Goal: Task Accomplishment & Management: Use online tool/utility

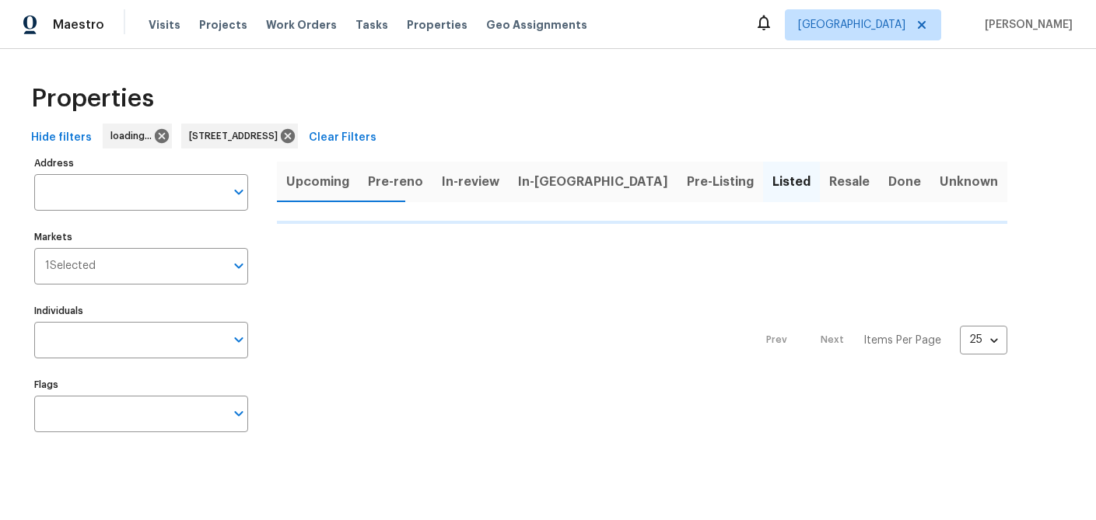
type input "819 Bermuda Run Woodstock GA 30189"
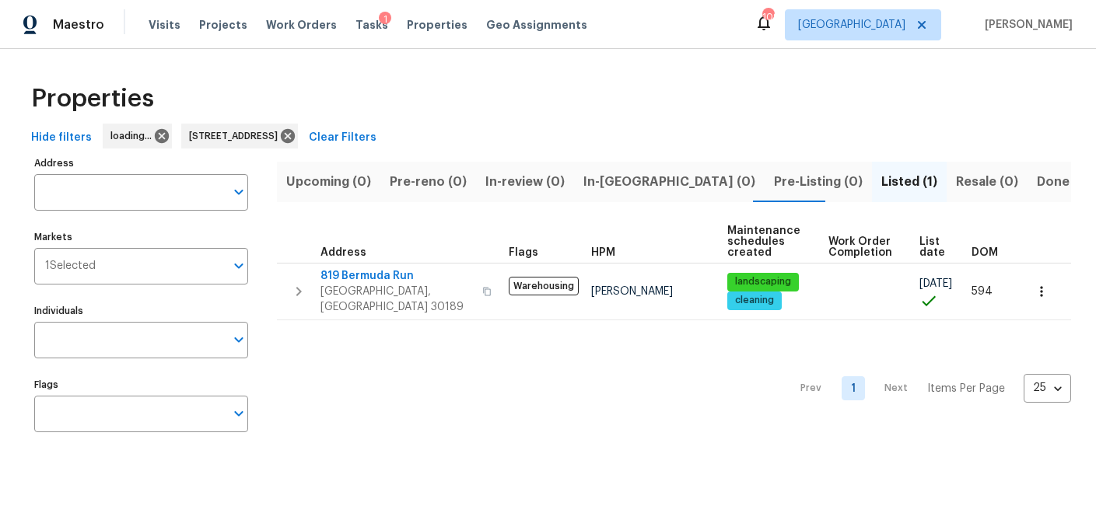
type input "819 Bermuda Run Woodstock GA 30189"
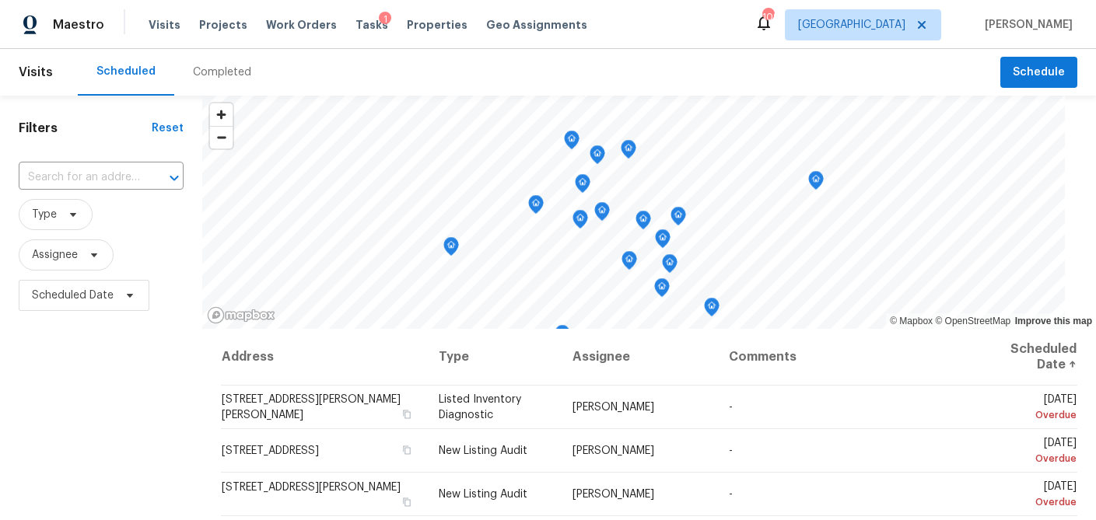
click at [200, 75] on div "Completed" at bounding box center [222, 73] width 58 height 16
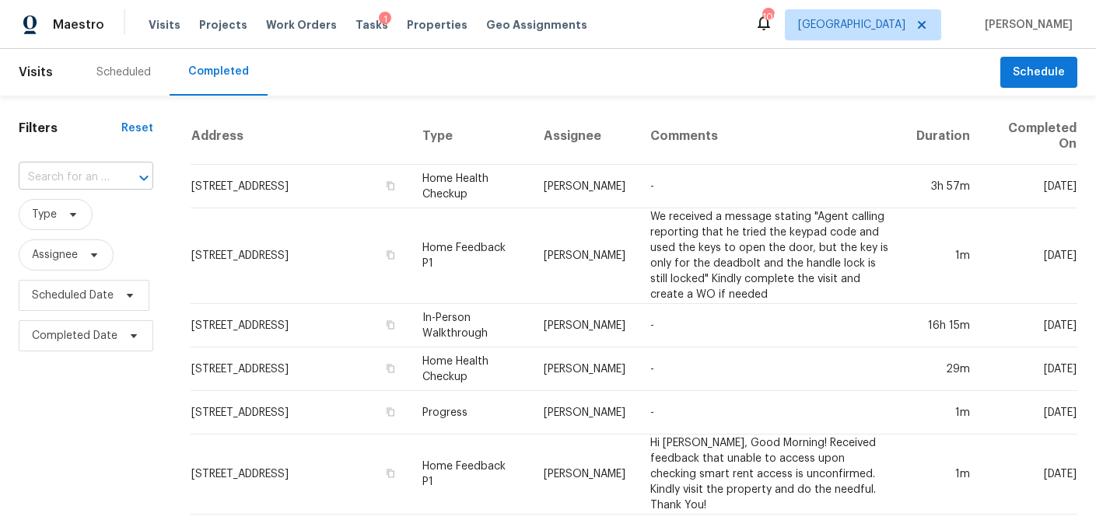
click at [75, 180] on input "text" at bounding box center [64, 178] width 91 height 24
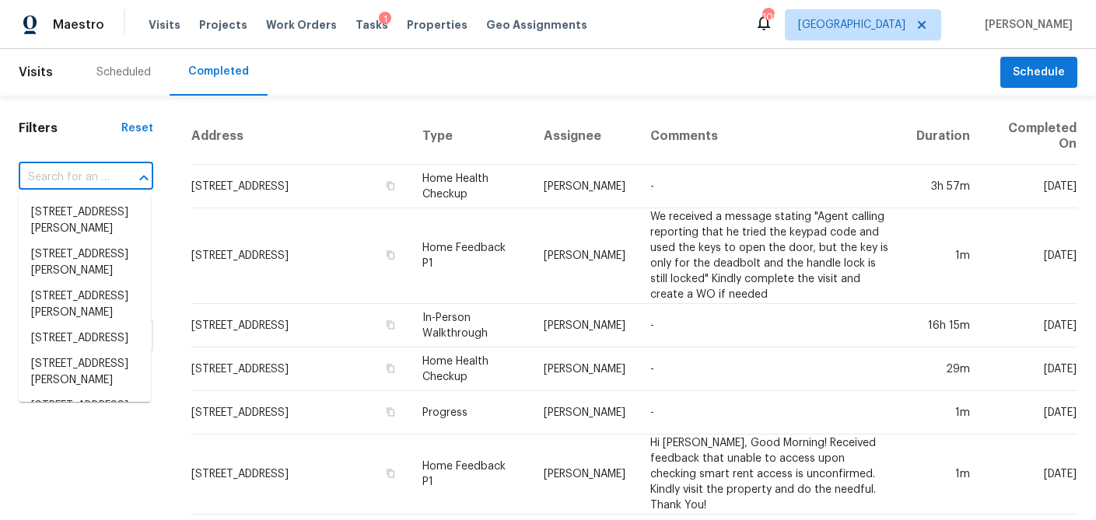
paste input "595 Barsham Way, Duluth, GA 30097"
type input "595 Barsham Way, Duluth, GA 30097"
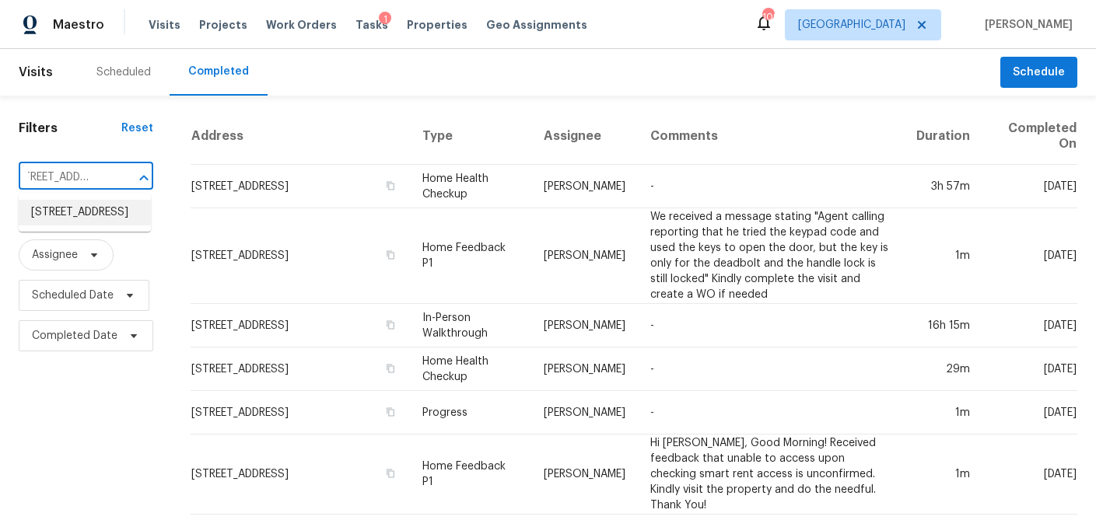
click at [72, 221] on li "595 Barsham Way, Duluth, GA 30097" at bounding box center [85, 213] width 132 height 26
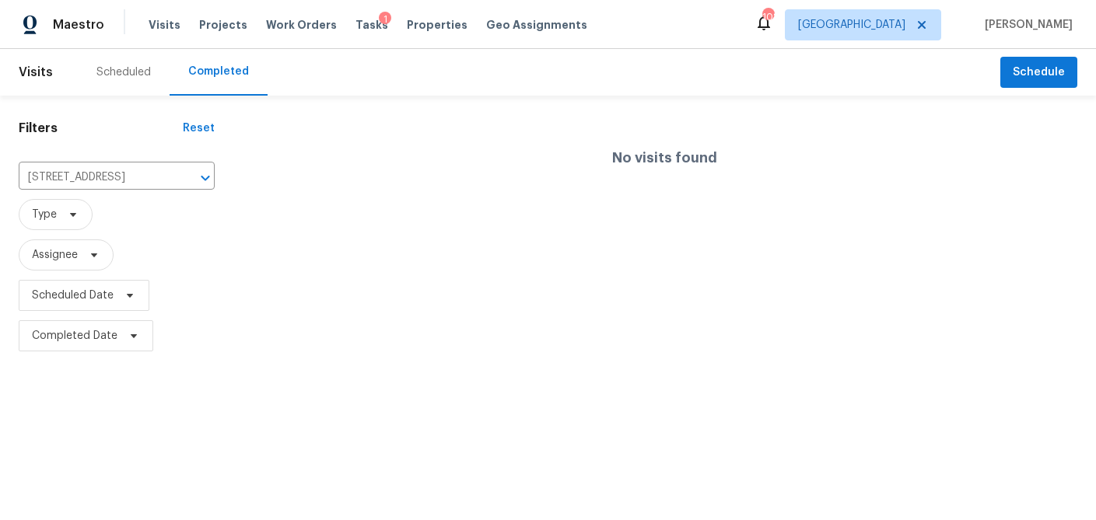
click at [115, 64] on div "Scheduled" at bounding box center [124, 72] width 92 height 47
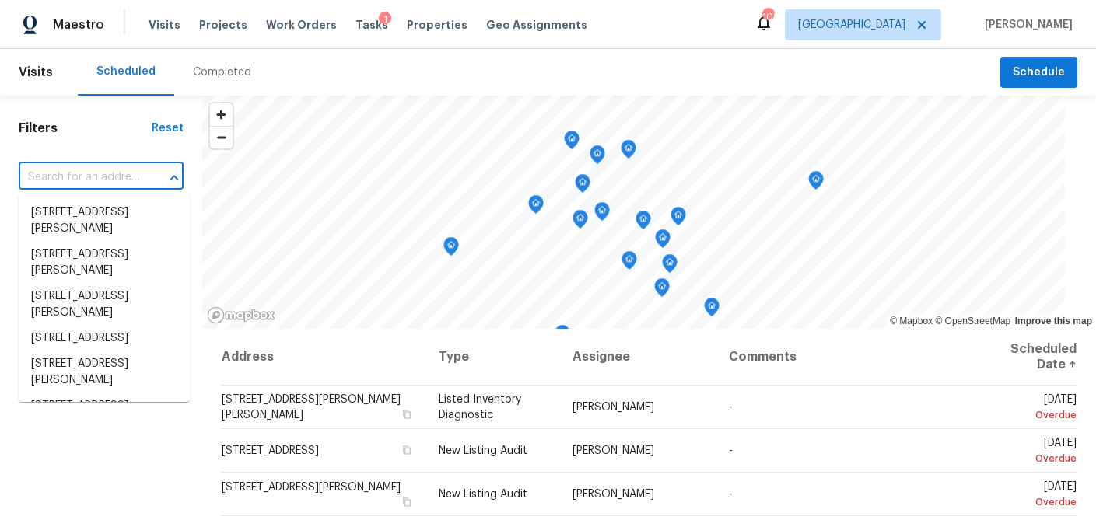
click at [102, 180] on input "text" at bounding box center [79, 178] width 121 height 24
paste input "595 Barsham Way, Duluth, GA 30097"
type input "595 Barsham Way, Duluth, GA 30097"
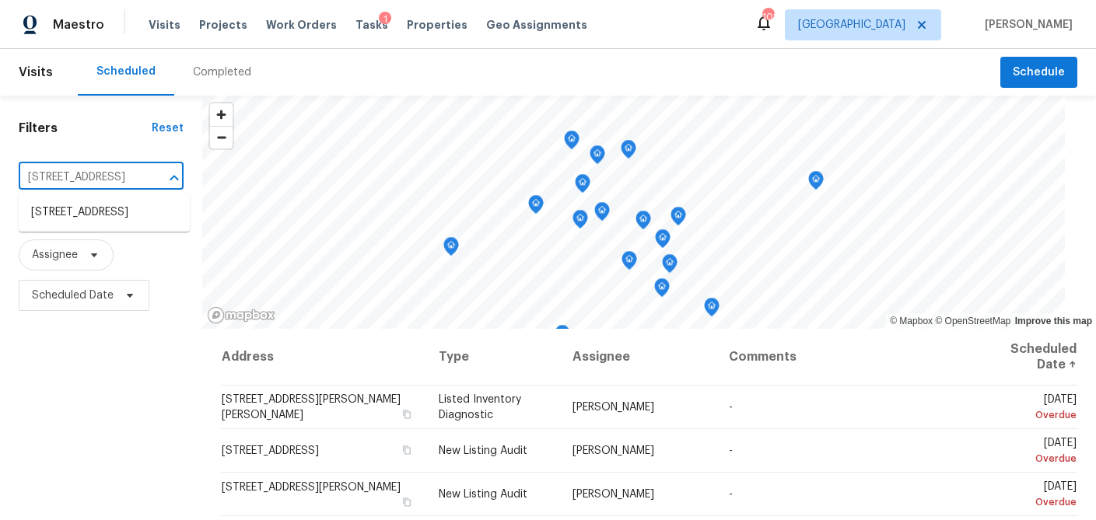
scroll to position [0, 68]
click at [107, 210] on li "595 Barsham Way, Duluth, GA 30097" at bounding box center [104, 213] width 171 height 26
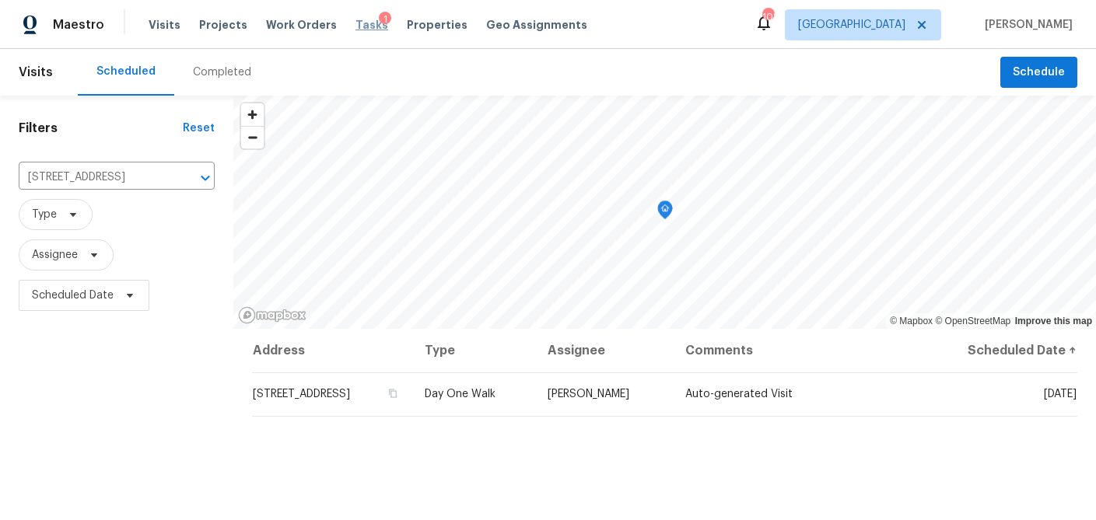
click at [355, 21] on span "Tasks" at bounding box center [371, 24] width 33 height 11
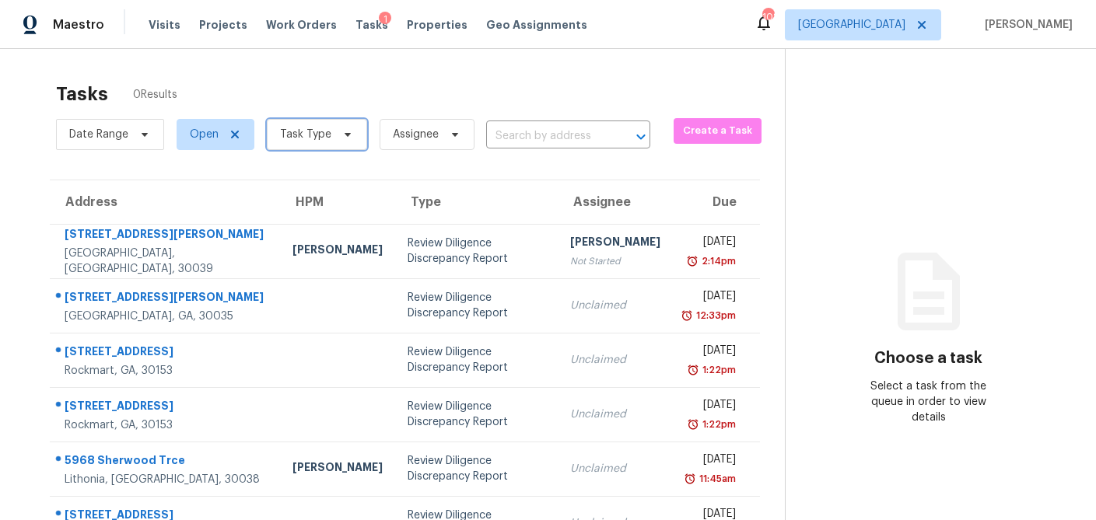
click at [342, 135] on icon at bounding box center [347, 134] width 12 height 12
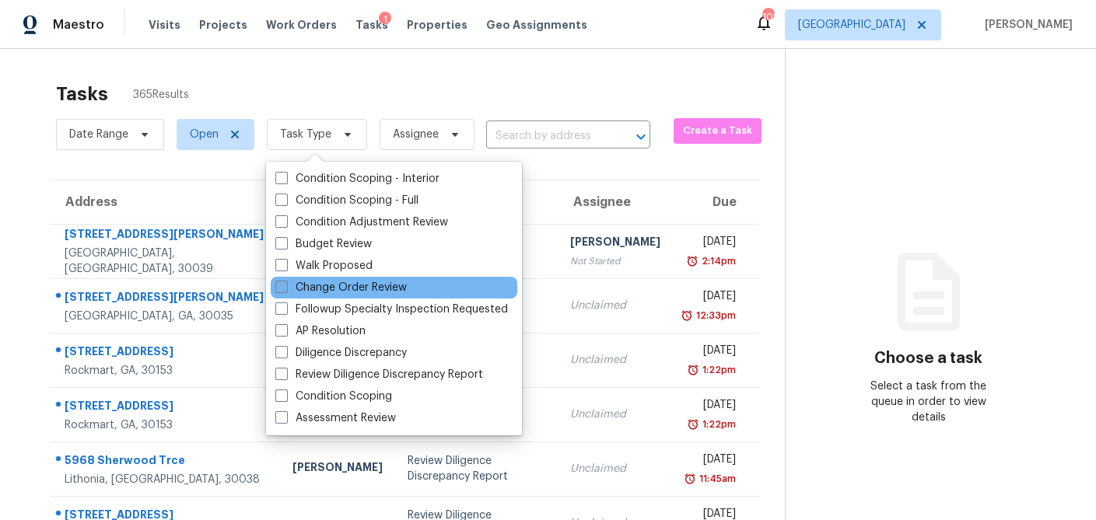
click at [280, 285] on span at bounding box center [281, 287] width 12 height 12
click at [280, 285] on input "Change Order Review" at bounding box center [280, 285] width 10 height 10
checkbox input "true"
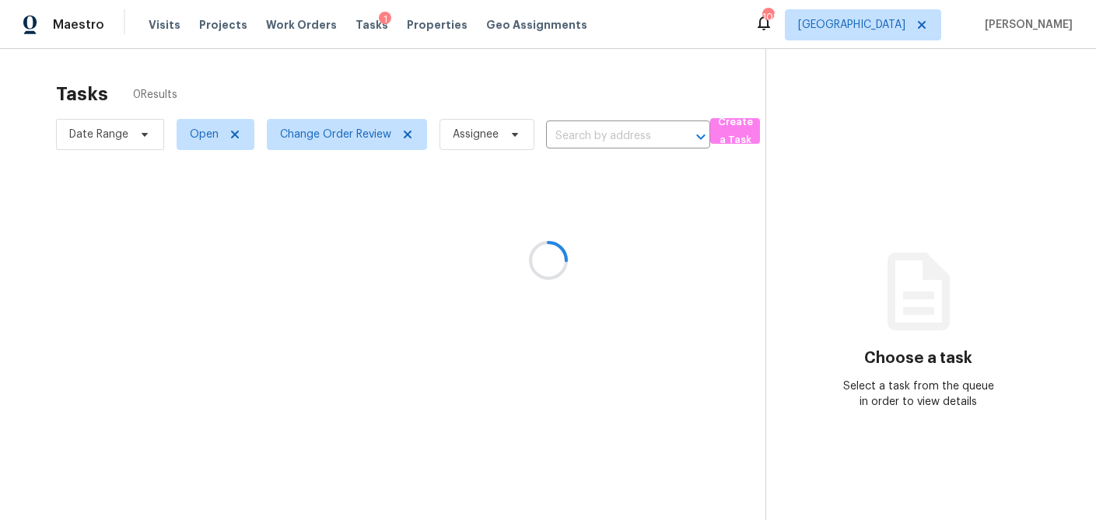
click at [307, 74] on div at bounding box center [548, 260] width 1096 height 520
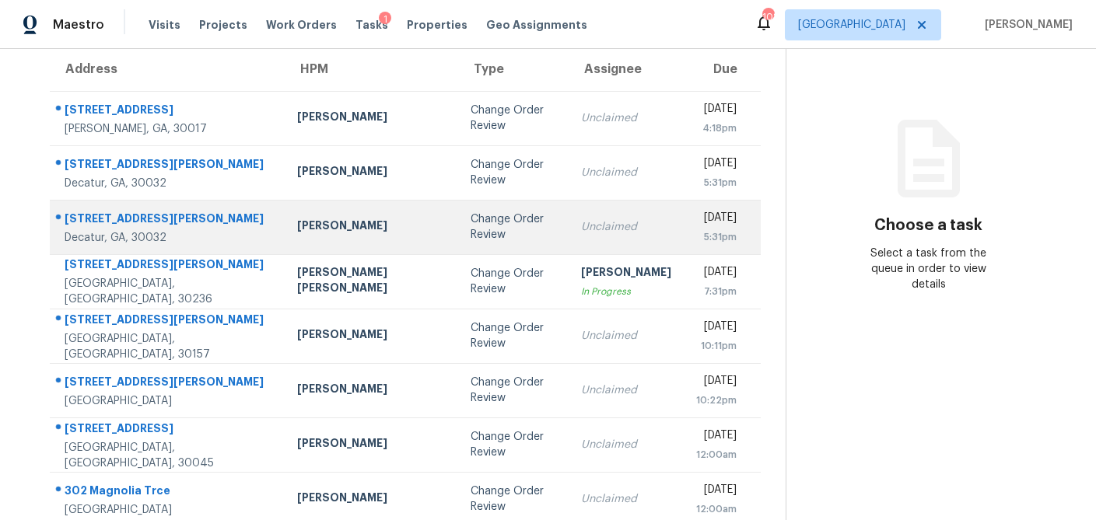
scroll to position [130, 0]
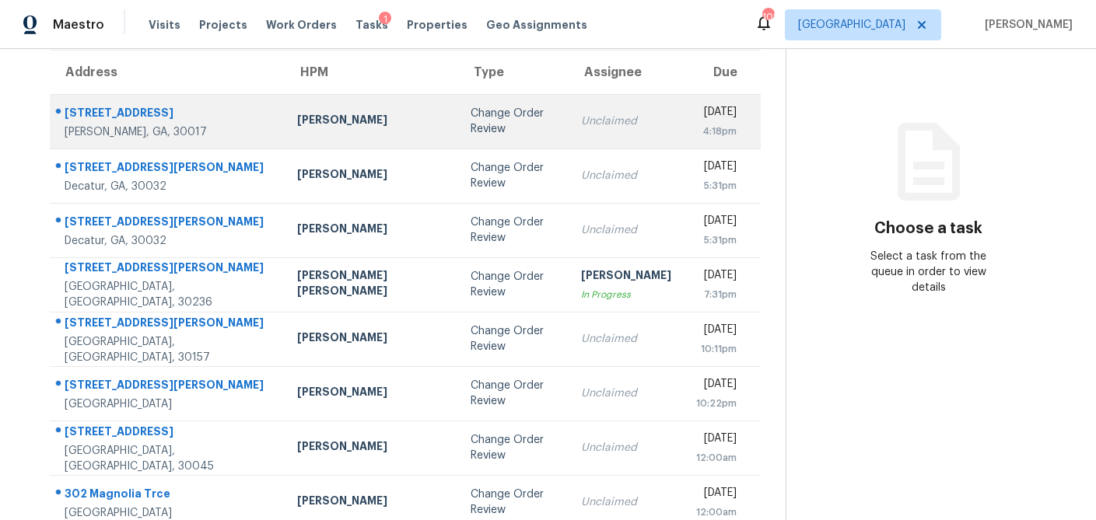
click at [303, 120] on div "Michael Durham" at bounding box center [371, 121] width 149 height 19
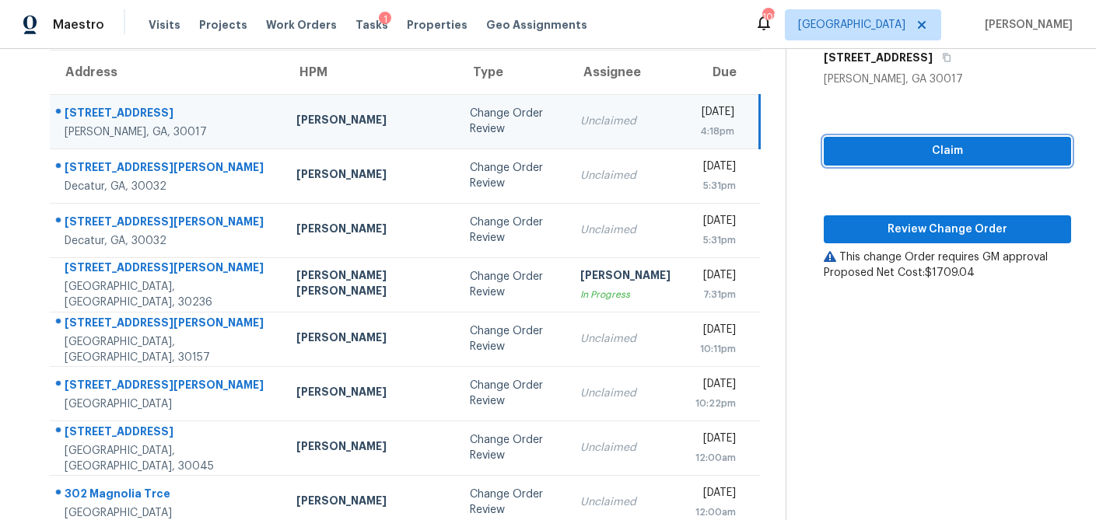
click at [868, 150] on span "Claim" at bounding box center [947, 151] width 222 height 19
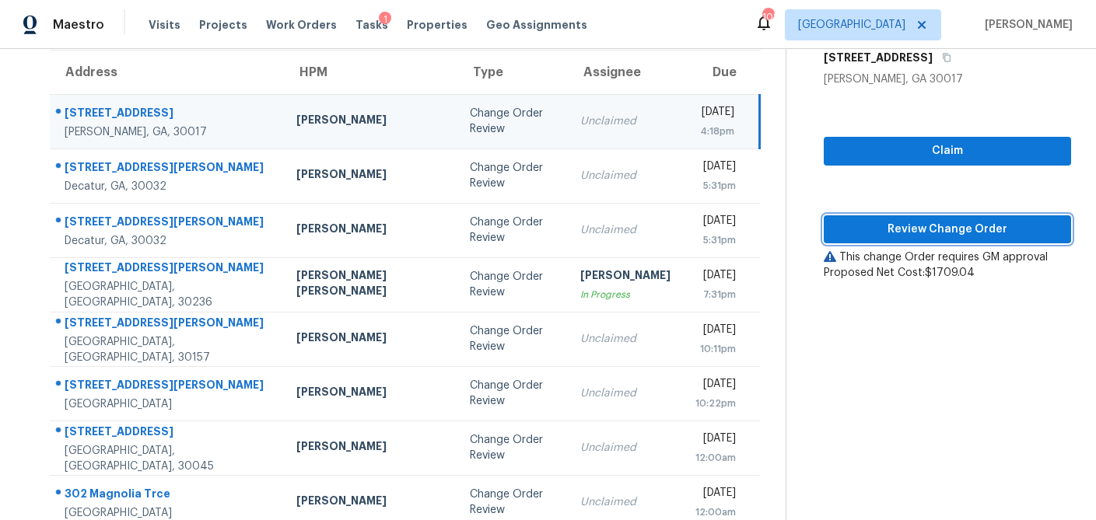
click at [863, 226] on span "Review Change Order" at bounding box center [947, 229] width 222 height 19
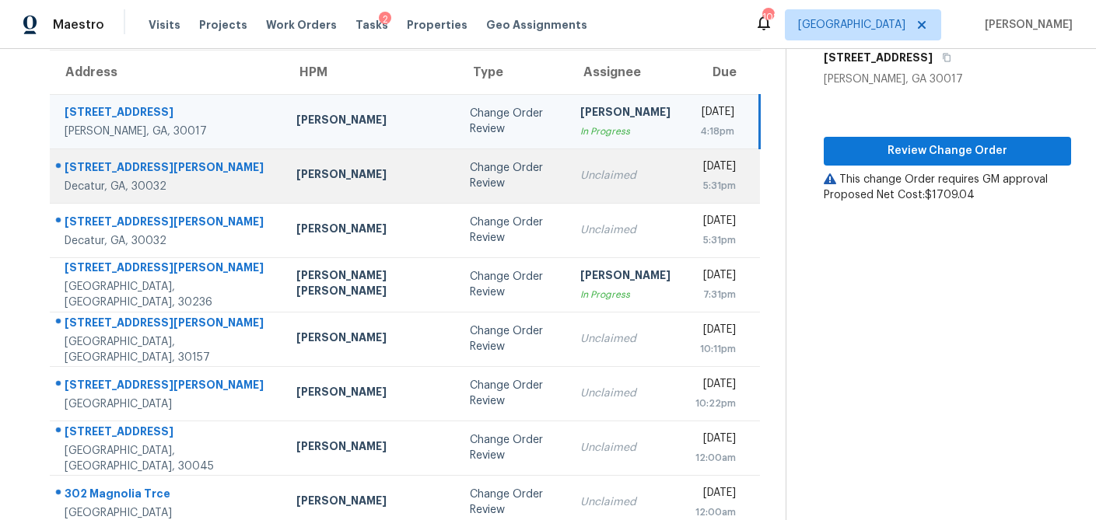
click at [318, 180] on div "Juan Lozano" at bounding box center [370, 175] width 149 height 19
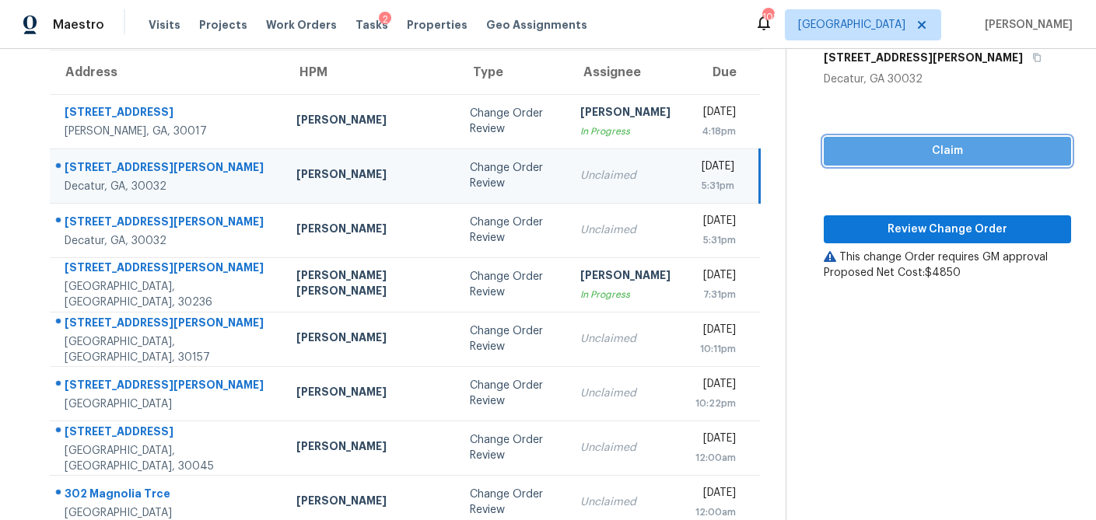
click at [910, 159] on span "Claim" at bounding box center [947, 151] width 222 height 19
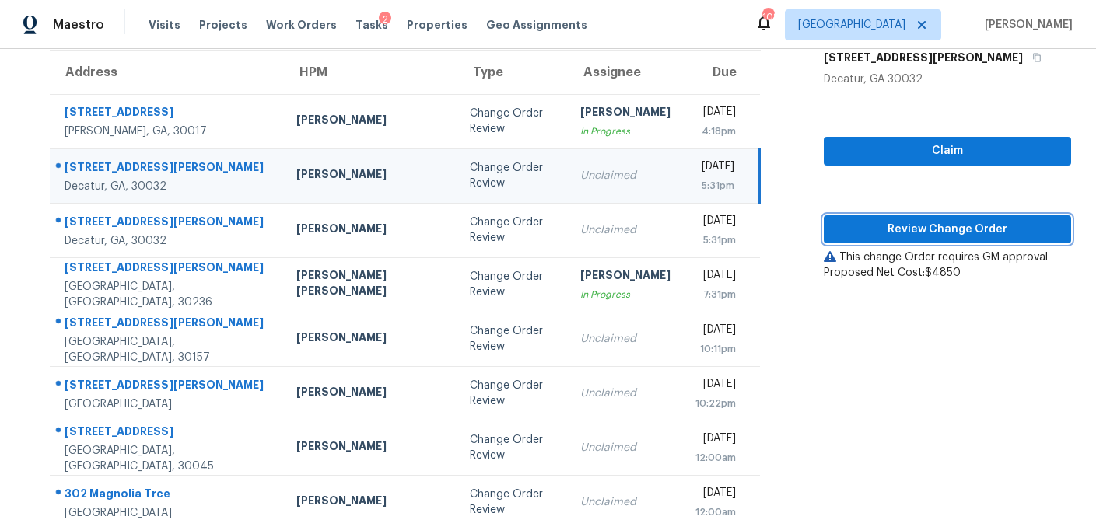
click at [889, 236] on span "Review Change Order" at bounding box center [947, 229] width 222 height 19
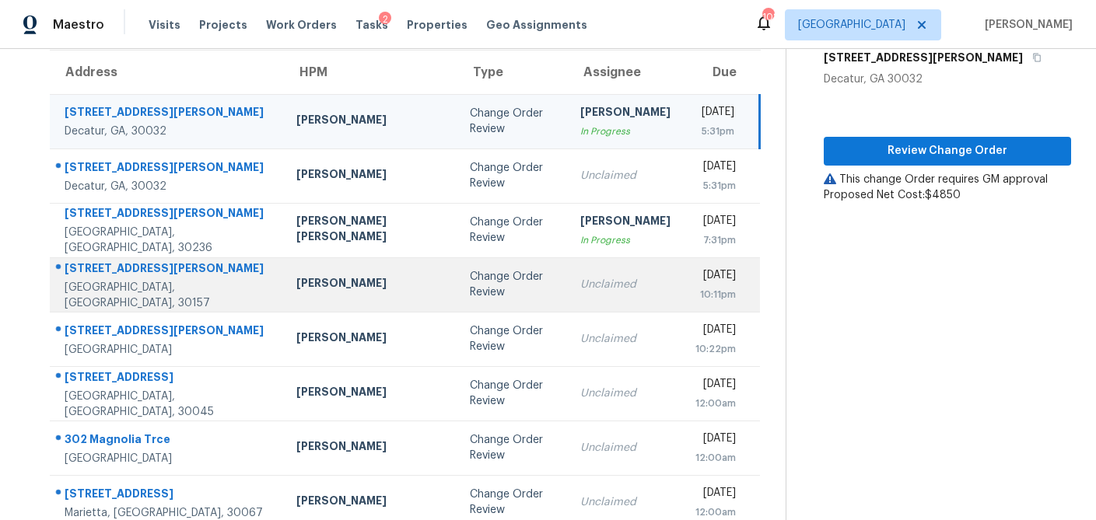
click at [470, 295] on div "Change Order Review" at bounding box center [512, 284] width 85 height 31
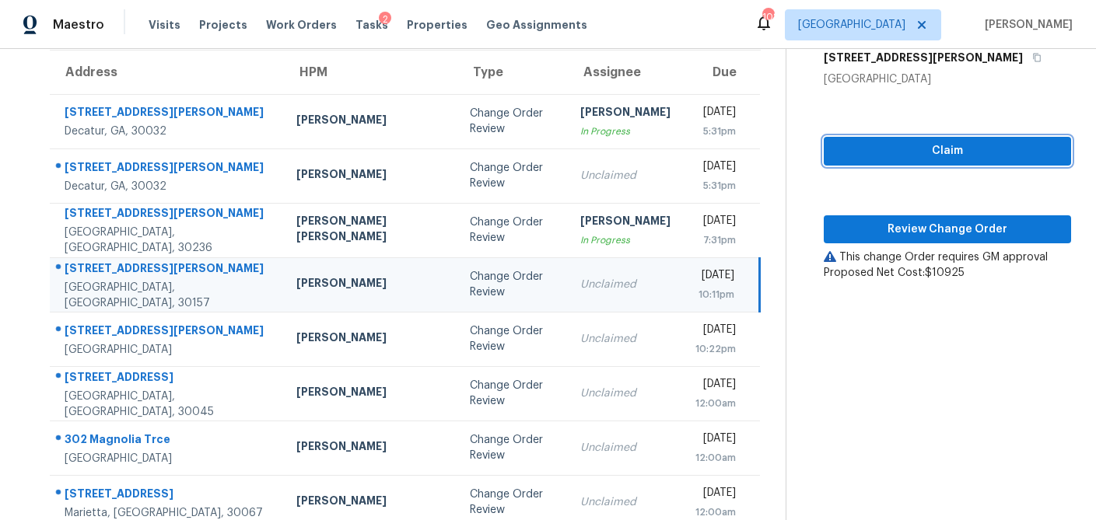
click at [867, 159] on span "Claim" at bounding box center [947, 151] width 222 height 19
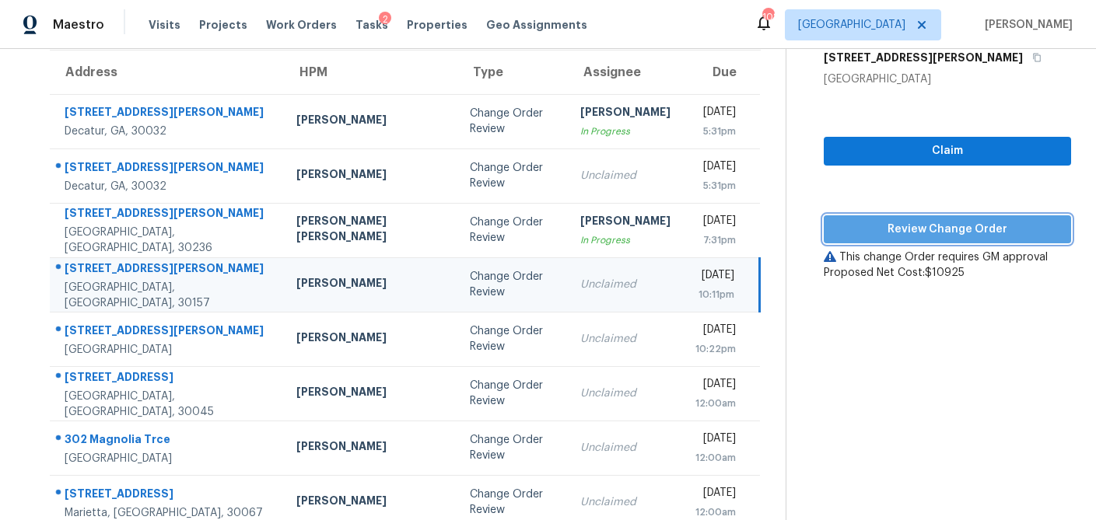
click at [863, 220] on span "Review Change Order" at bounding box center [947, 229] width 222 height 19
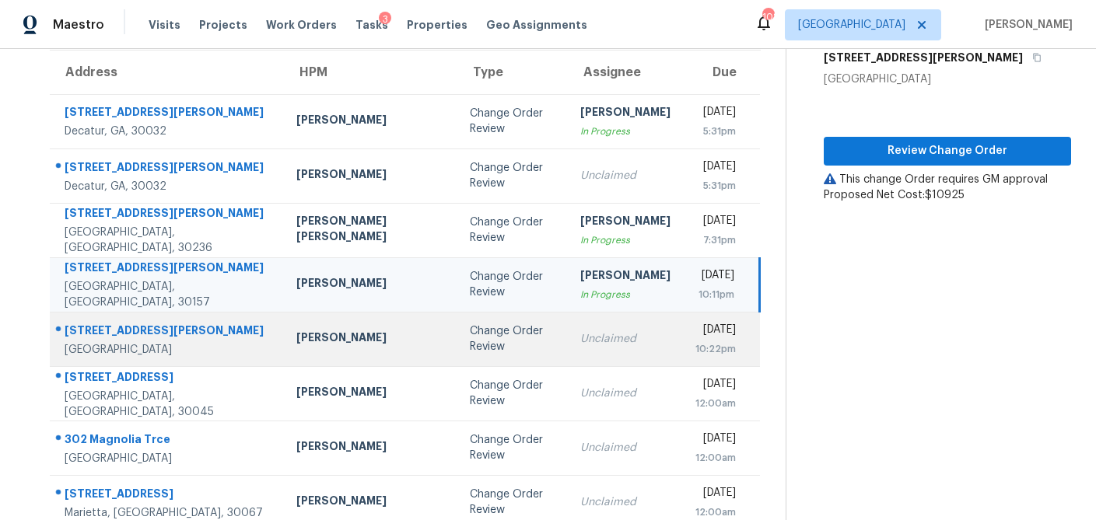
click at [348, 348] on td "Mirsad Srna" at bounding box center [370, 339] width 173 height 54
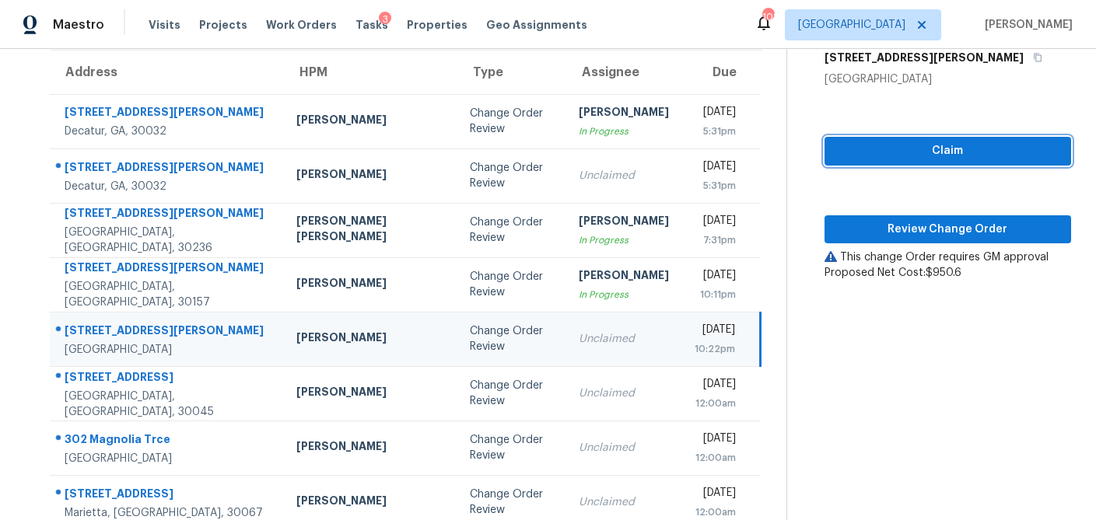
click at [869, 152] on span "Claim" at bounding box center [948, 151] width 222 height 19
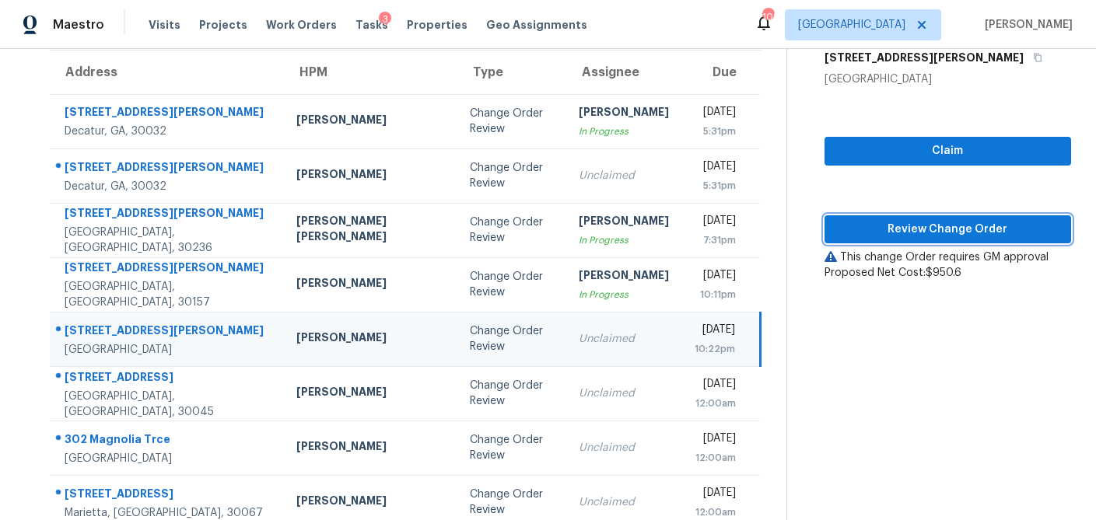
click at [855, 229] on span "Review Change Order" at bounding box center [948, 229] width 222 height 19
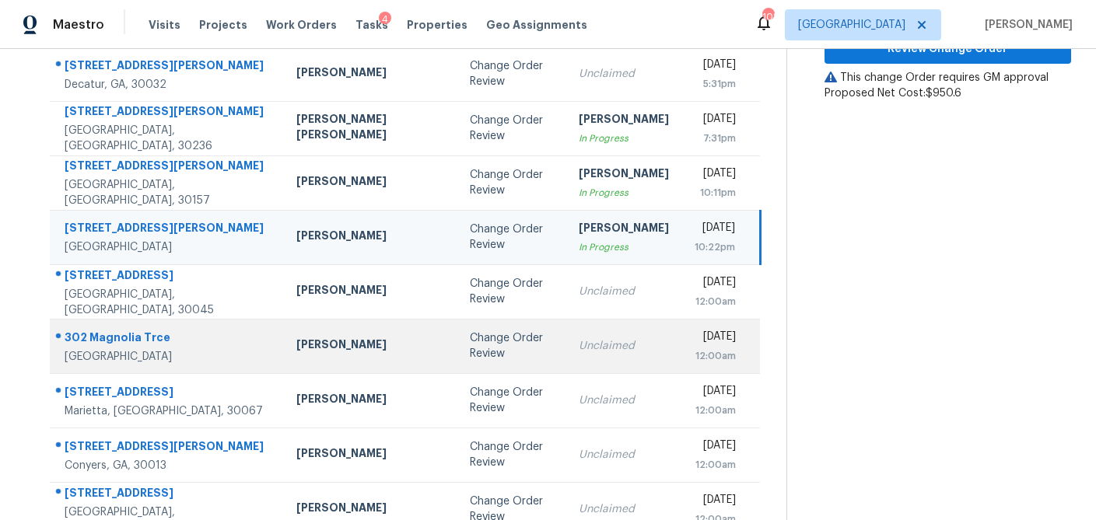
scroll to position [232, 0]
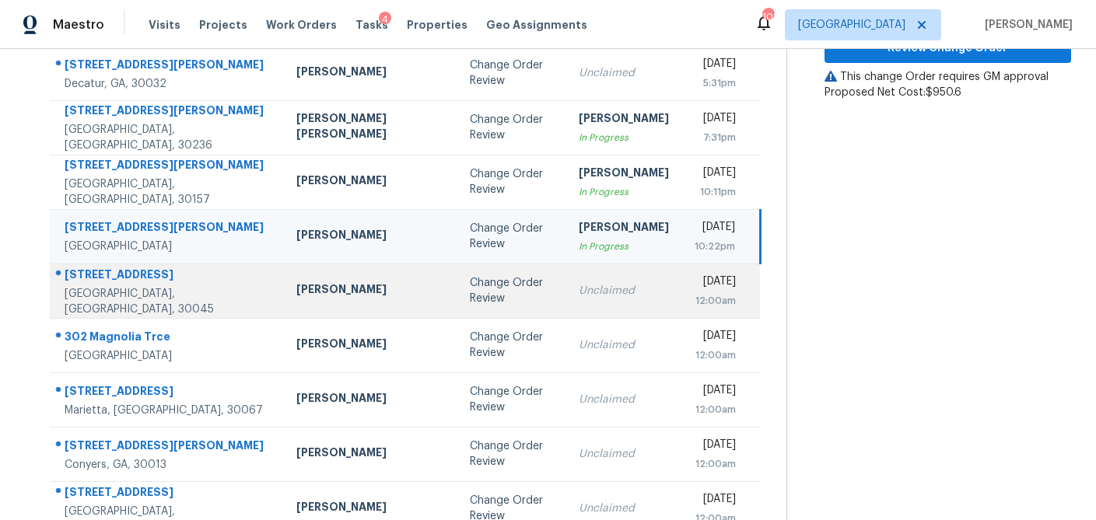
click at [470, 293] on div "Change Order Review" at bounding box center [512, 290] width 85 height 31
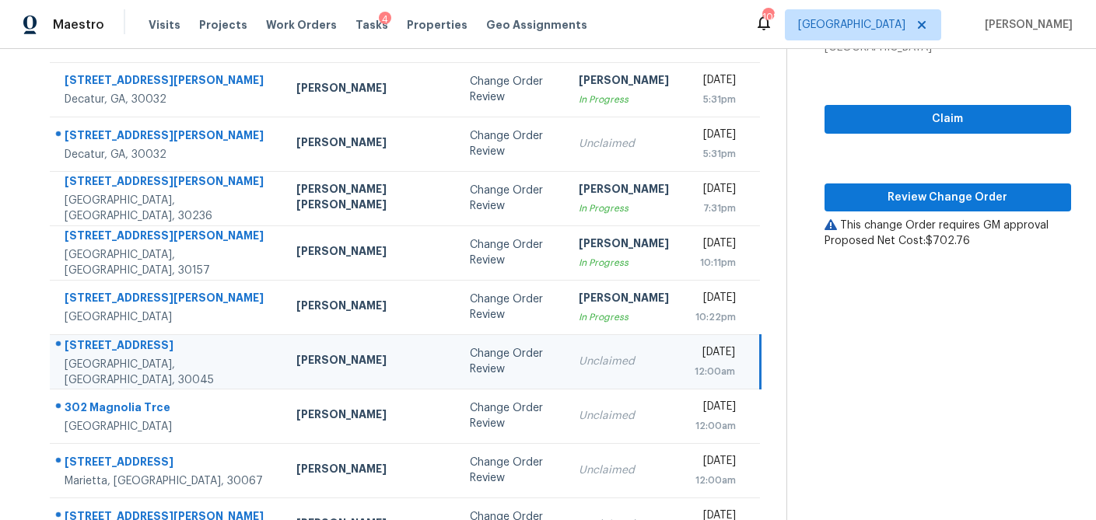
scroll to position [159, 0]
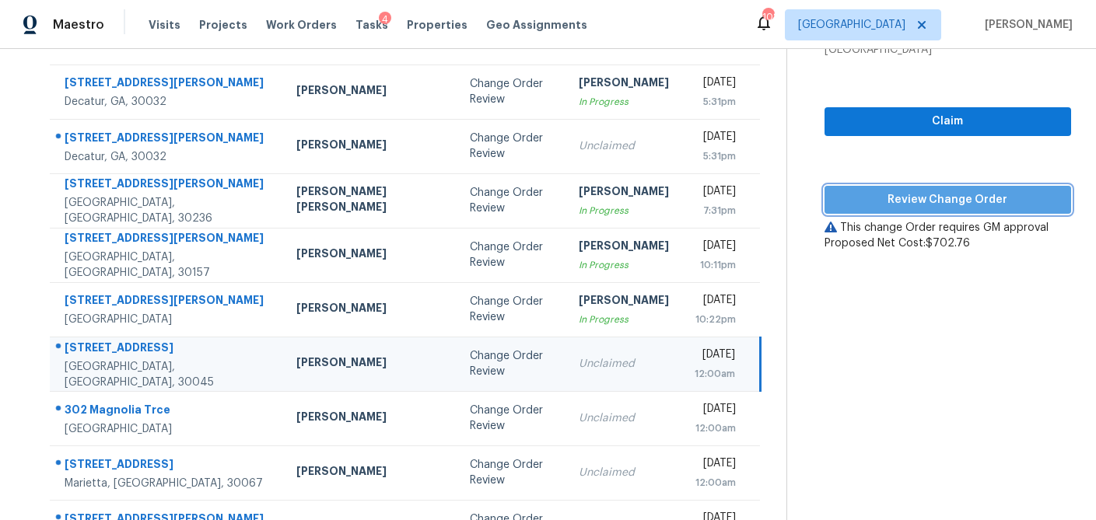
click at [931, 208] on button "Review Change Order" at bounding box center [947, 200] width 246 height 29
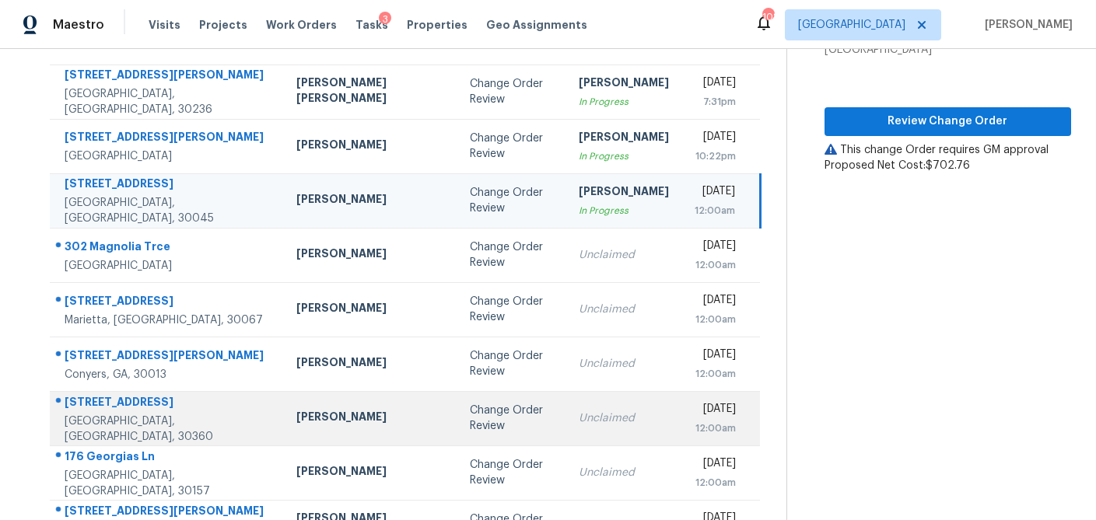
scroll to position [167, 0]
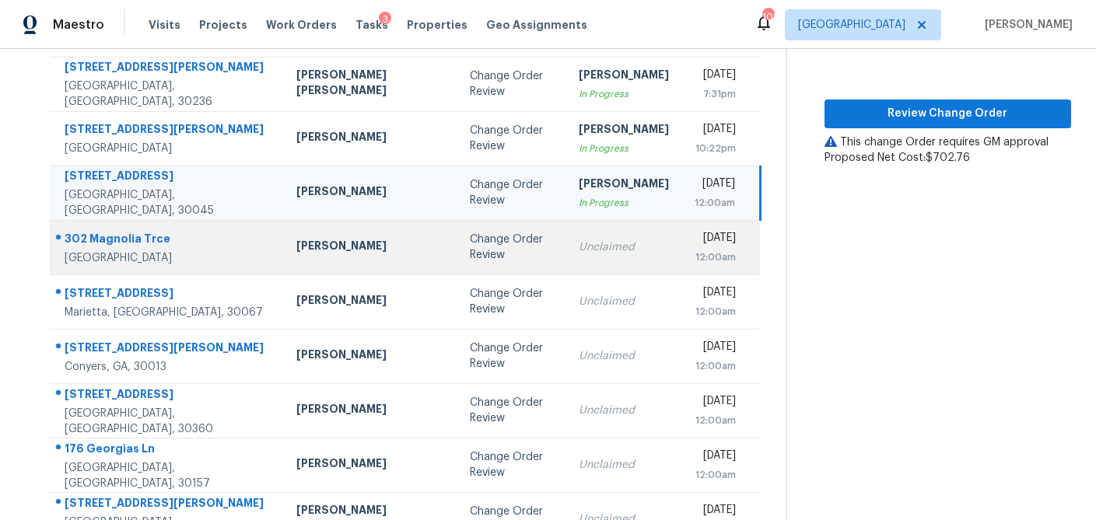
click at [337, 260] on td "Tyler Payne" at bounding box center [370, 247] width 173 height 54
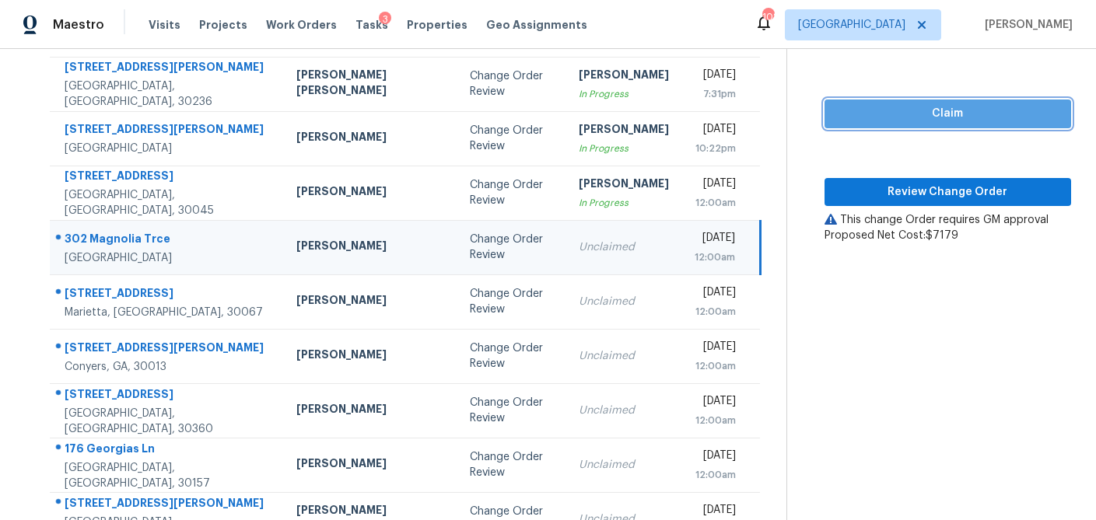
click at [880, 119] on span "Claim" at bounding box center [948, 113] width 222 height 19
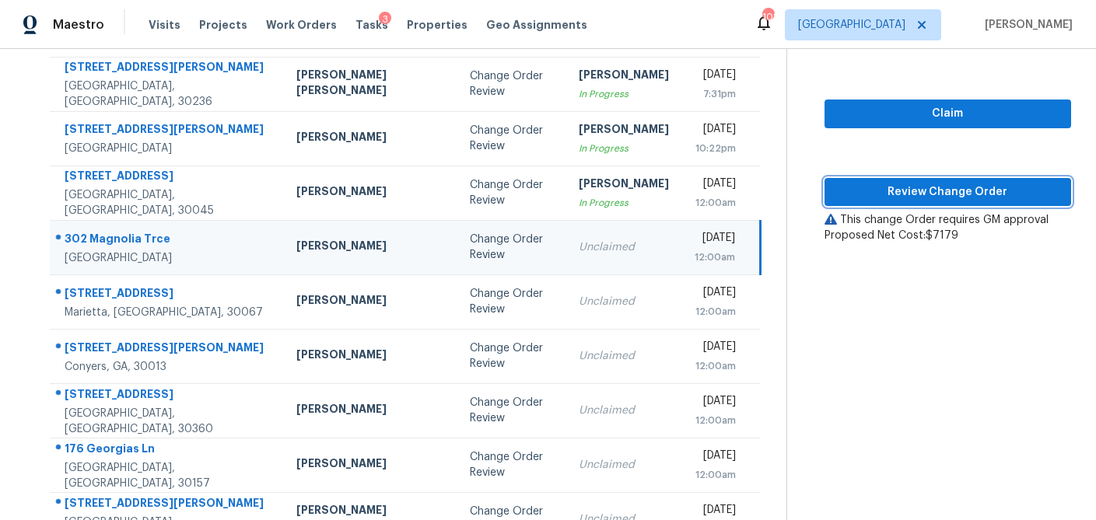
click at [900, 190] on span "Review Change Order" at bounding box center [948, 192] width 222 height 19
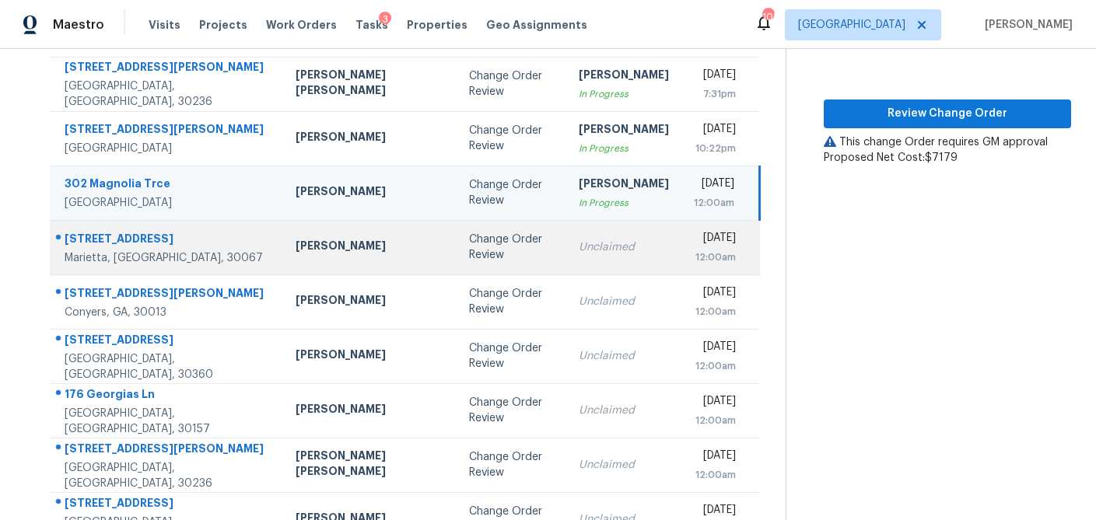
click at [566, 255] on td "Unclaimed" at bounding box center [623, 247] width 115 height 54
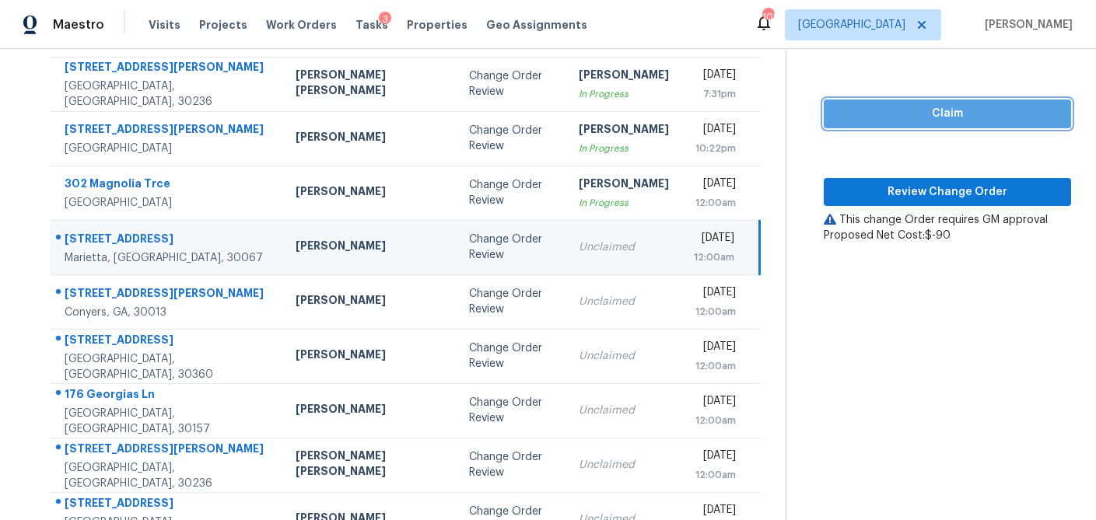
click at [870, 117] on span "Claim" at bounding box center [947, 113] width 222 height 19
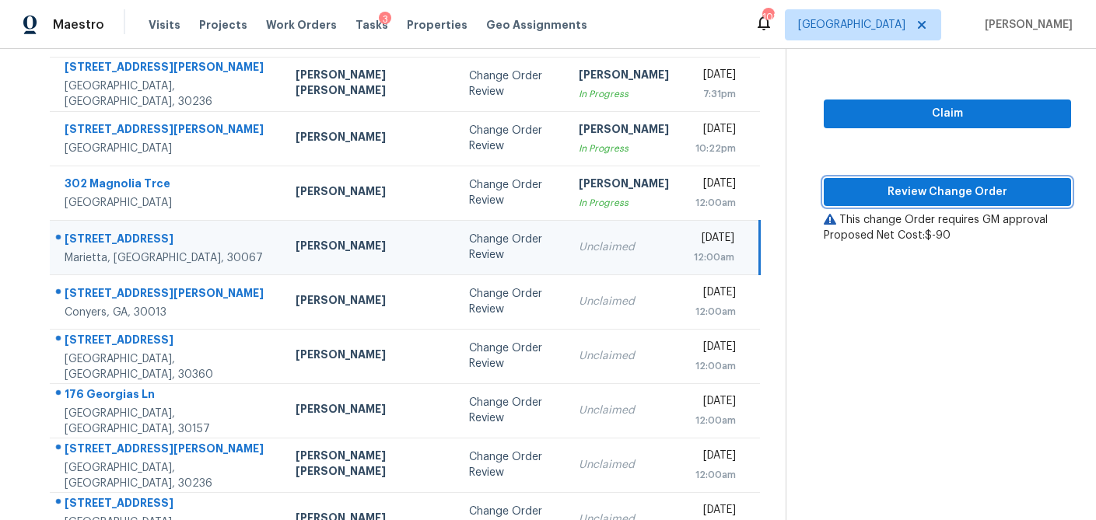
click at [861, 192] on span "Review Change Order" at bounding box center [947, 192] width 222 height 19
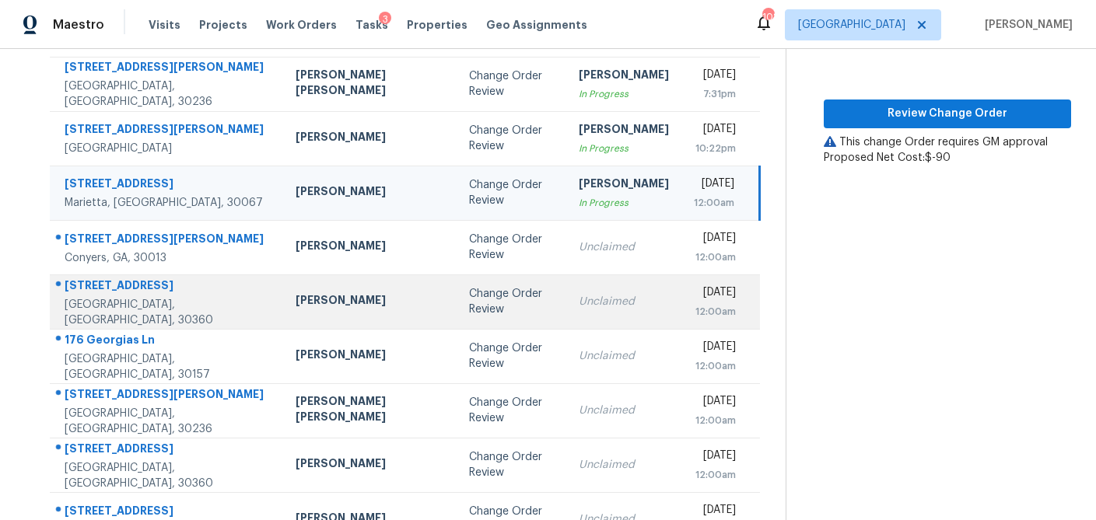
click at [469, 305] on div "Change Order Review" at bounding box center [511, 301] width 85 height 31
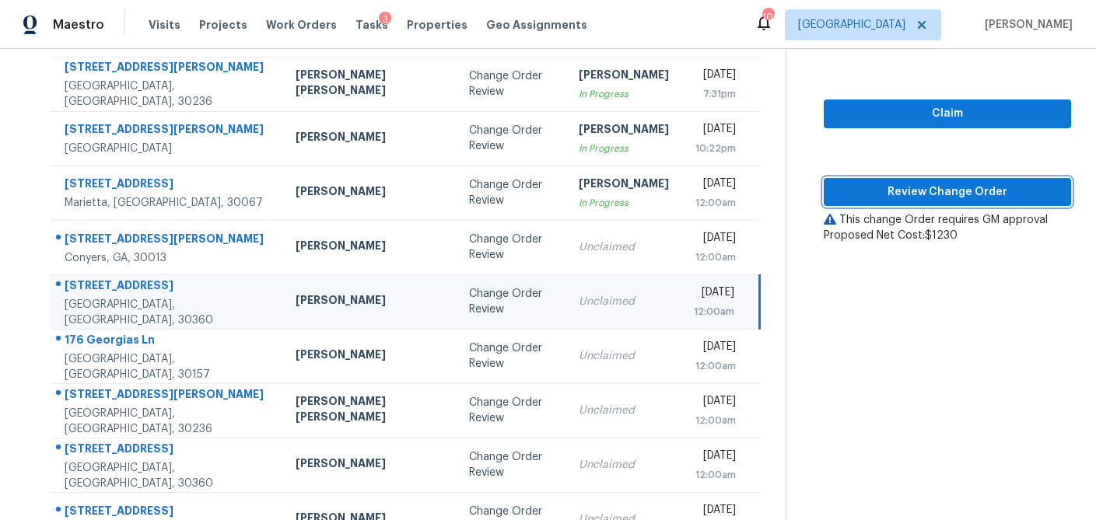
click at [843, 189] on span "Review Change Order" at bounding box center [947, 192] width 222 height 19
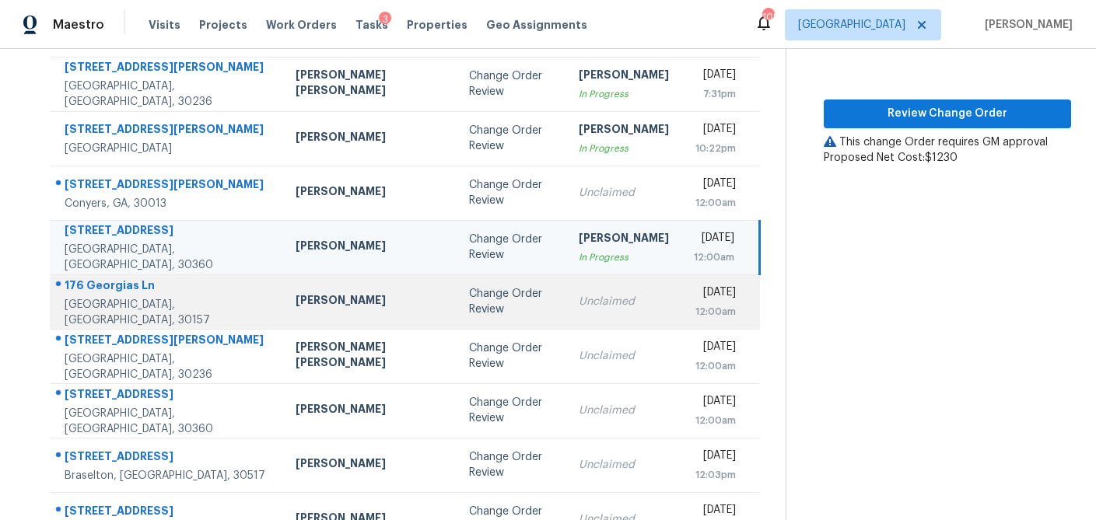
click at [469, 309] on div "Change Order Review" at bounding box center [511, 301] width 85 height 31
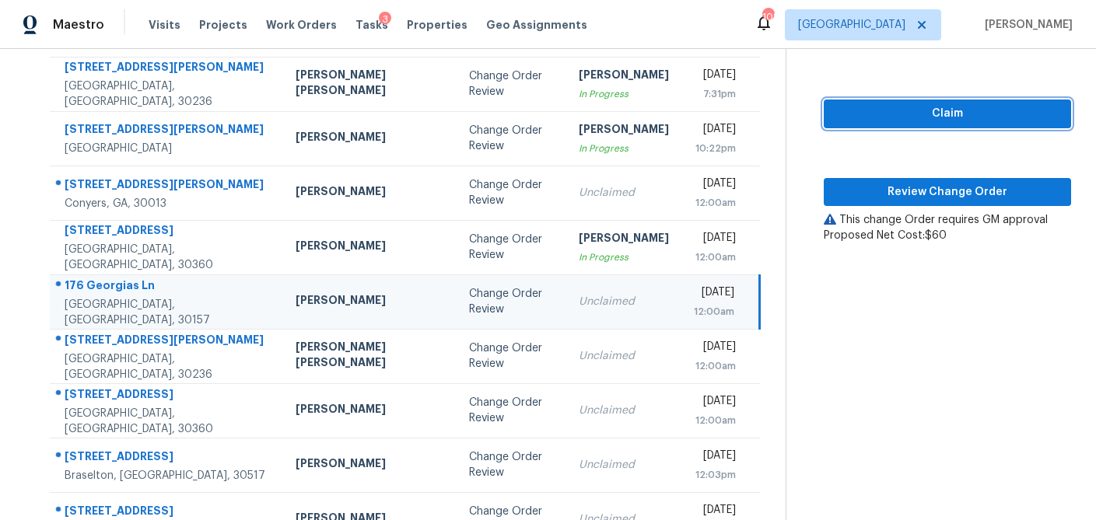
click at [1016, 116] on span "Claim" at bounding box center [947, 113] width 222 height 19
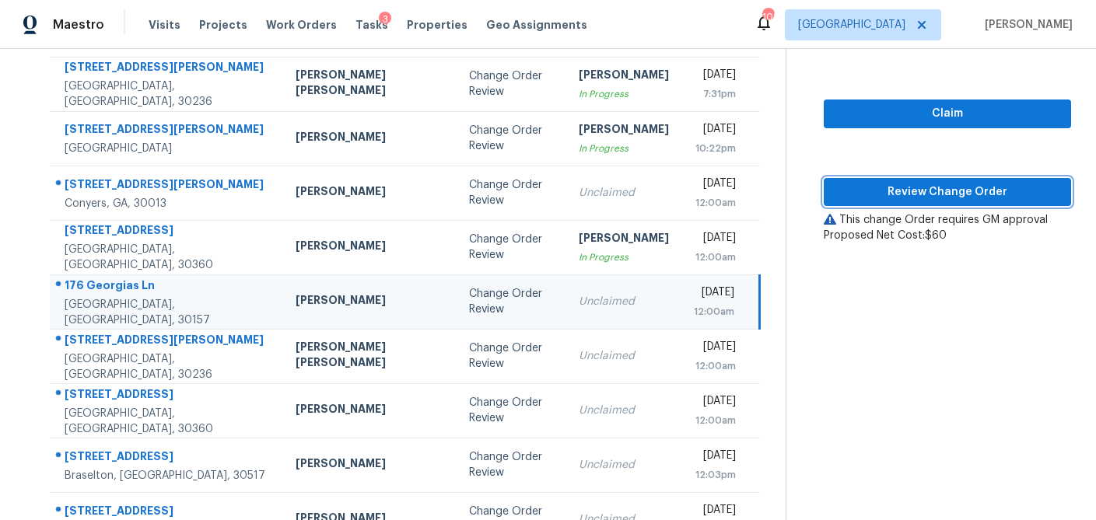
click at [971, 194] on span "Review Change Order" at bounding box center [947, 192] width 222 height 19
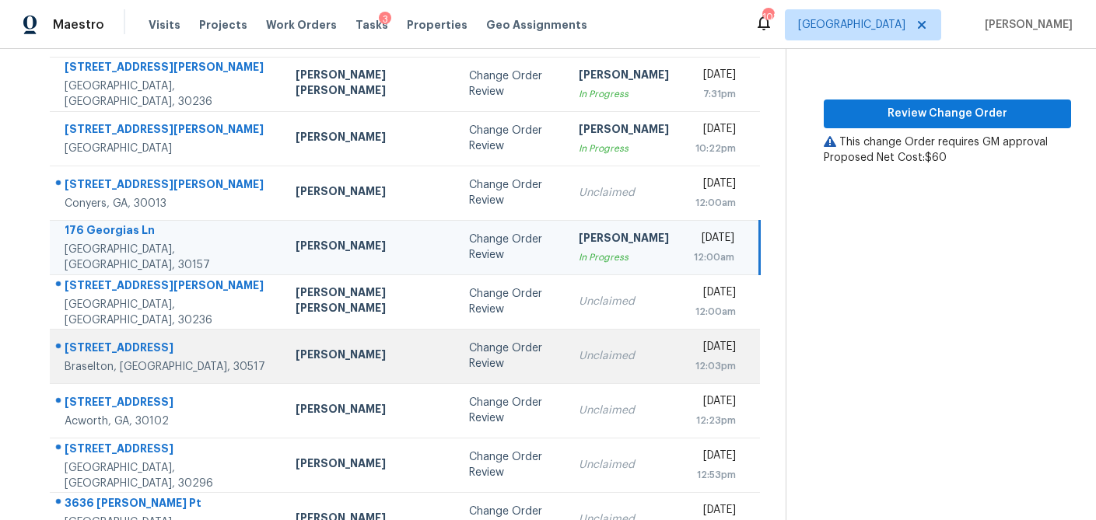
click at [469, 350] on div "Change Order Review" at bounding box center [511, 356] width 85 height 31
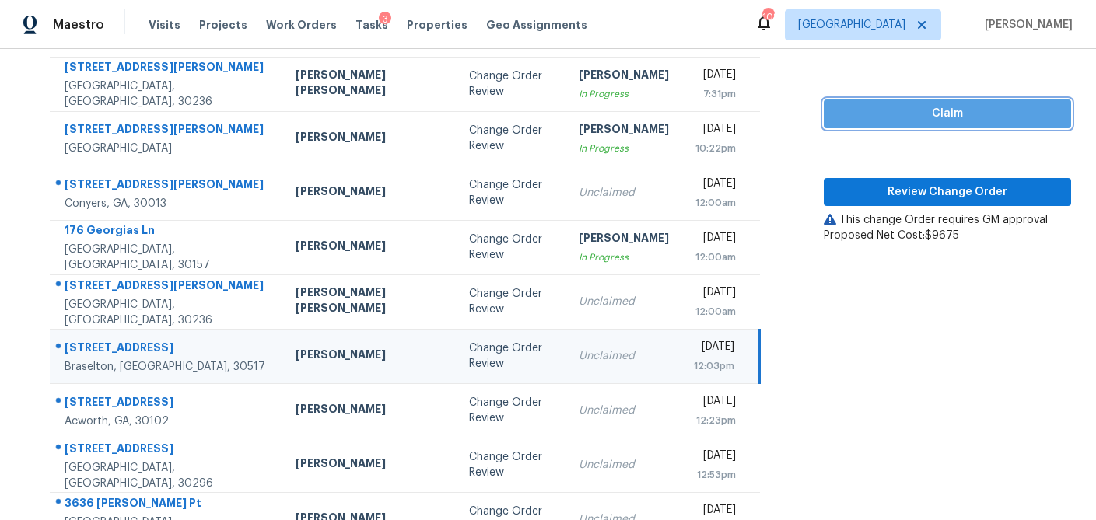
click at [892, 113] on span "Claim" at bounding box center [947, 113] width 222 height 19
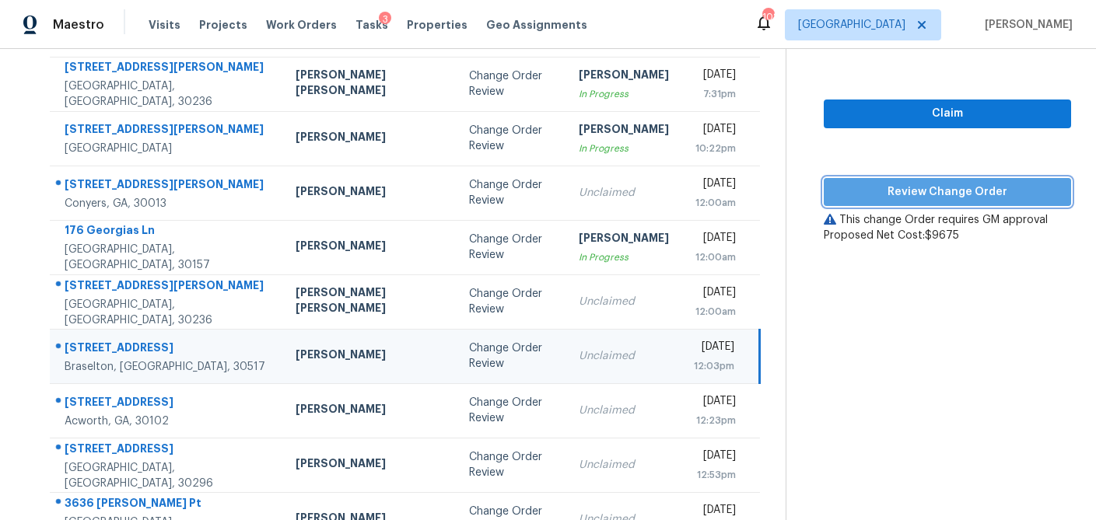
click at [882, 197] on span "Review Change Order" at bounding box center [947, 192] width 222 height 19
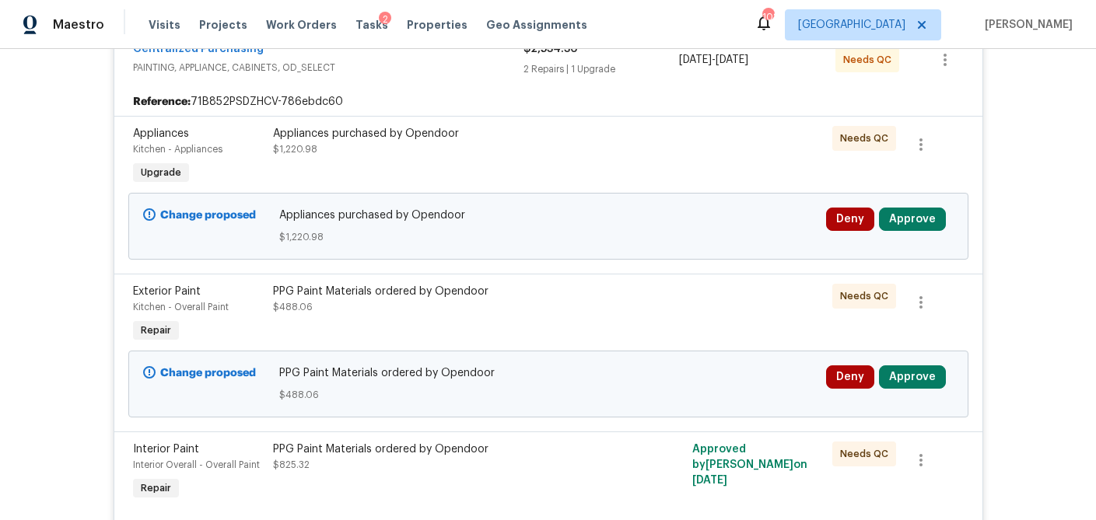
scroll to position [336, 0]
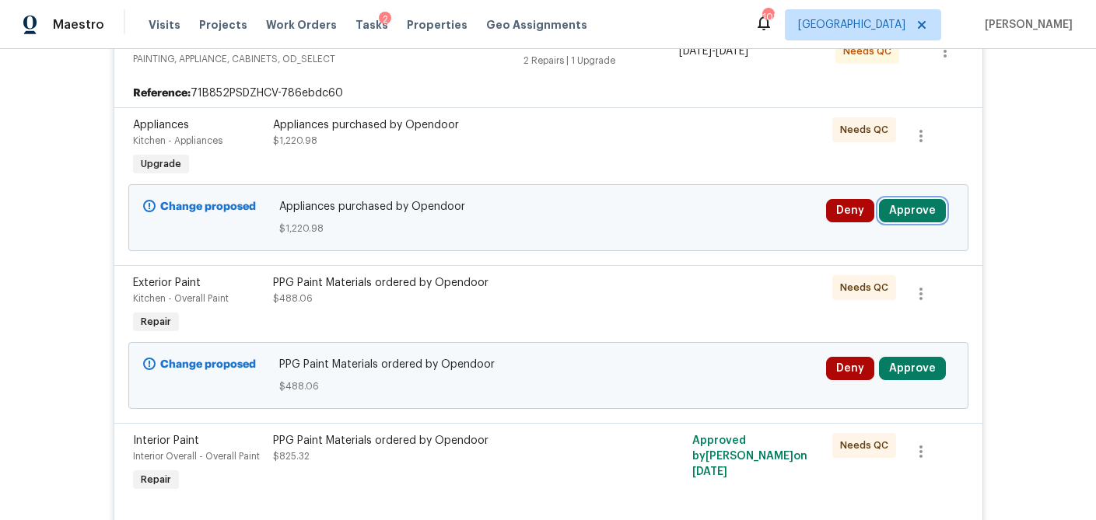
click at [911, 214] on button "Approve" at bounding box center [912, 210] width 67 height 23
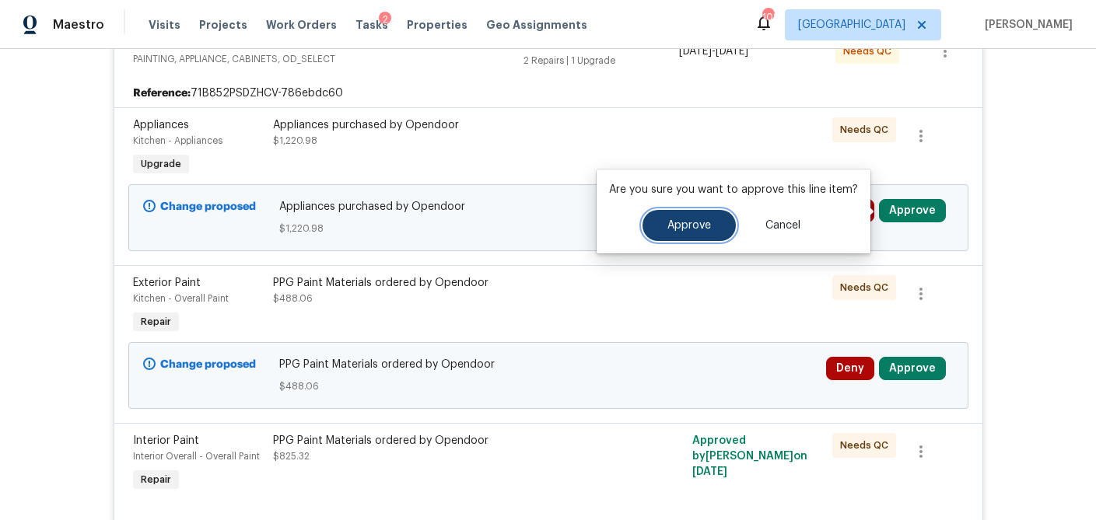
click at [725, 225] on button "Approve" at bounding box center [688, 225] width 93 height 31
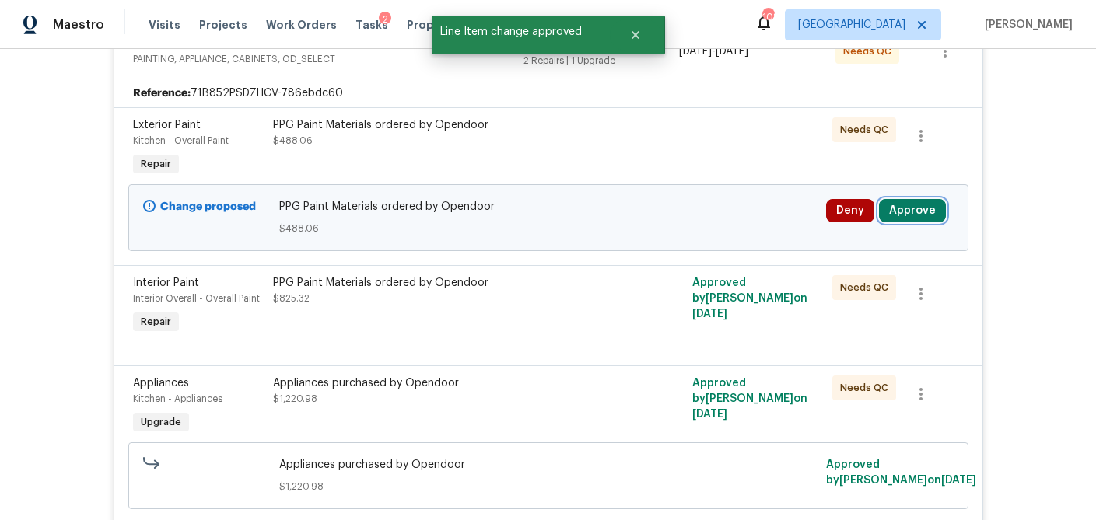
drag, startPoint x: 910, startPoint y: 215, endPoint x: 901, endPoint y: 215, distance: 9.4
click at [910, 215] on button "Approve" at bounding box center [912, 210] width 67 height 23
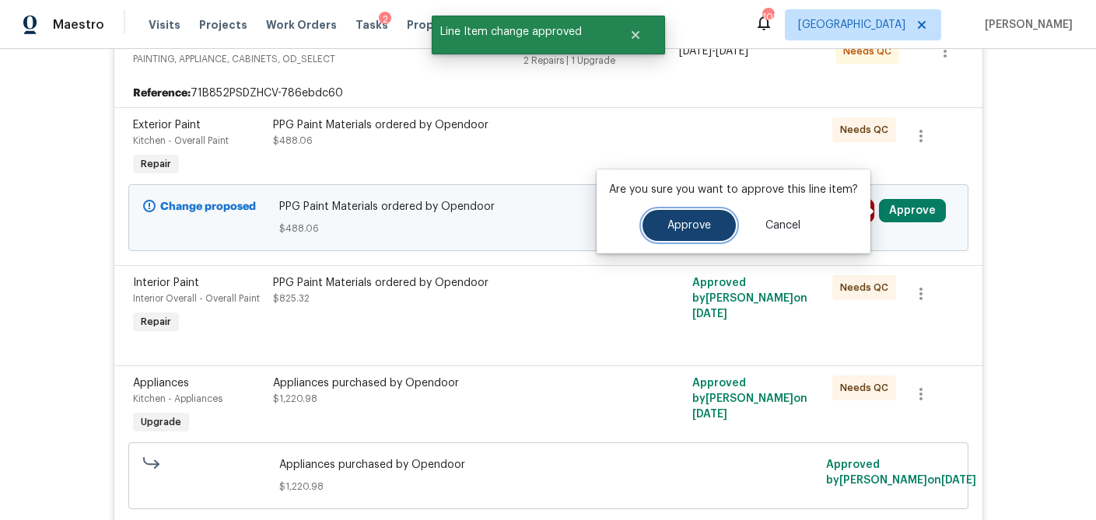
click at [667, 227] on span "Approve" at bounding box center [689, 226] width 44 height 12
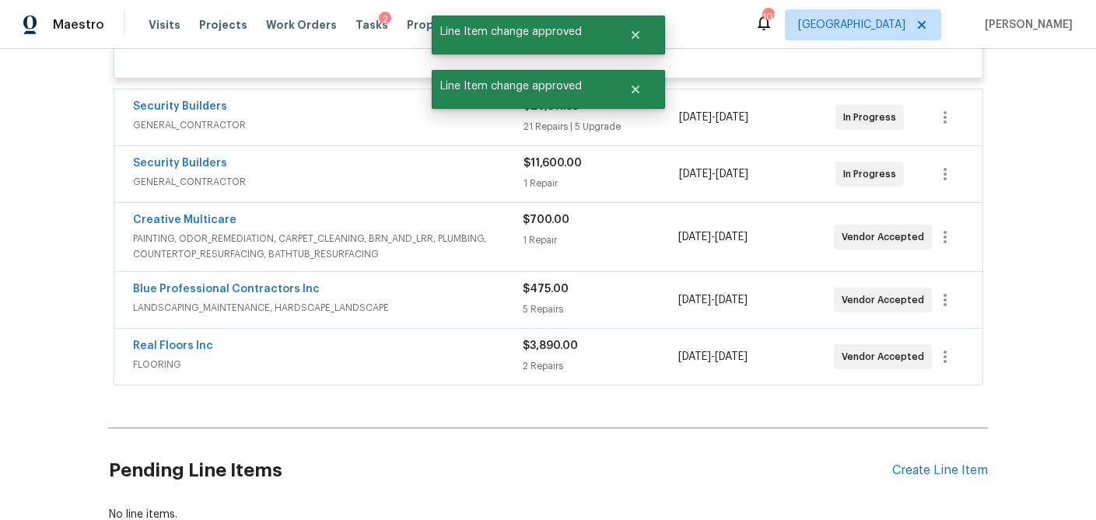
scroll to position [577, 0]
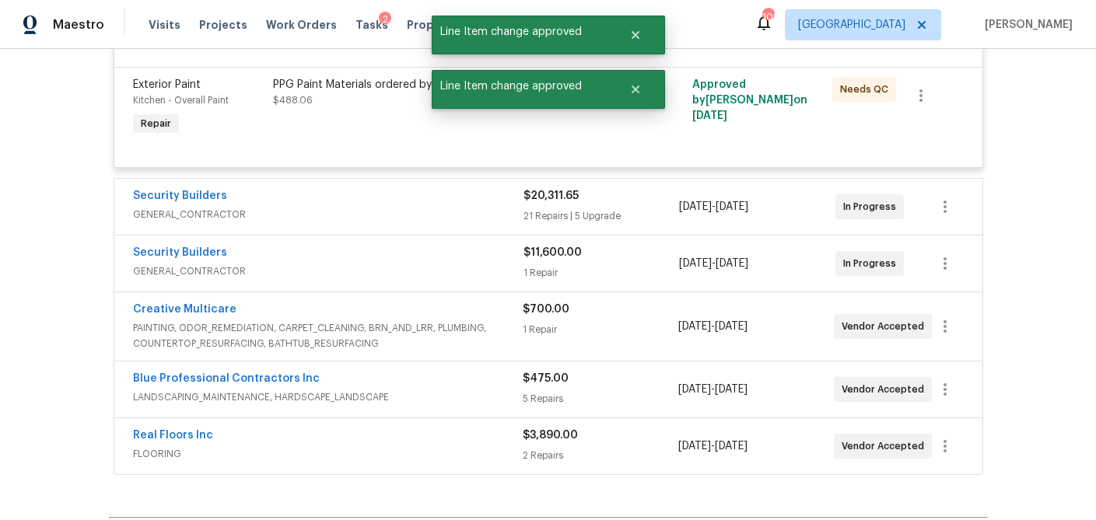
click at [628, 218] on div "21 Repairs | 5 Upgrade" at bounding box center [601, 216] width 156 height 16
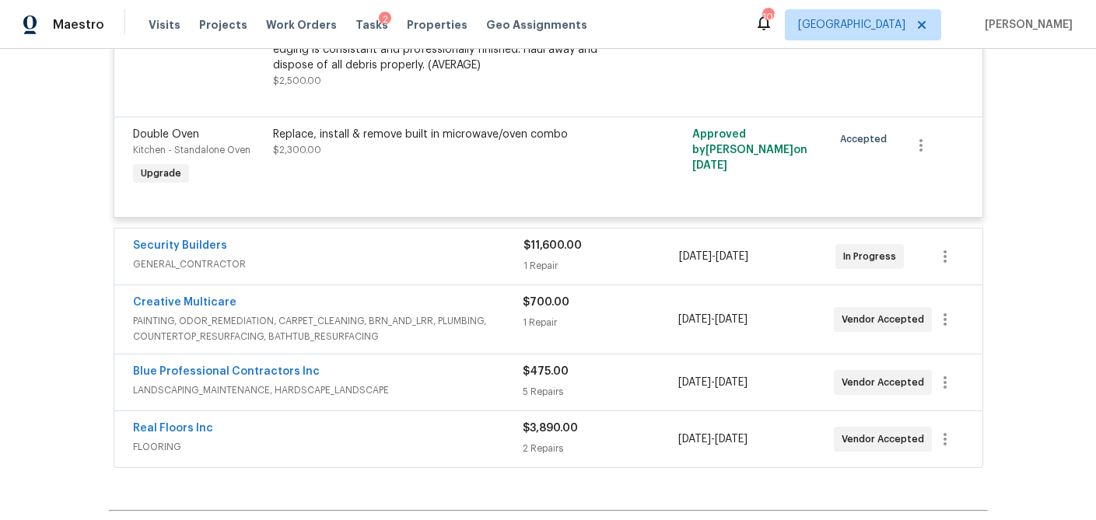
scroll to position [4511, 0]
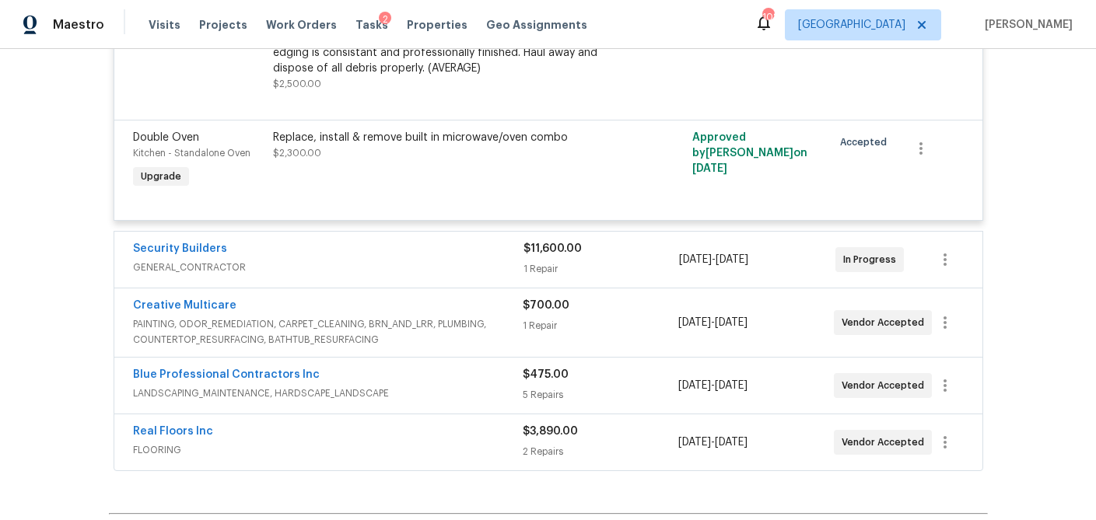
click at [613, 241] on div "$11,600.00 1 Repair" at bounding box center [601, 259] width 156 height 37
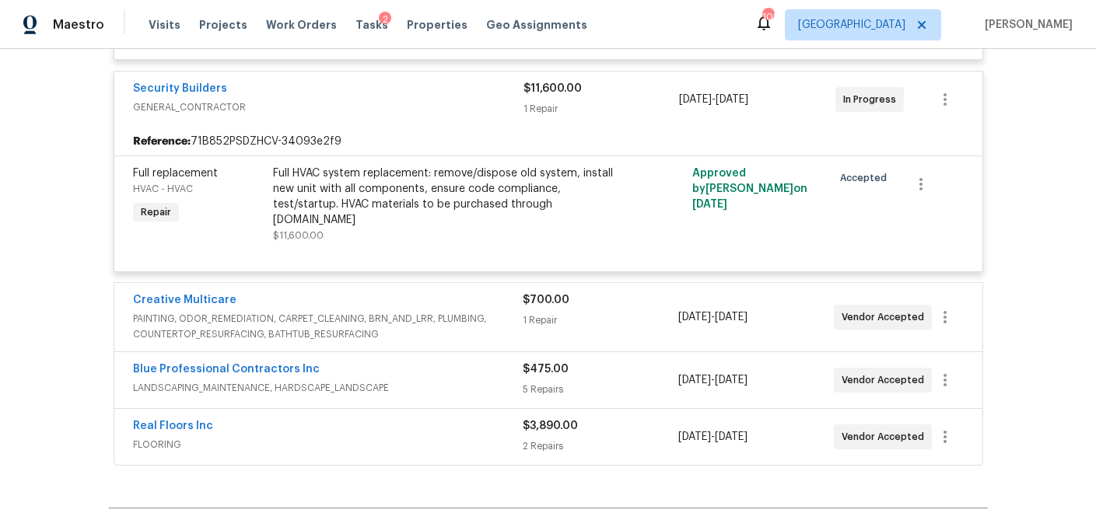
scroll to position [4675, 0]
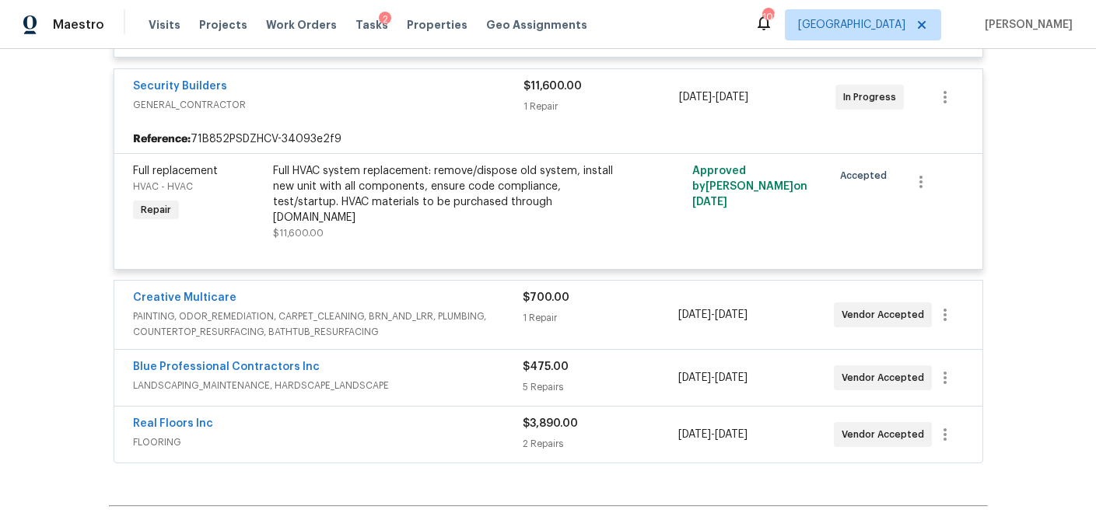
click at [603, 290] on div "$700.00" at bounding box center [601, 298] width 156 height 16
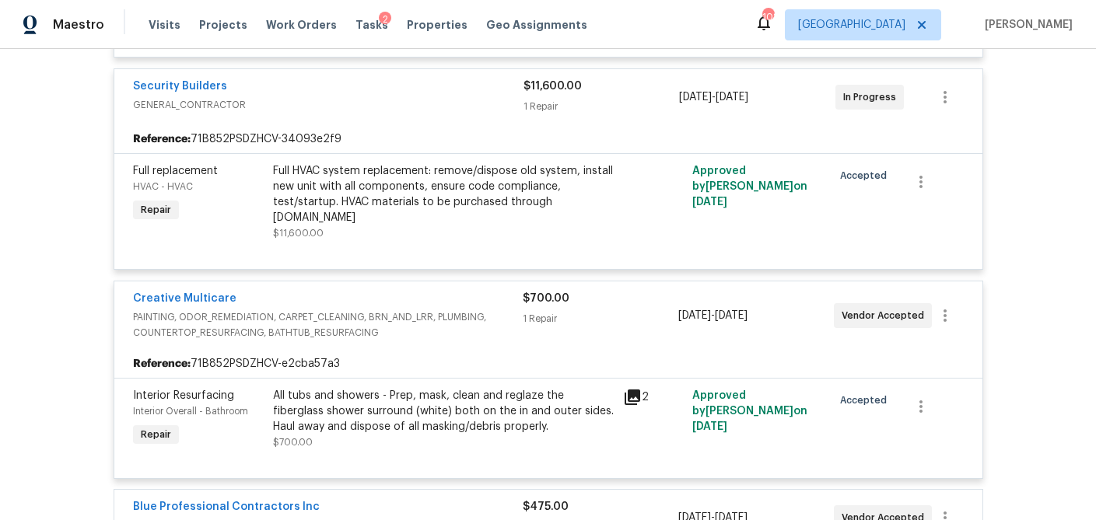
scroll to position [4940, 0]
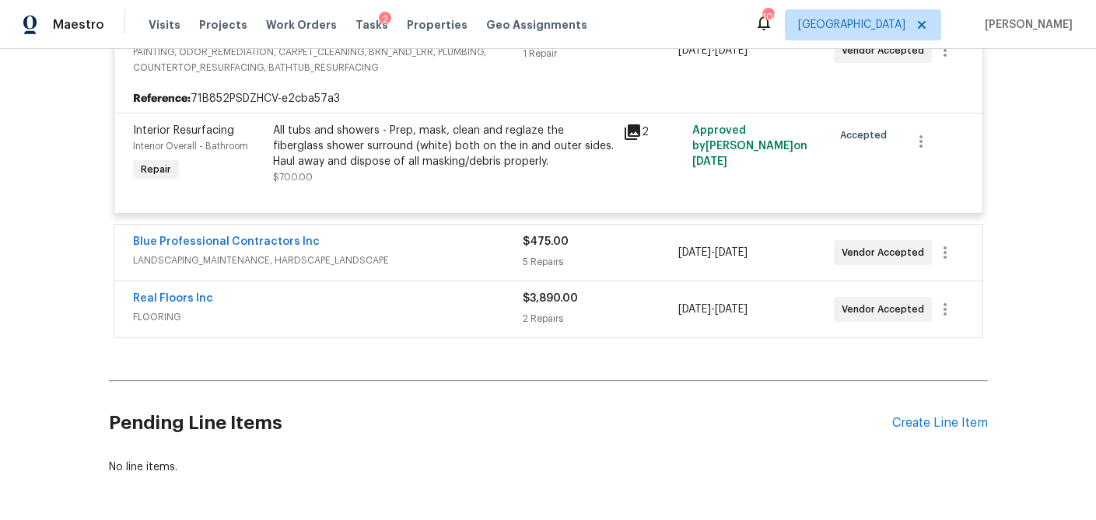
click at [610, 254] on div "5 Repairs" at bounding box center [601, 262] width 156 height 16
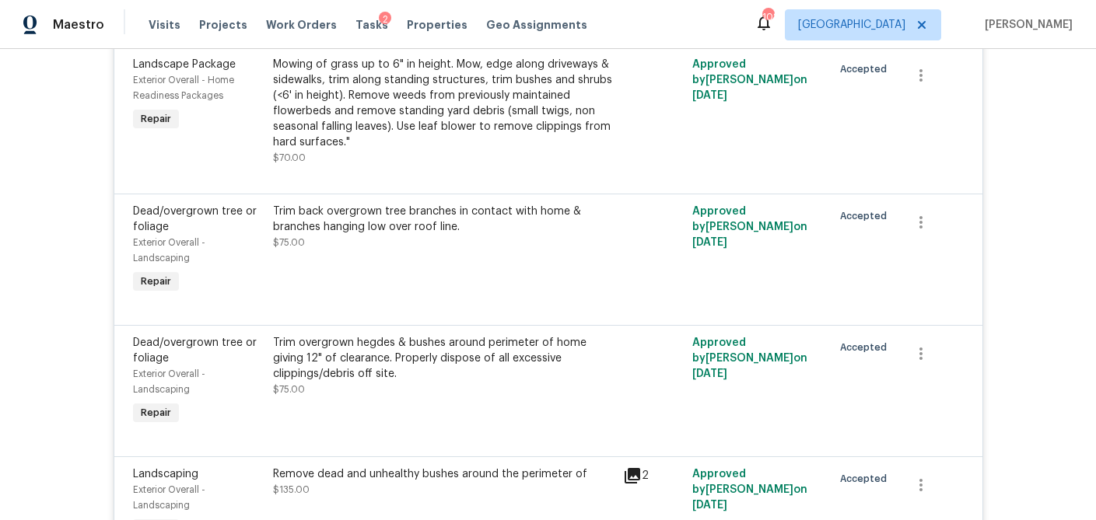
scroll to position [5651, 0]
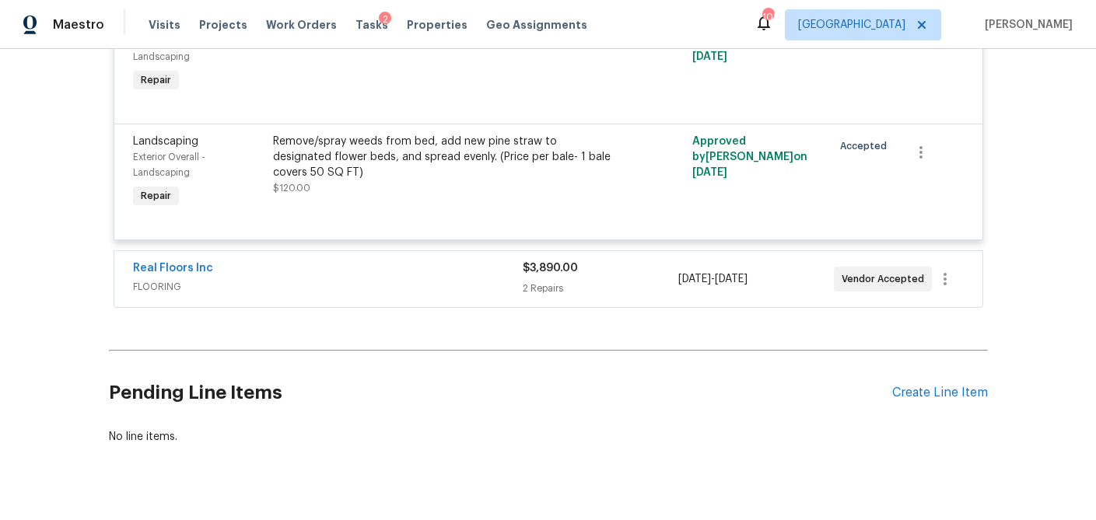
click at [610, 260] on div "$3,890.00" at bounding box center [601, 268] width 156 height 16
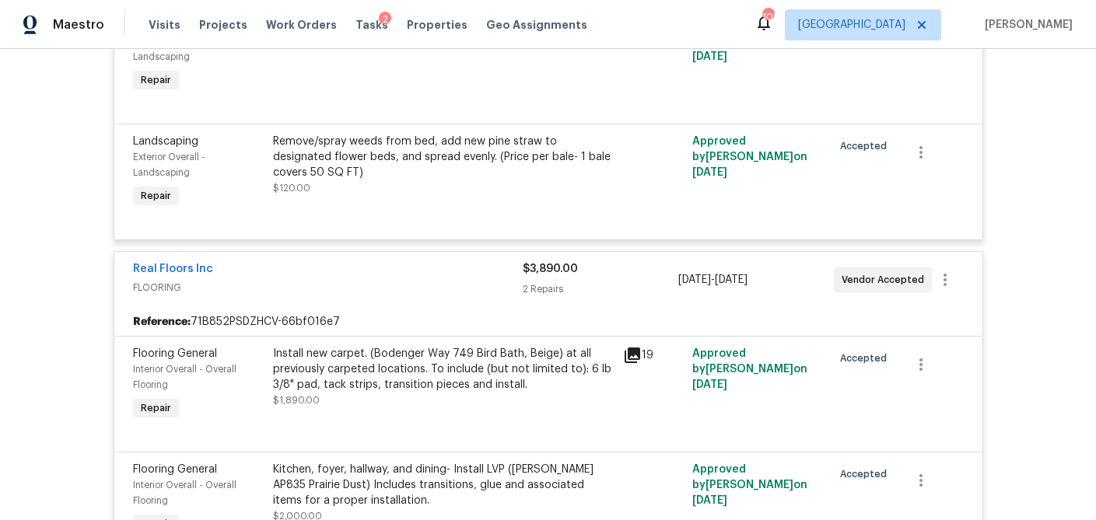
scroll to position [5924, 0]
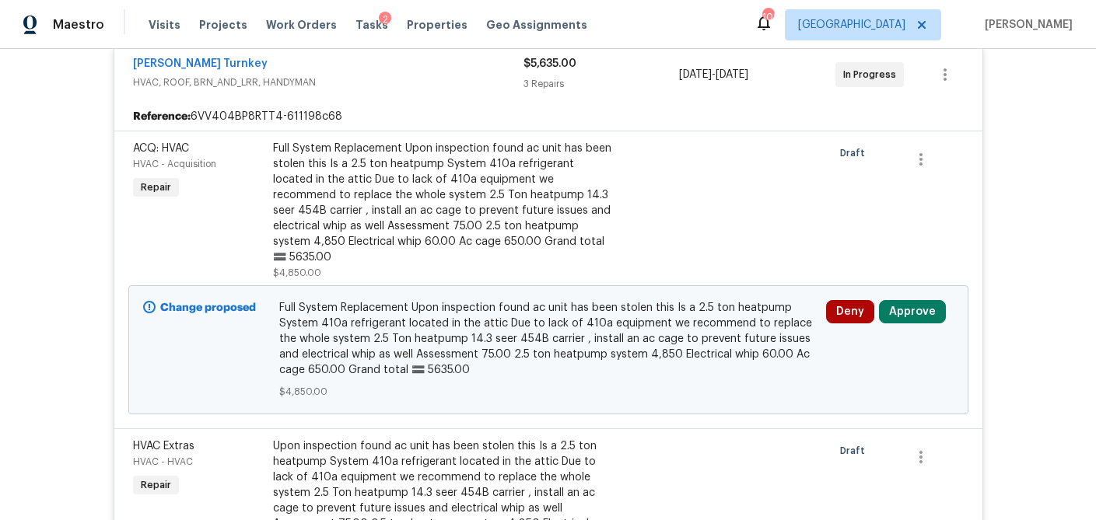
scroll to position [375, 0]
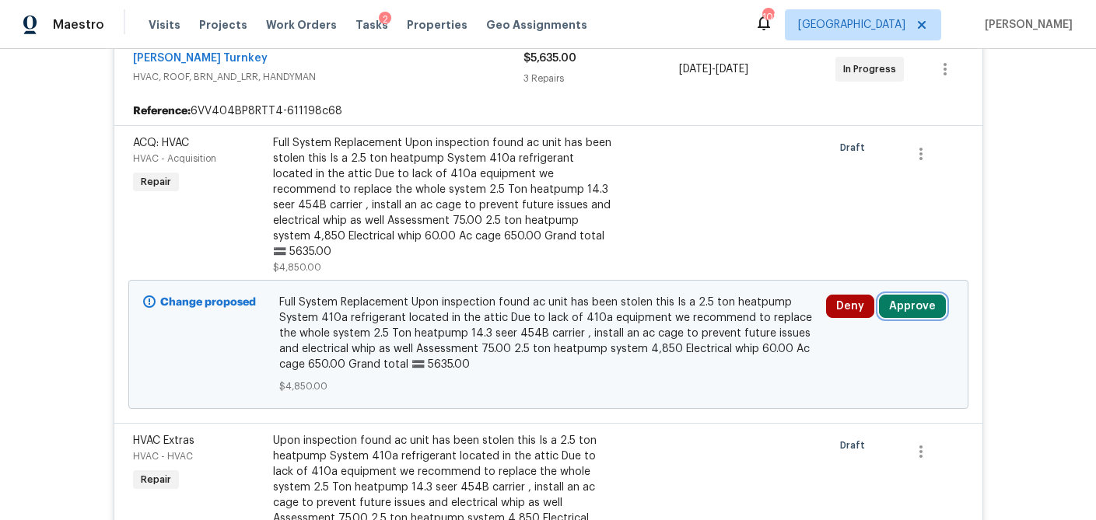
click at [924, 295] on button "Approve" at bounding box center [912, 306] width 67 height 23
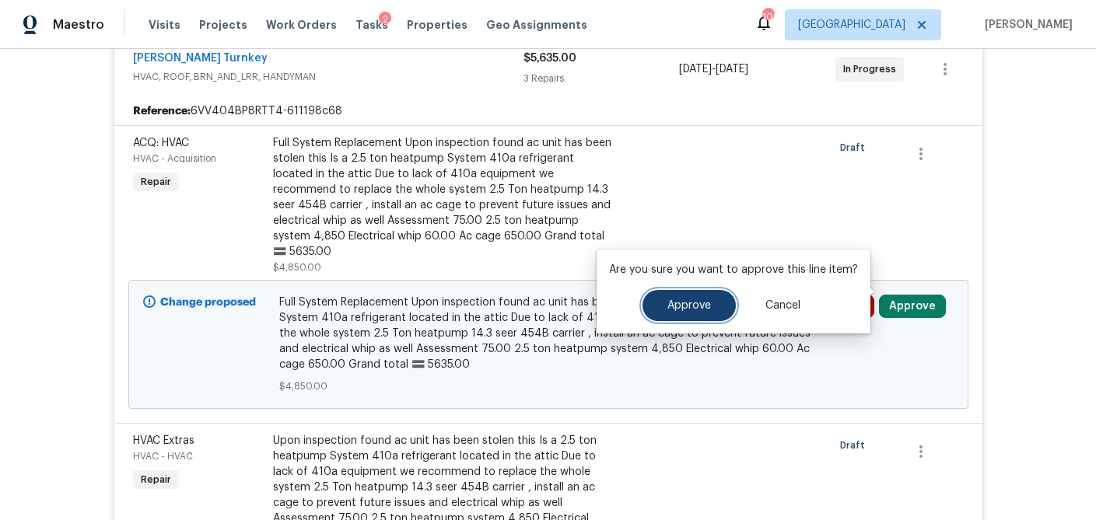
click at [694, 307] on span "Approve" at bounding box center [689, 306] width 44 height 12
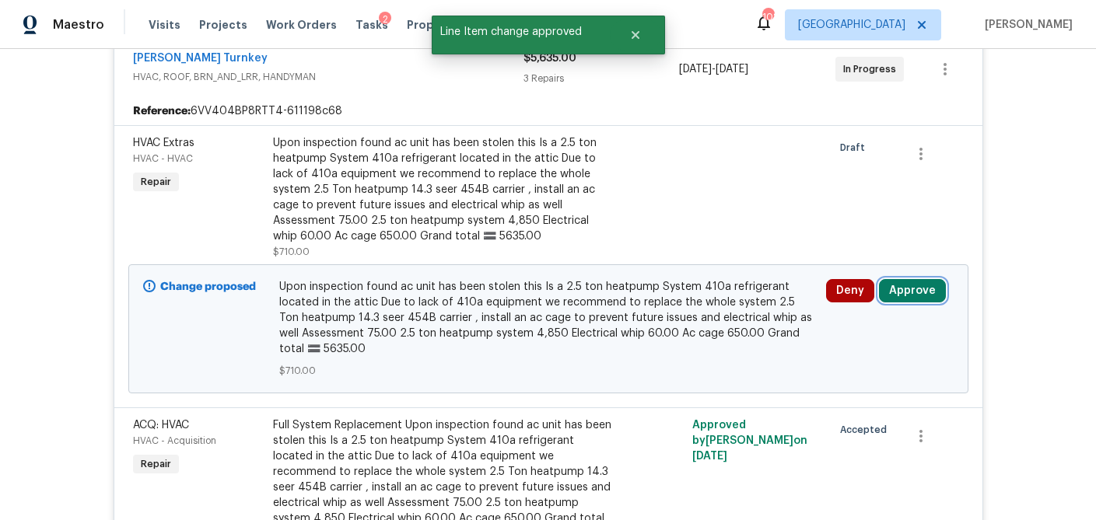
click at [918, 284] on button "Approve" at bounding box center [912, 290] width 67 height 23
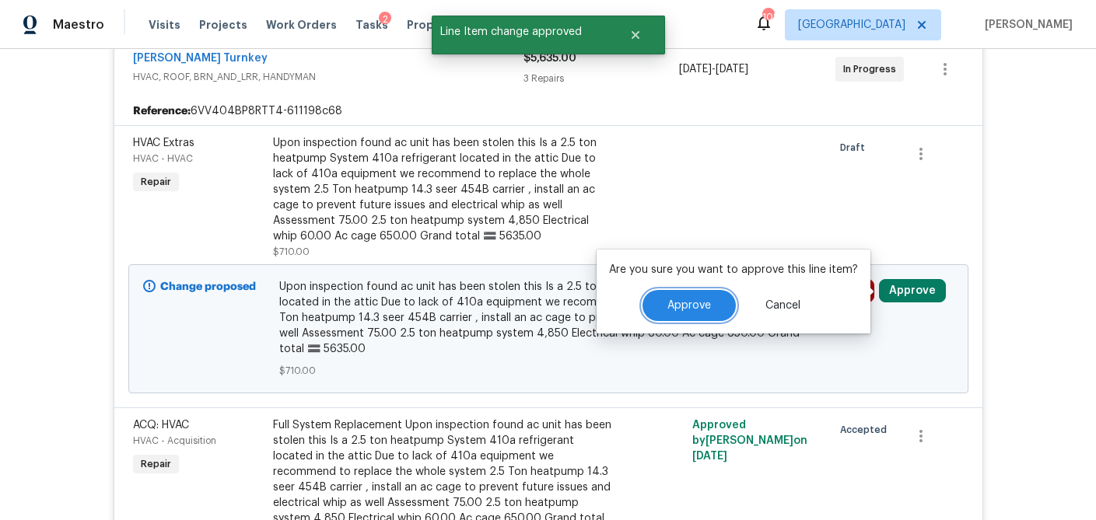
click at [697, 307] on span "Approve" at bounding box center [689, 306] width 44 height 12
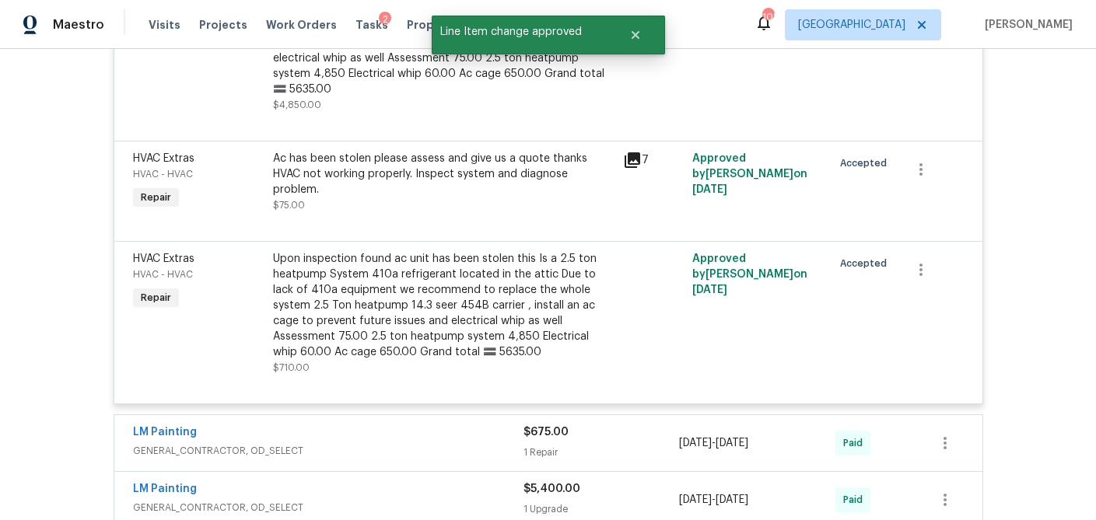
scroll to position [532, 0]
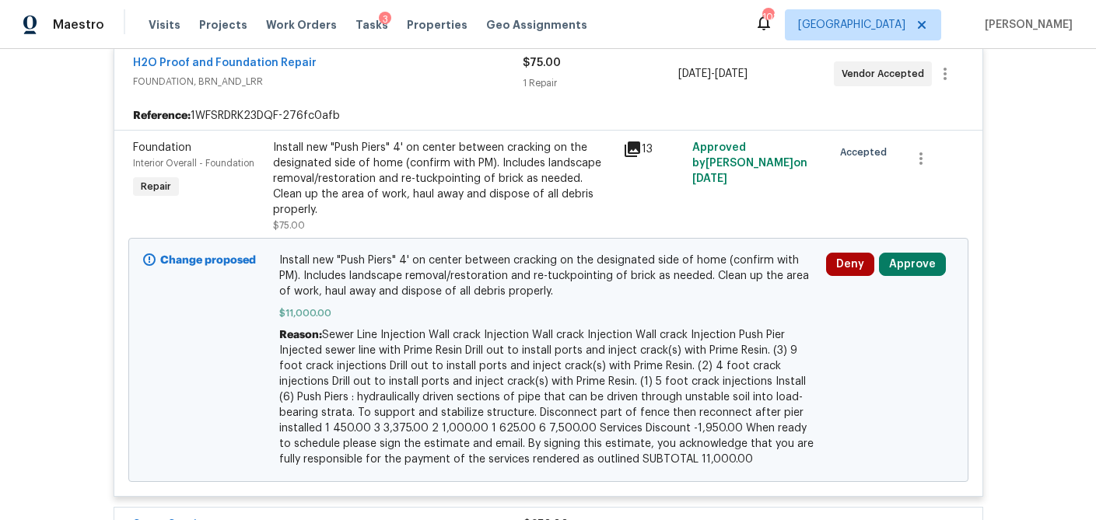
scroll to position [599, 0]
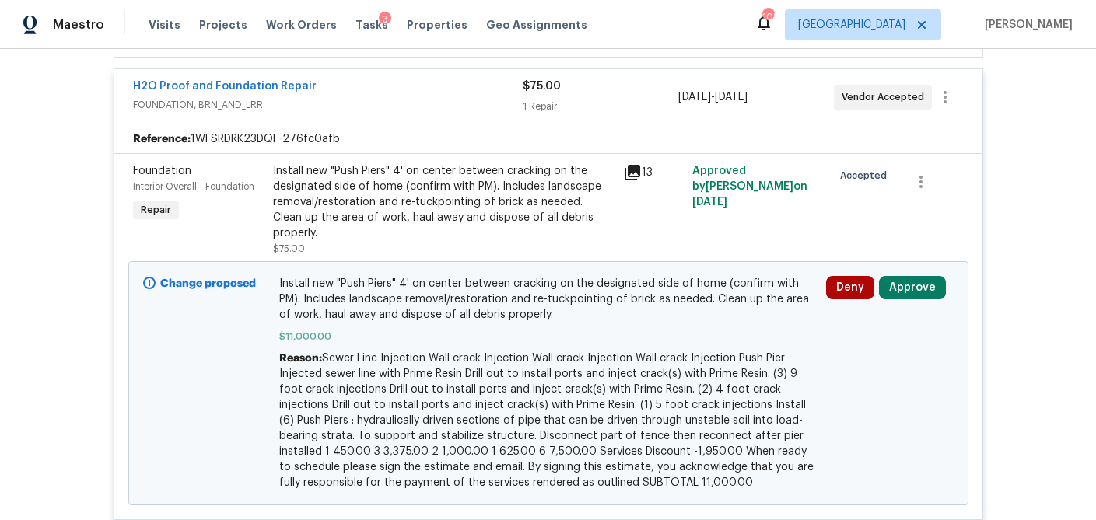
click at [634, 170] on icon at bounding box center [632, 173] width 16 height 16
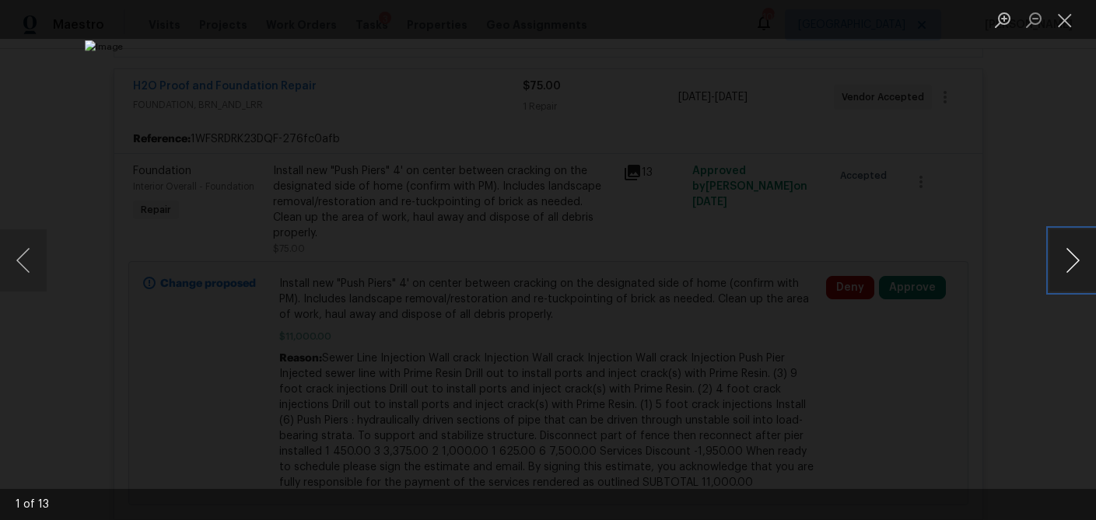
click at [1070, 274] on button "Next image" at bounding box center [1072, 260] width 47 height 62
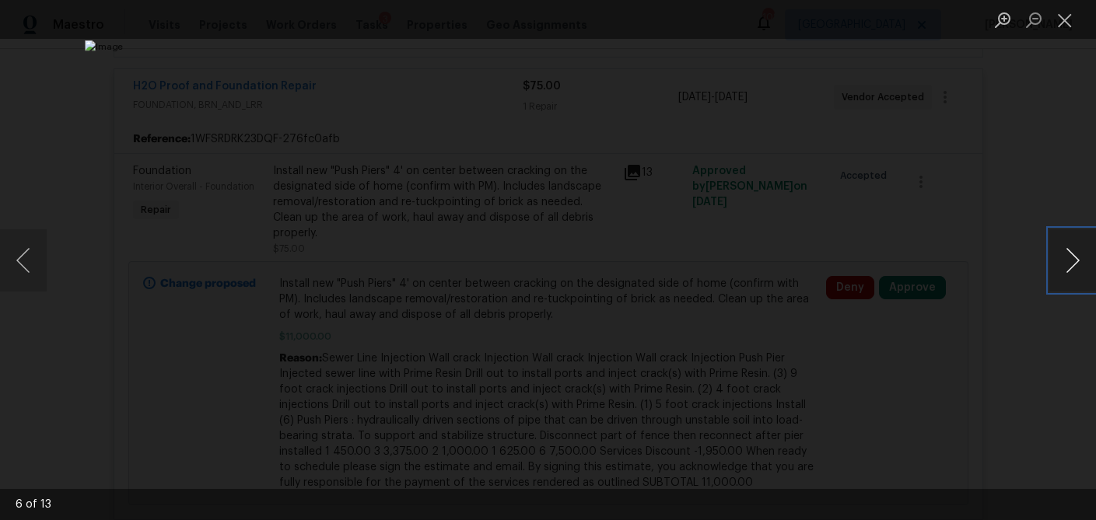
click at [1070, 274] on button "Next image" at bounding box center [1072, 260] width 47 height 62
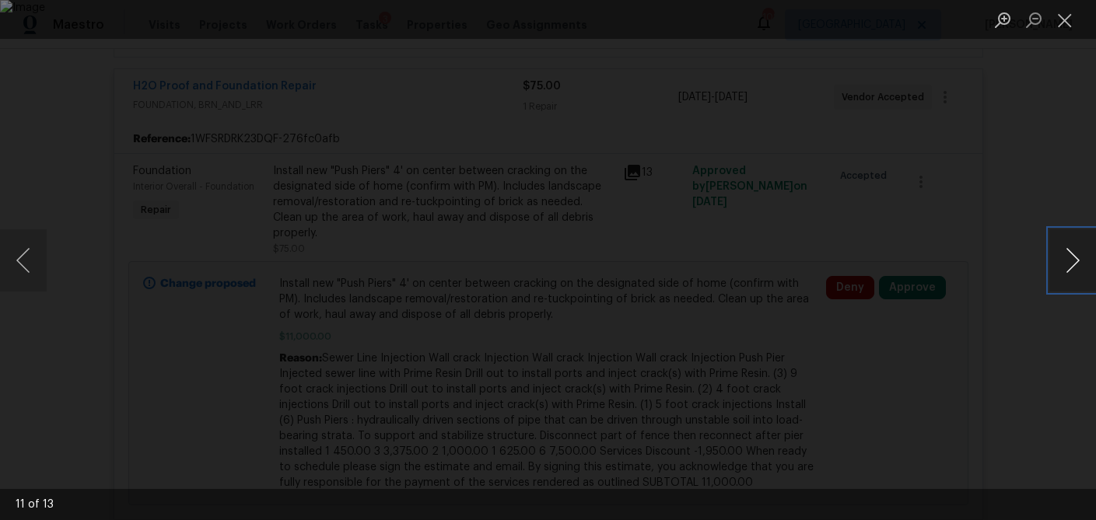
click at [1070, 274] on button "Next image" at bounding box center [1072, 260] width 47 height 62
click at [1067, 22] on button "Close lightbox" at bounding box center [1064, 19] width 31 height 27
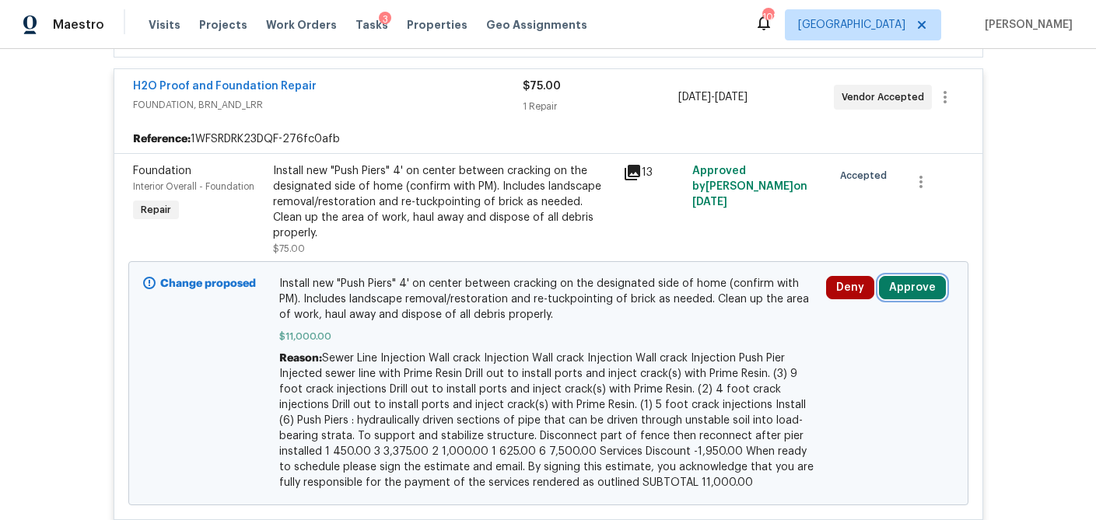
click at [900, 276] on button "Approve" at bounding box center [912, 287] width 67 height 23
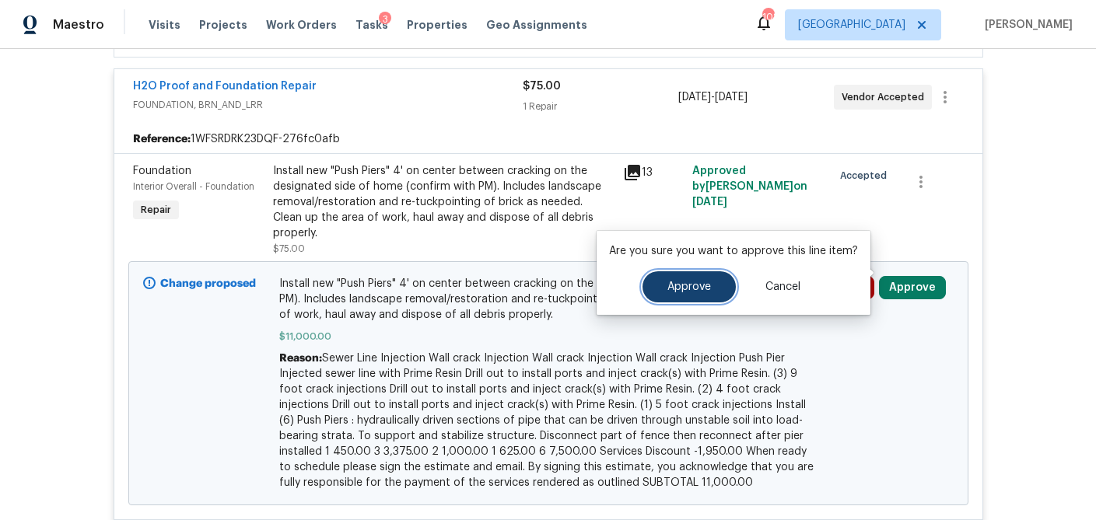
click at [657, 294] on button "Approve" at bounding box center [688, 286] width 93 height 31
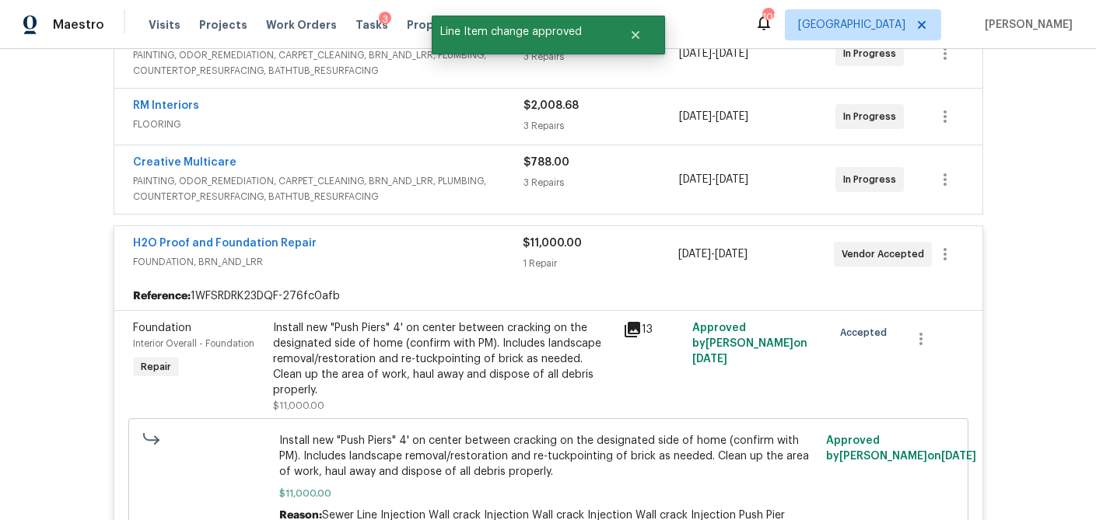
scroll to position [435, 0]
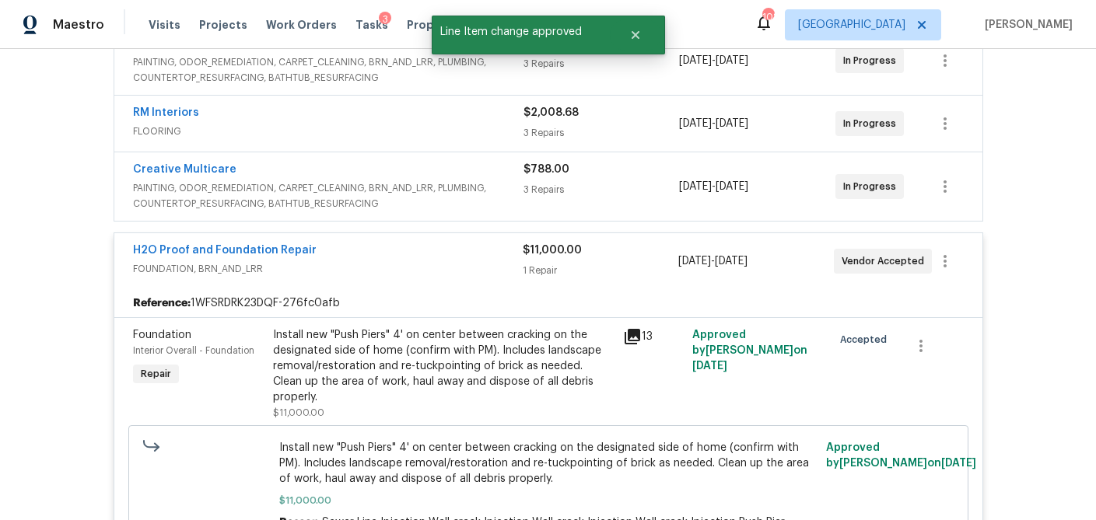
click at [474, 202] on span "PAINTING, ODOR_REMEDIATION, CARPET_CLEANING, BRN_AND_LRR, PLUMBING, COUNTERTOP_…" at bounding box center [328, 195] width 390 height 31
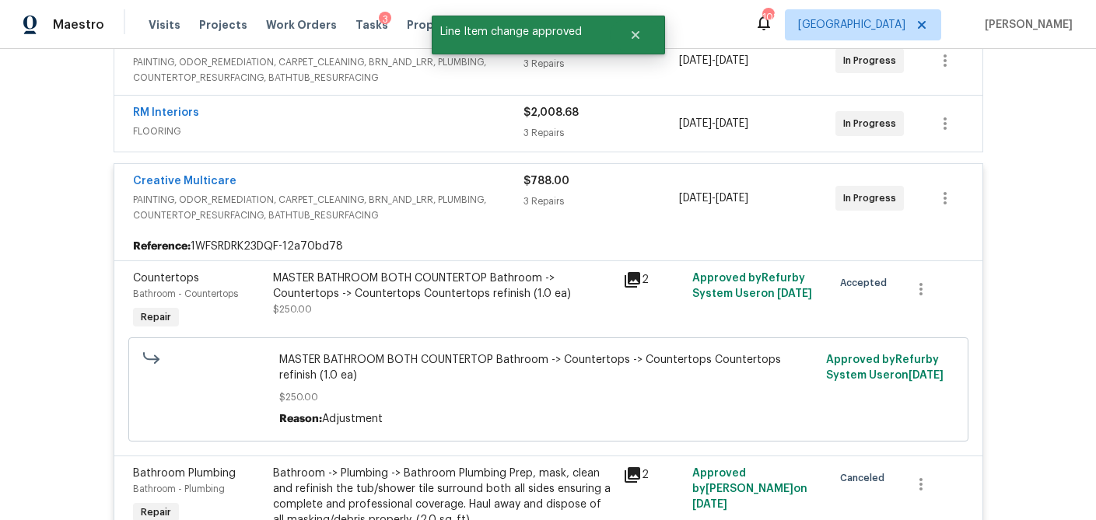
drag, startPoint x: 456, startPoint y: 128, endPoint x: 453, endPoint y: 156, distance: 28.2
click at [455, 128] on span "FLOORING" at bounding box center [328, 132] width 390 height 16
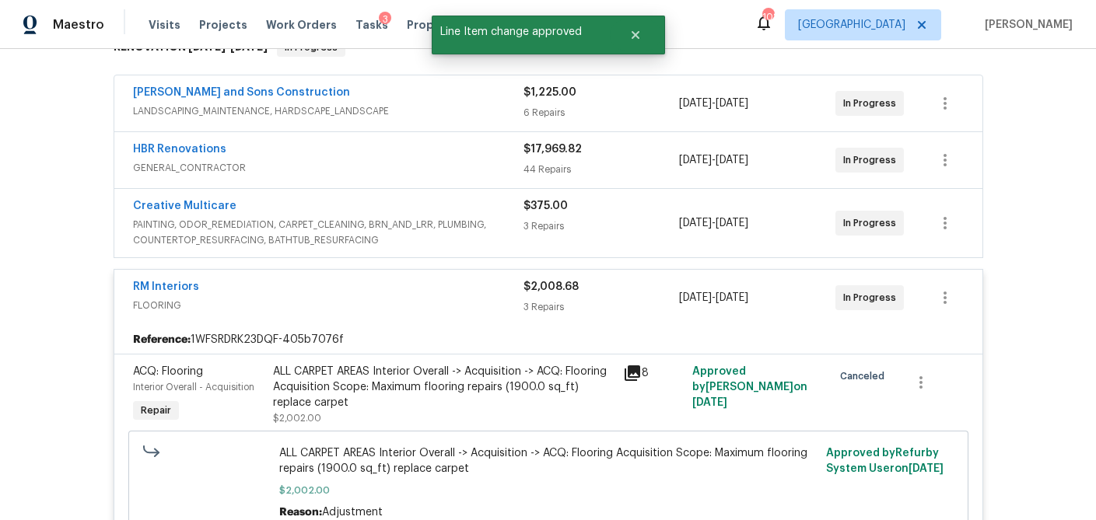
scroll to position [272, 0]
click at [502, 229] on span "PAINTING, ODOR_REMEDIATION, CARPET_CLEANING, BRN_AND_LRR, PLUMBING, COUNTERTOP_…" at bounding box center [328, 232] width 390 height 31
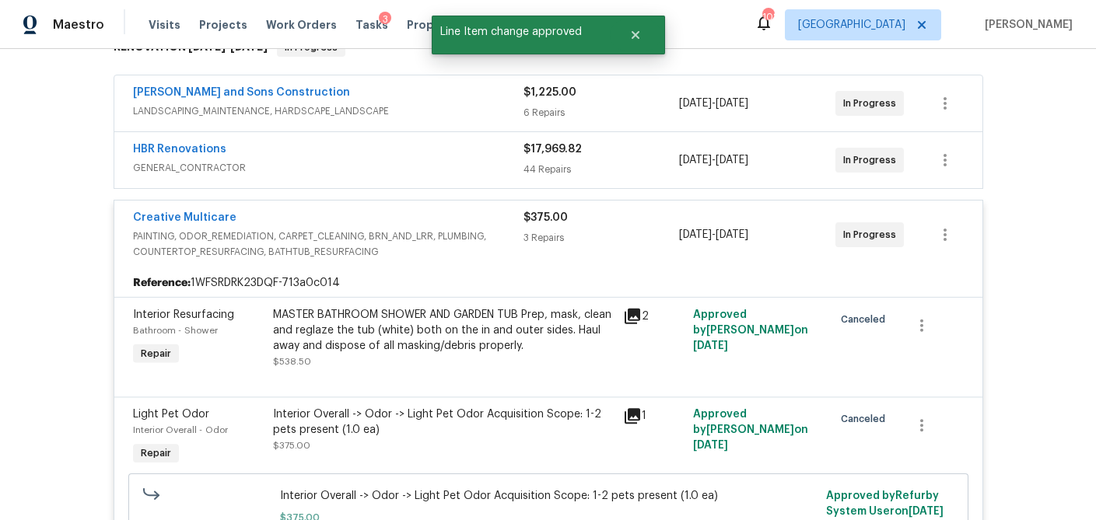
click at [475, 159] on div "HBR Renovations" at bounding box center [328, 151] width 390 height 19
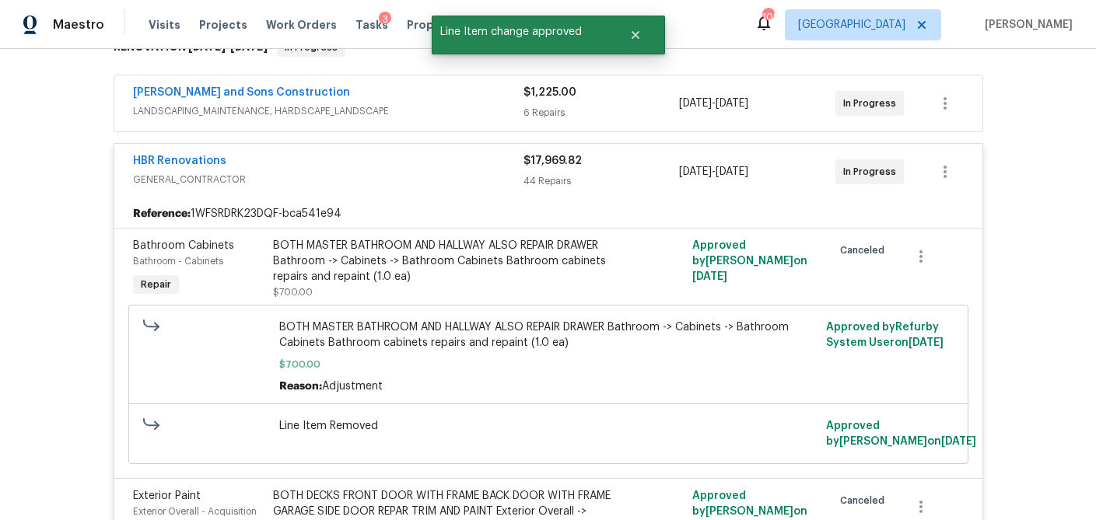
click at [476, 111] on span "LANDSCAPING_MAINTENANCE, HARDSCAPE_LANDSCAPE" at bounding box center [328, 111] width 390 height 16
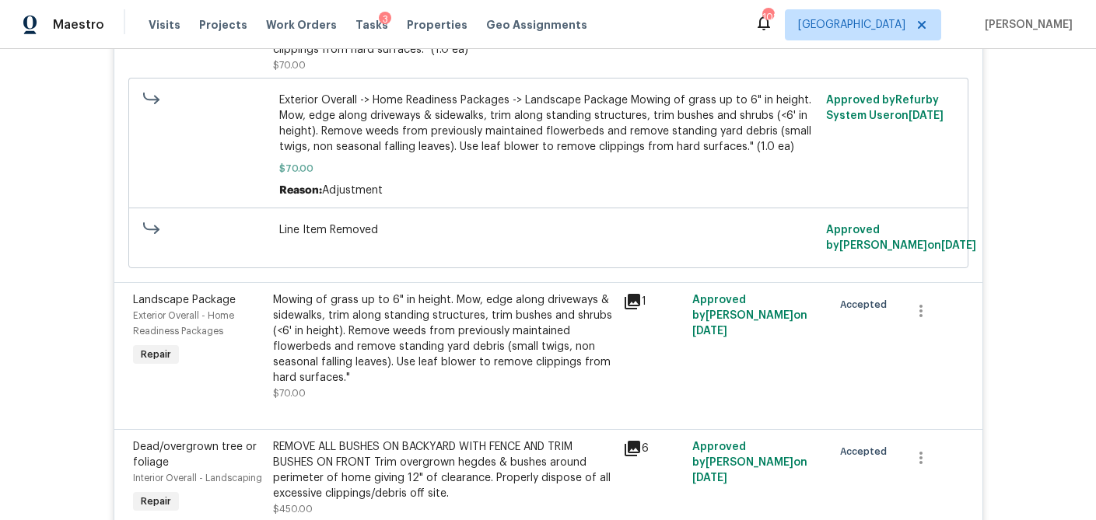
scroll to position [0, 0]
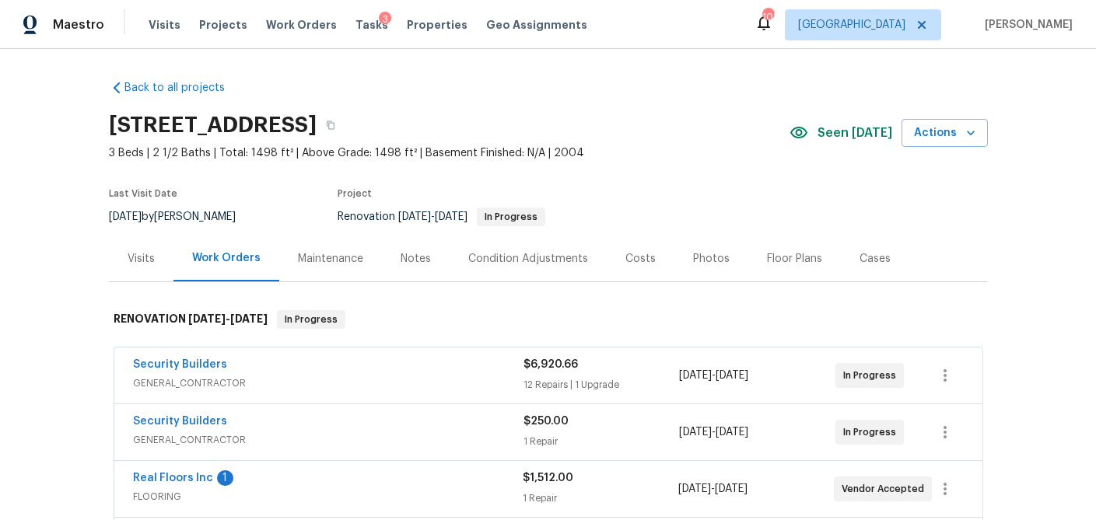
click at [444, 378] on span "GENERAL_CONTRACTOR" at bounding box center [328, 384] width 390 height 16
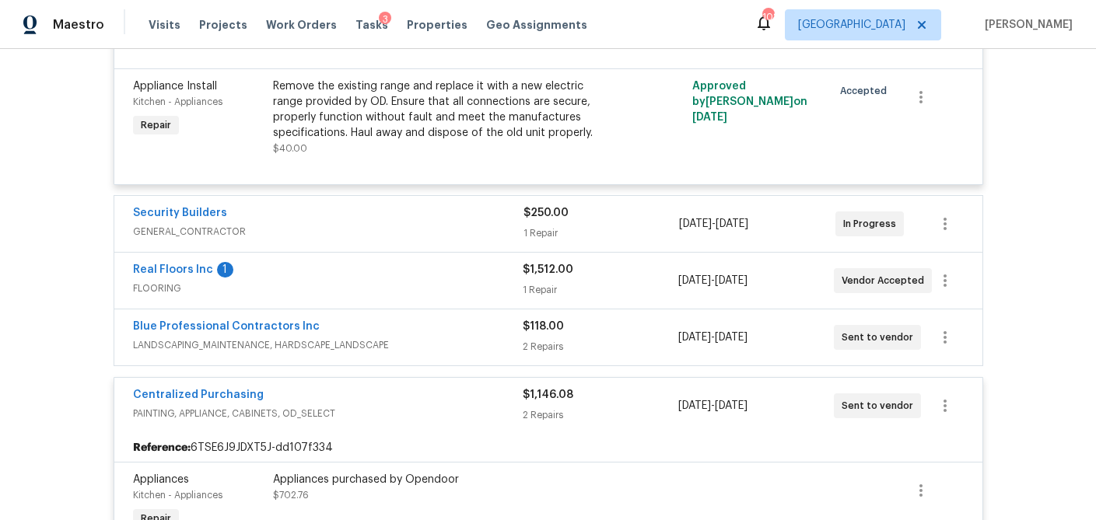
scroll to position [2296, 0]
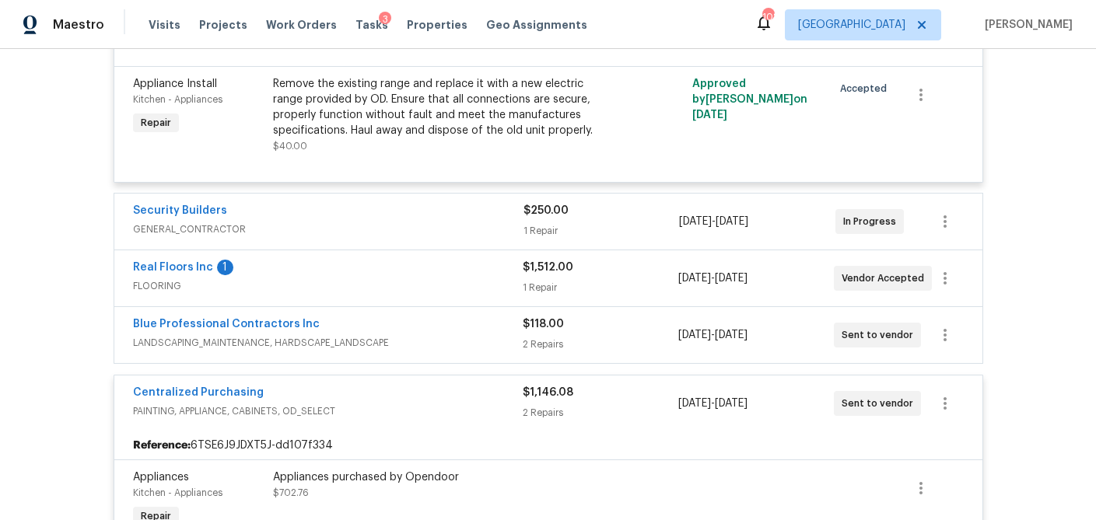
click at [447, 222] on span "GENERAL_CONTRACTOR" at bounding box center [328, 230] width 390 height 16
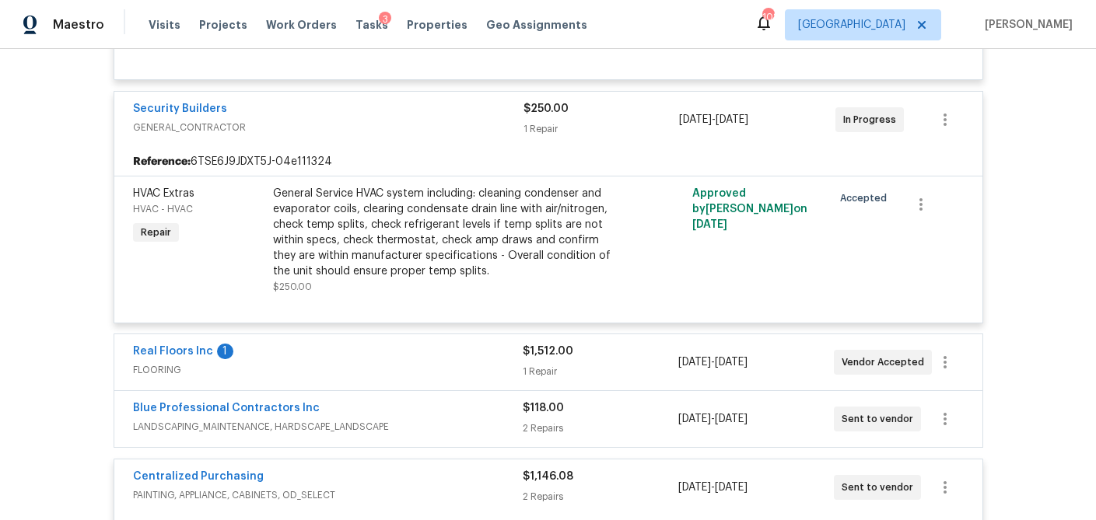
scroll to position [2400, 0]
click at [484, 342] on div "Real Floors Inc 1" at bounding box center [328, 351] width 390 height 19
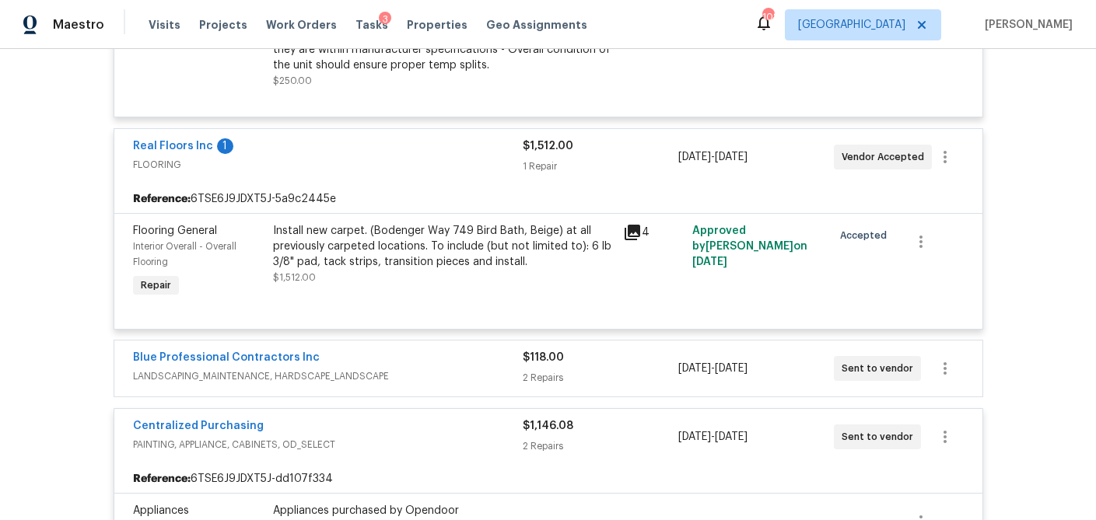
scroll to position [2626, 0]
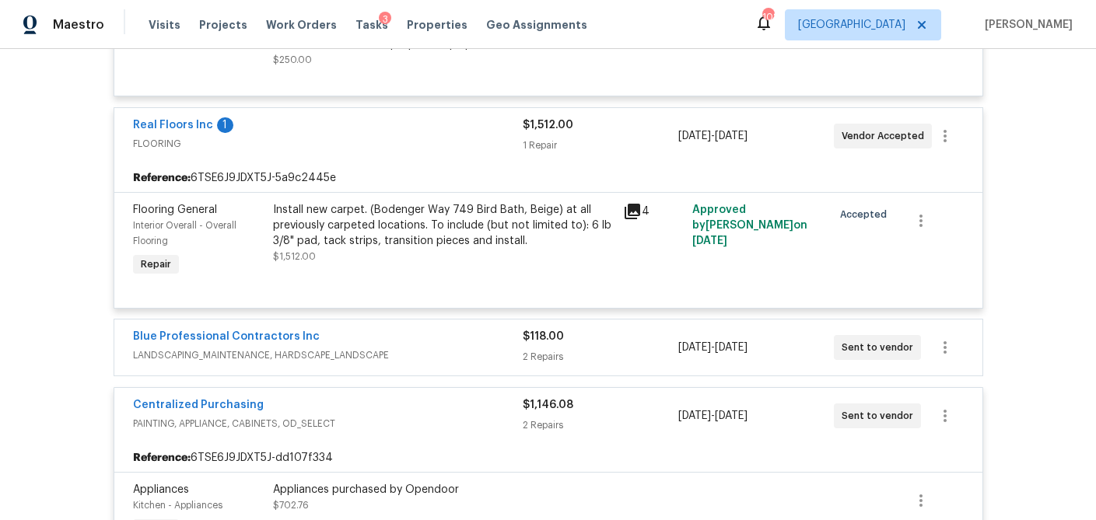
click at [491, 348] on span "LANDSCAPING_MAINTENANCE, HARDSCAPE_LANDSCAPE" at bounding box center [328, 356] width 390 height 16
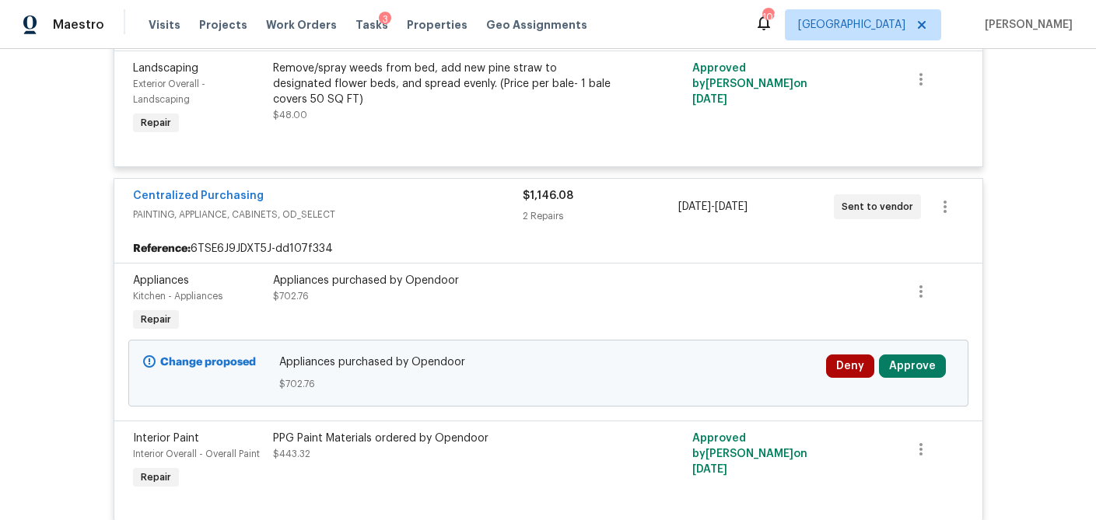
scroll to position [3177, 0]
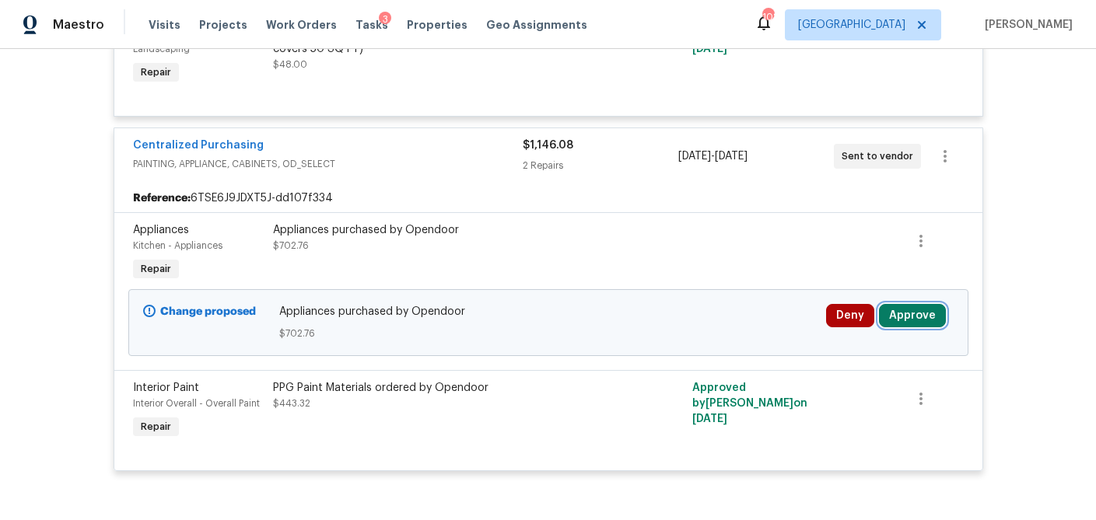
click at [917, 304] on button "Approve" at bounding box center [912, 315] width 67 height 23
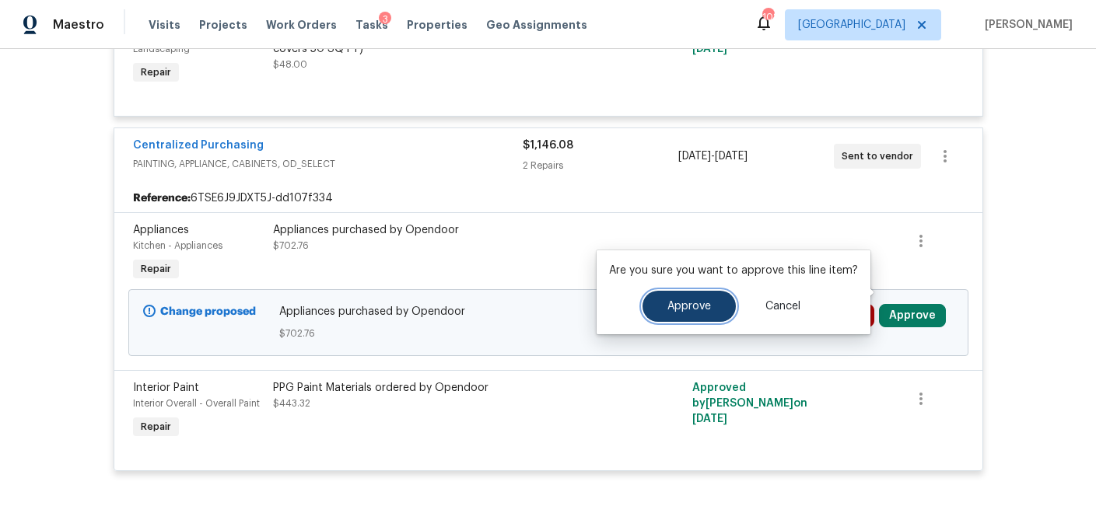
click at [668, 306] on span "Approve" at bounding box center [689, 307] width 44 height 12
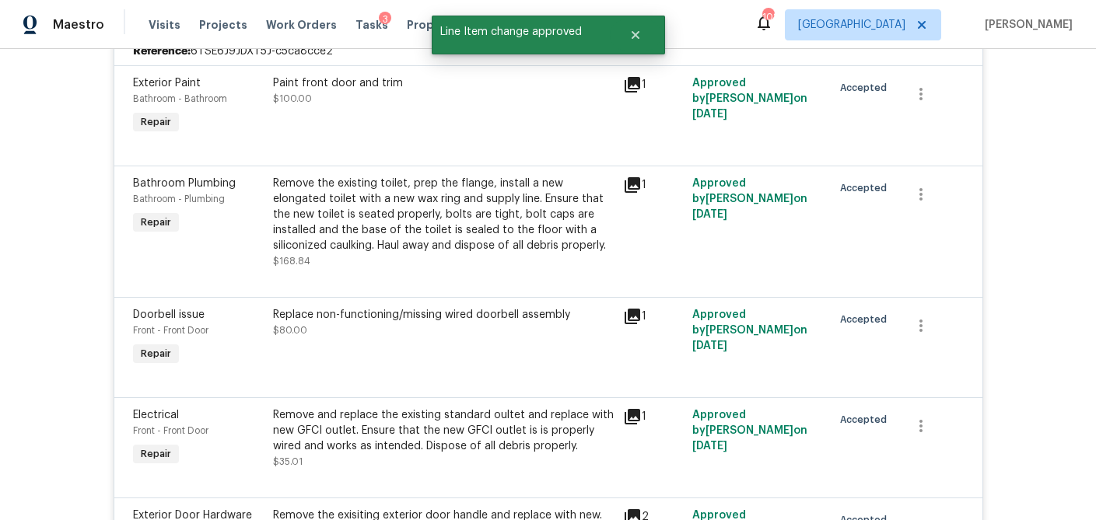
scroll to position [0, 0]
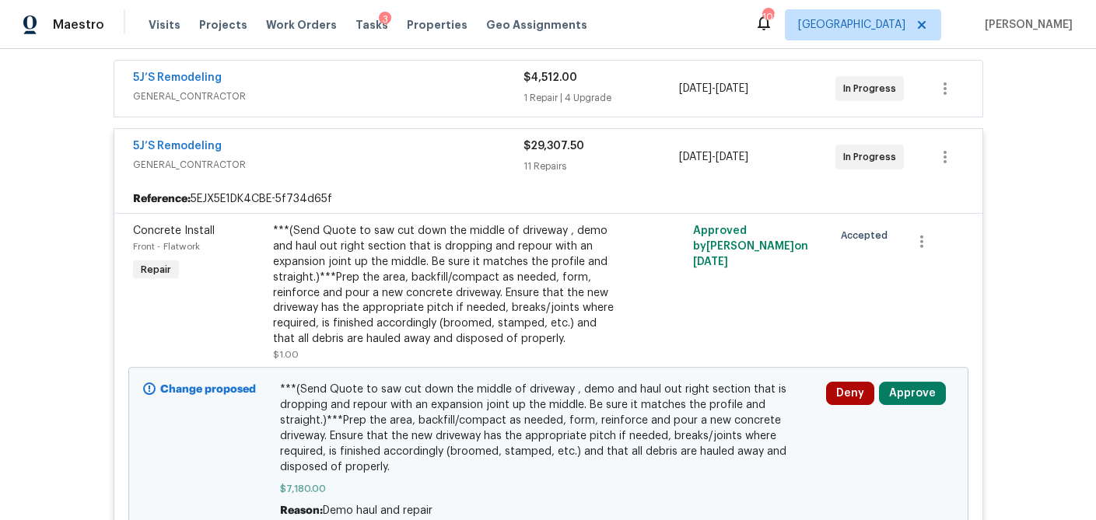
scroll to position [288, 0]
click at [488, 93] on span "GENERAL_CONTRACTOR" at bounding box center [328, 96] width 390 height 16
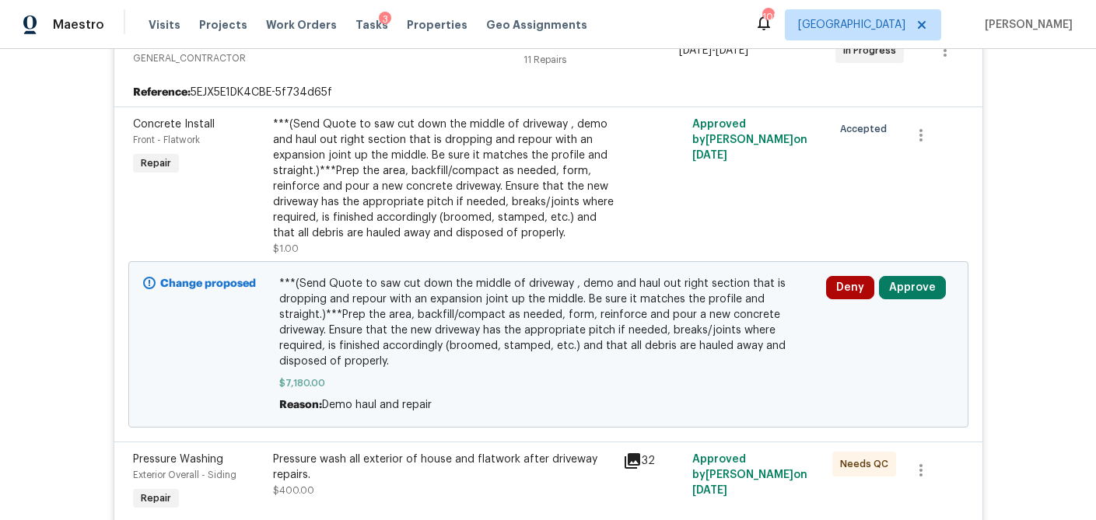
scroll to position [1137, 0]
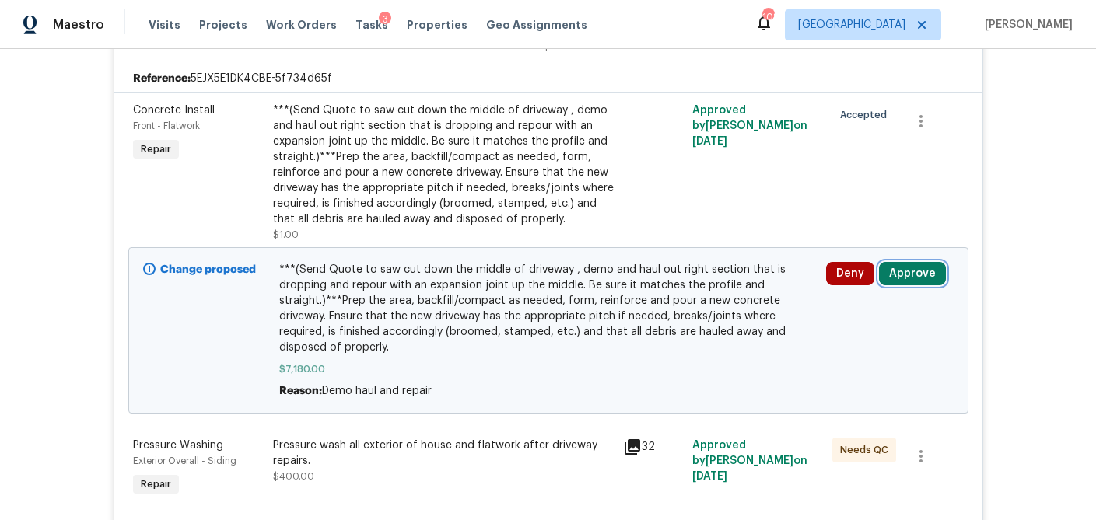
click at [904, 264] on button "Approve" at bounding box center [912, 273] width 67 height 23
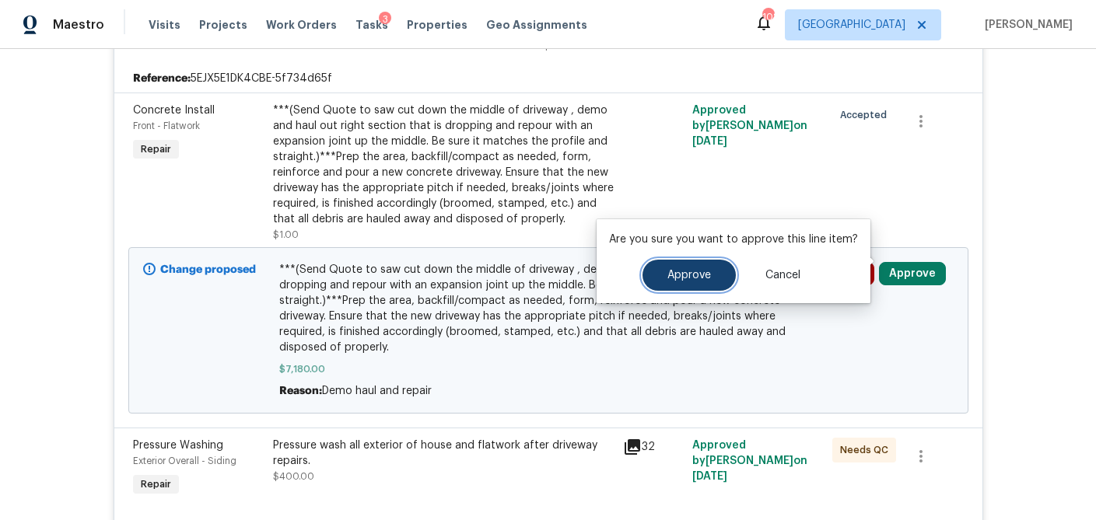
click at [699, 270] on span "Approve" at bounding box center [689, 276] width 44 height 12
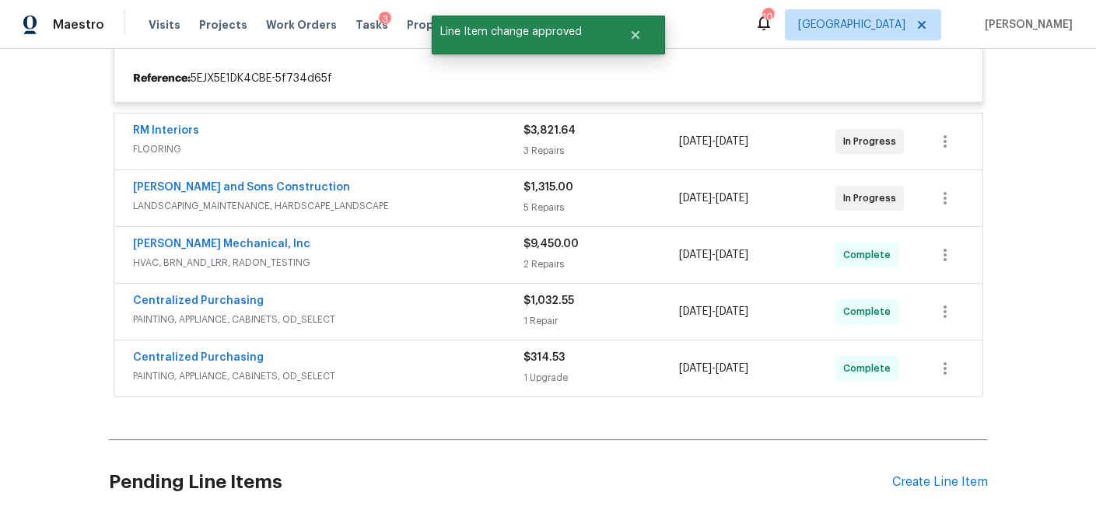
scroll to position [3263, 0]
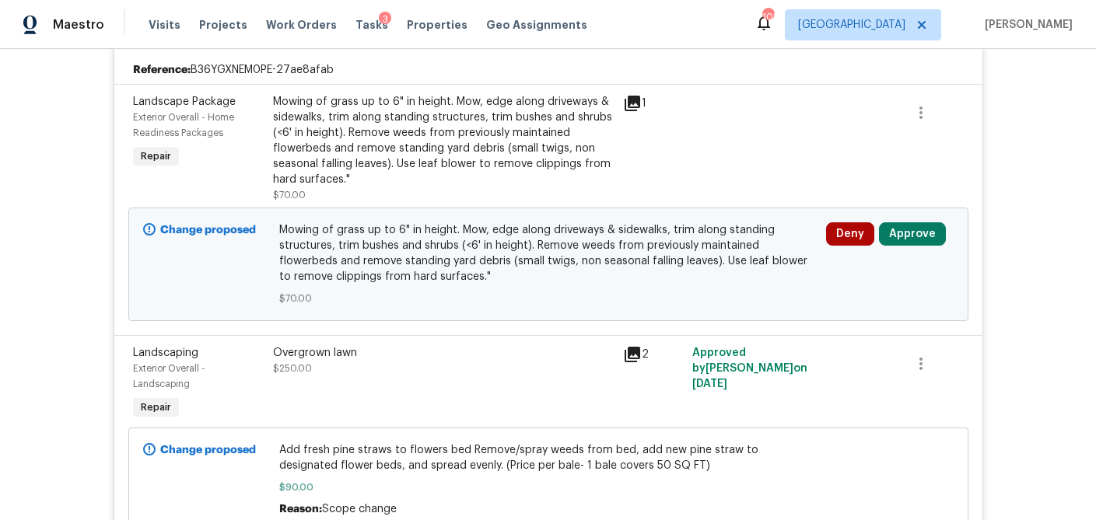
scroll to position [371, 0]
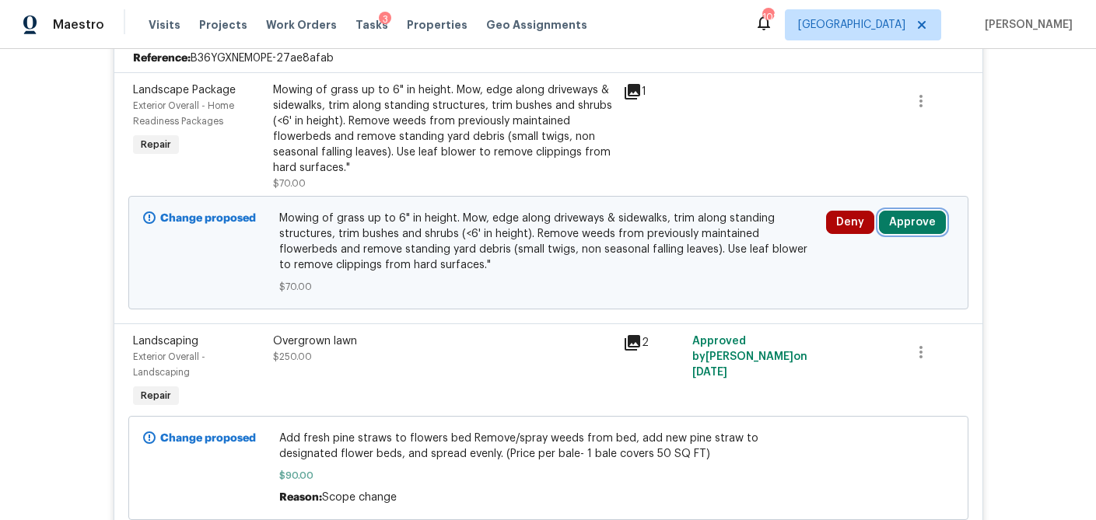
click at [903, 225] on button "Approve" at bounding box center [912, 222] width 67 height 23
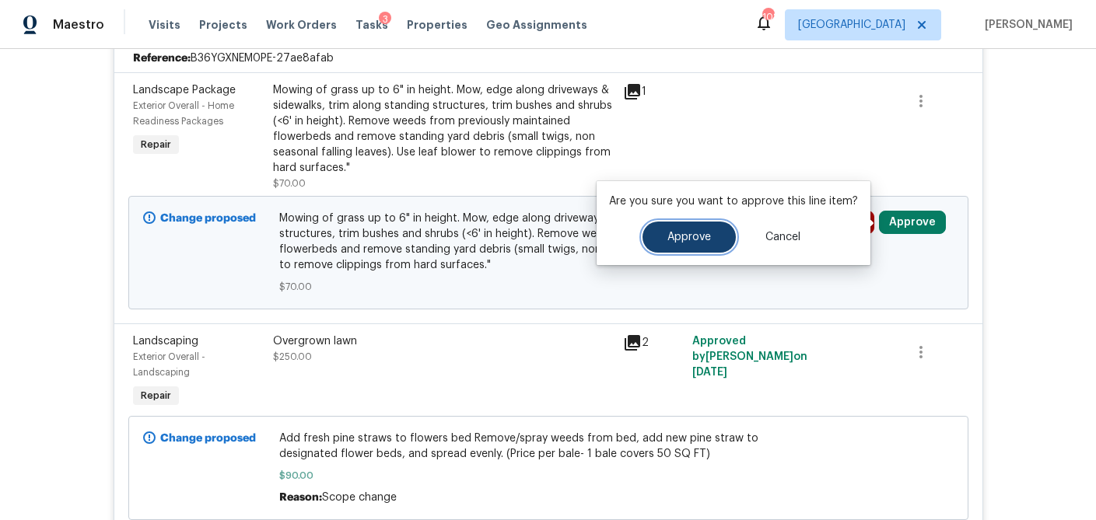
click at [694, 243] on span "Approve" at bounding box center [689, 238] width 44 height 12
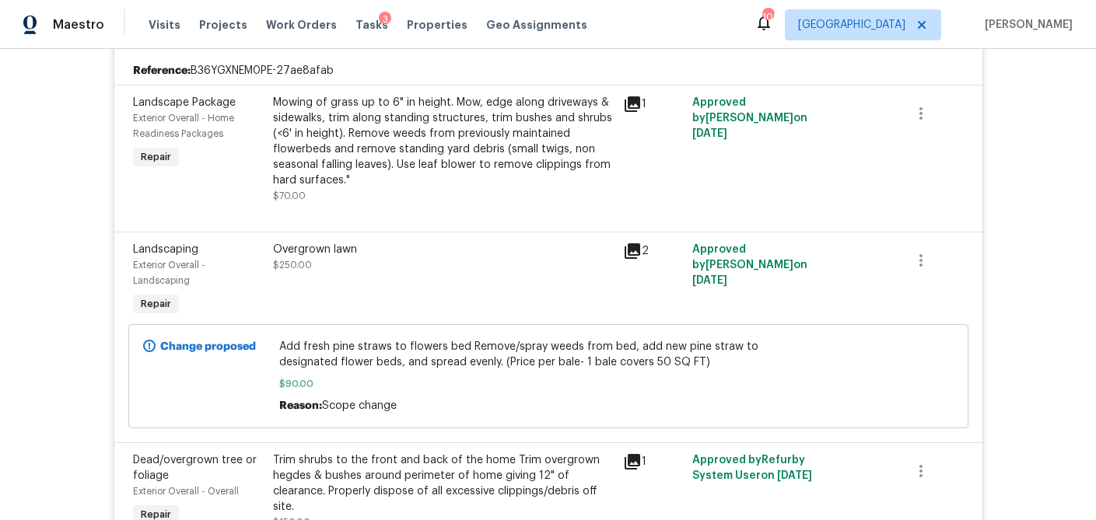
scroll to position [0, 0]
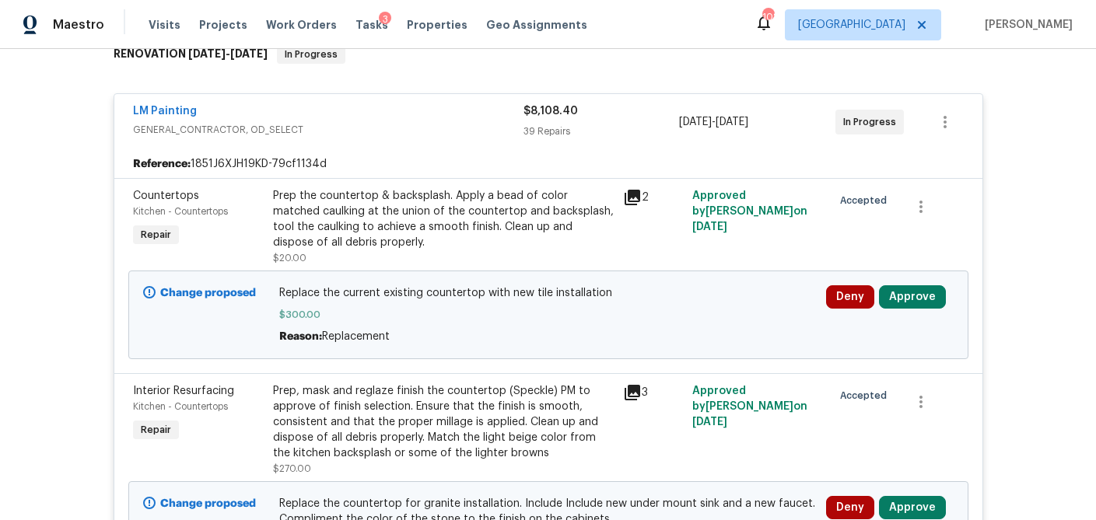
scroll to position [264, 0]
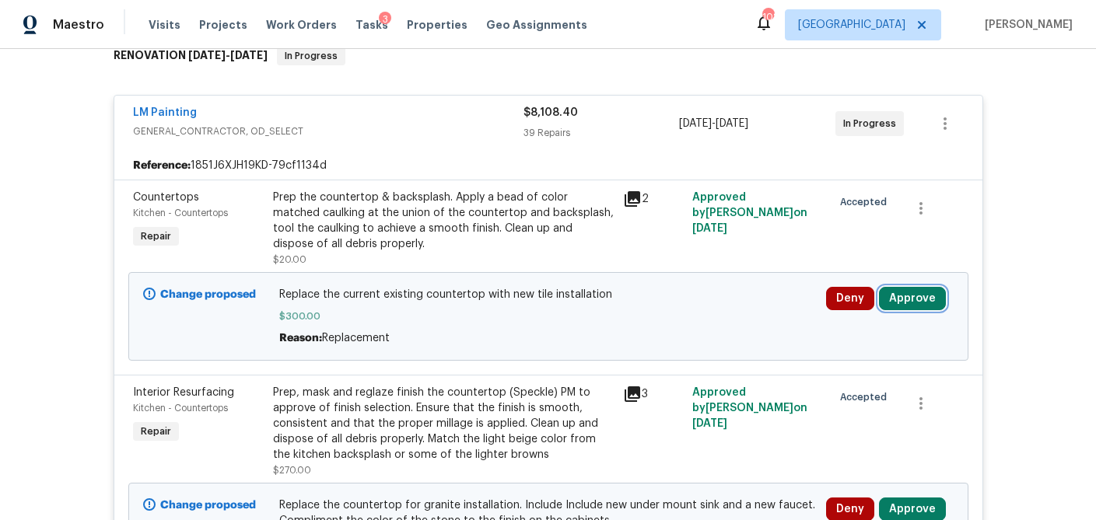
click at [915, 300] on button "Approve" at bounding box center [912, 298] width 67 height 23
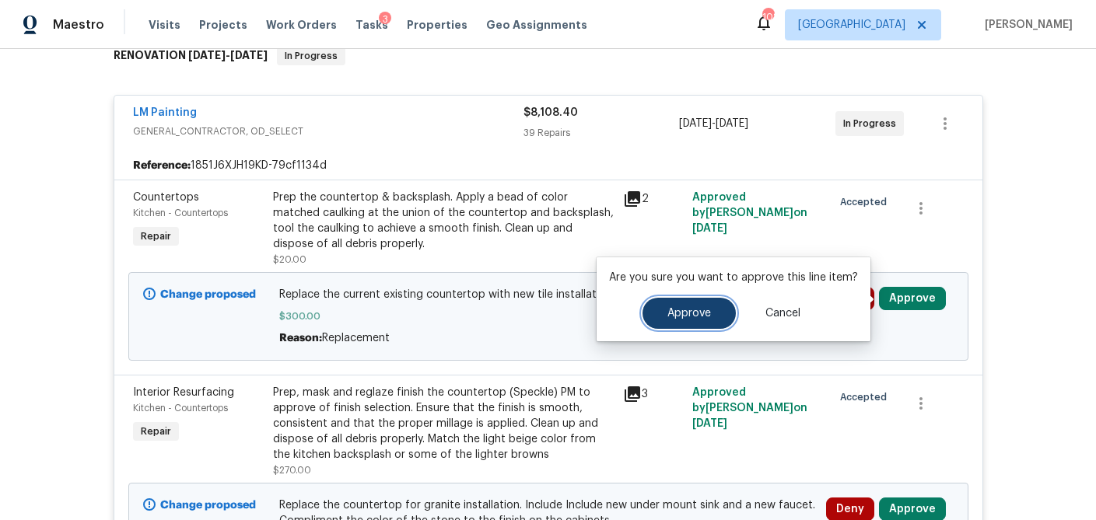
click at [694, 323] on button "Approve" at bounding box center [688, 313] width 93 height 31
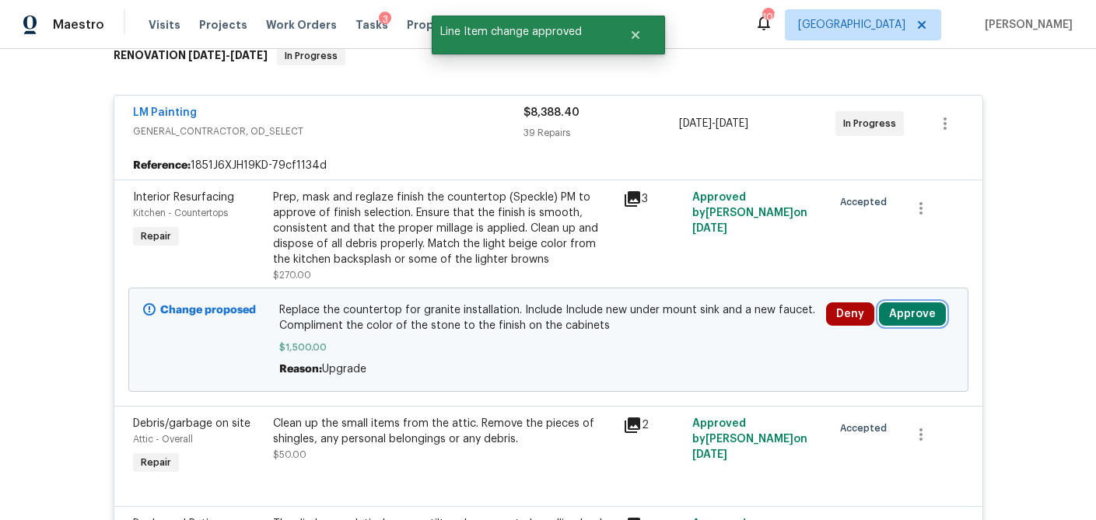
click at [915, 322] on button "Approve" at bounding box center [912, 313] width 67 height 23
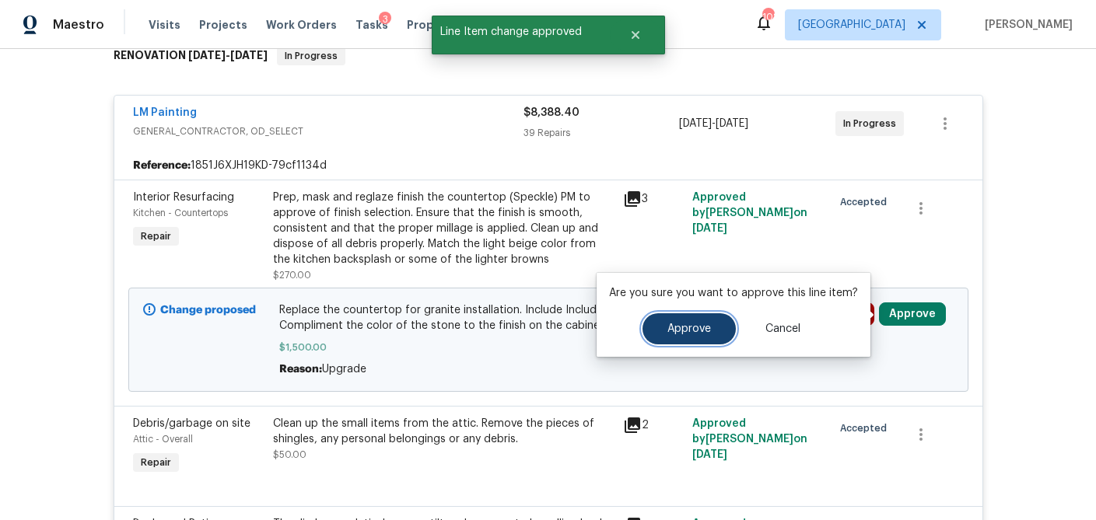
click at [695, 333] on span "Approve" at bounding box center [689, 329] width 44 height 12
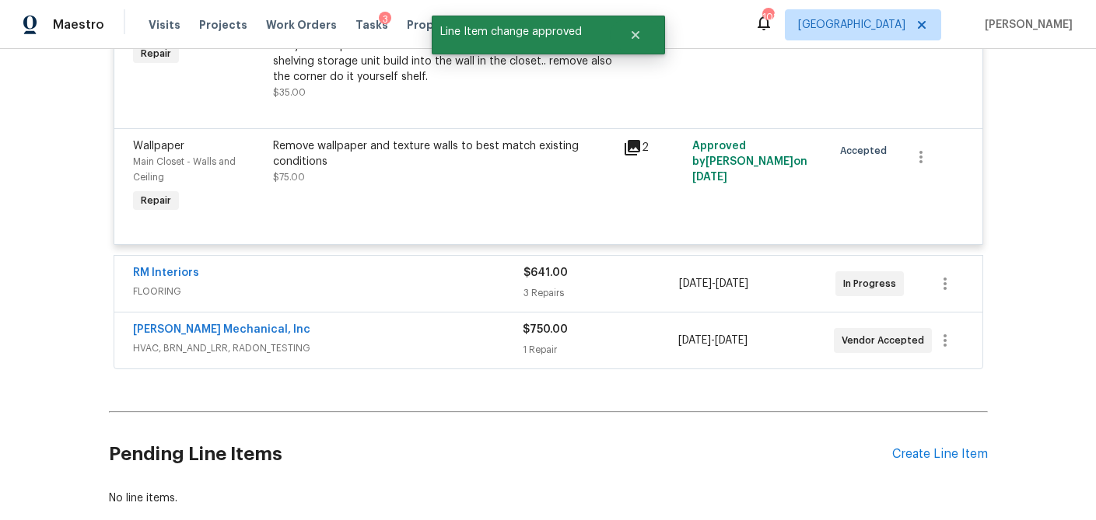
scroll to position [5110, 0]
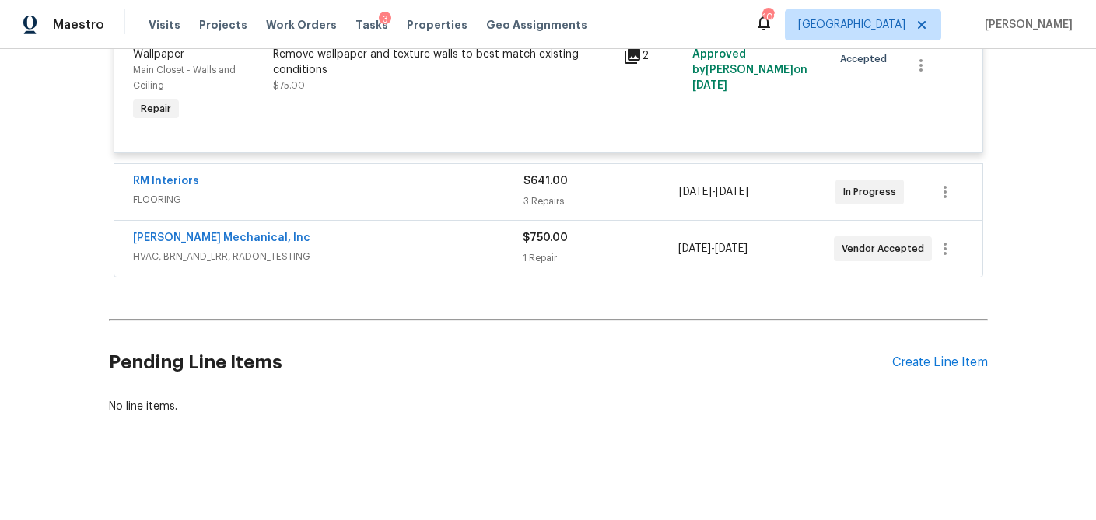
click at [613, 199] on div "3 Repairs" at bounding box center [601, 202] width 156 height 16
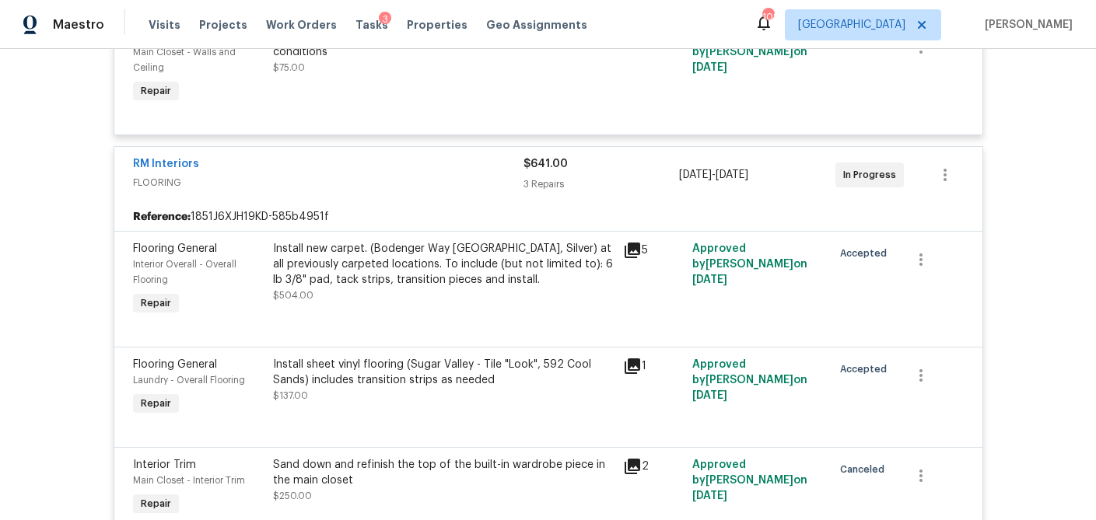
scroll to position [5468, 0]
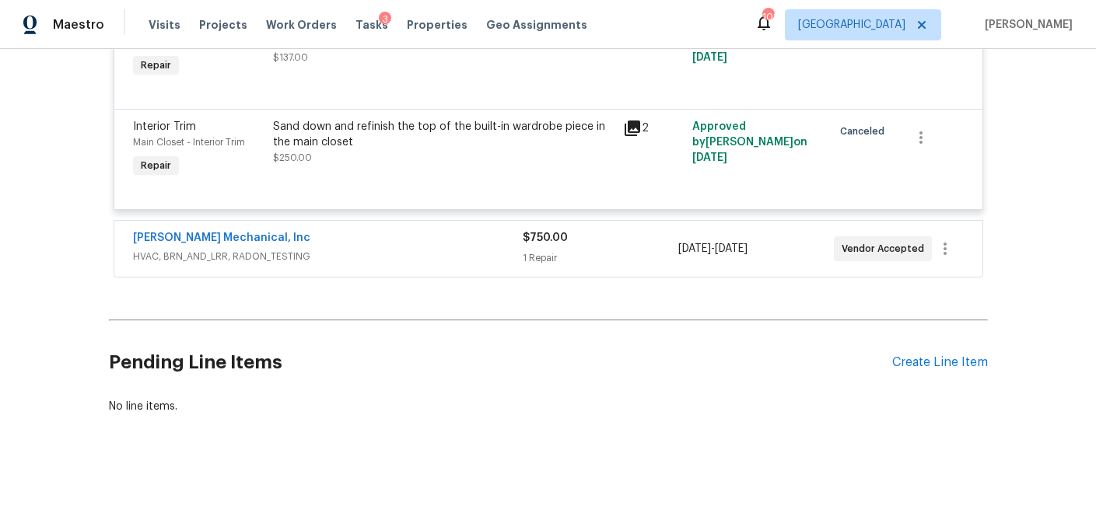
click at [594, 239] on div "$750.00" at bounding box center [601, 238] width 156 height 16
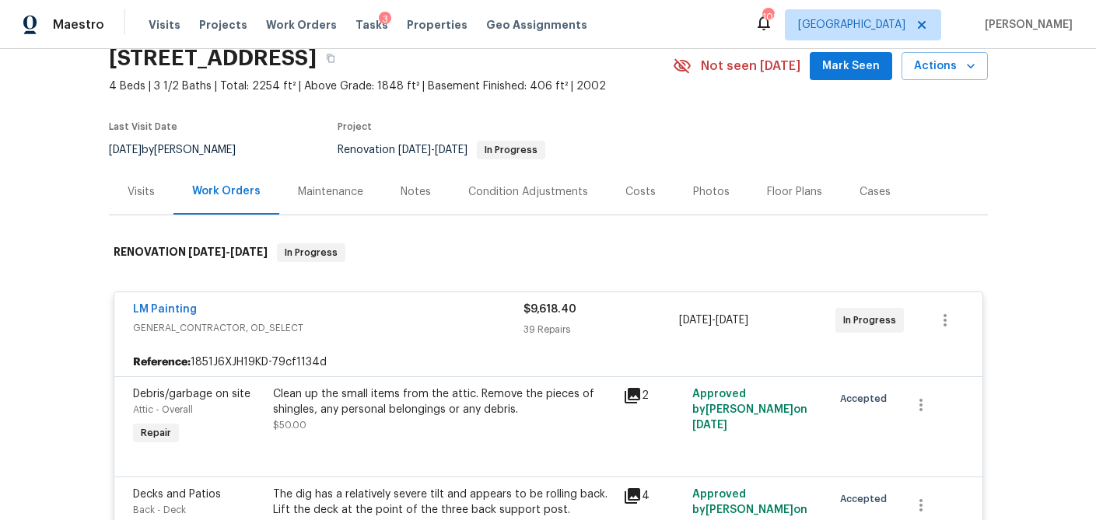
scroll to position [0, 0]
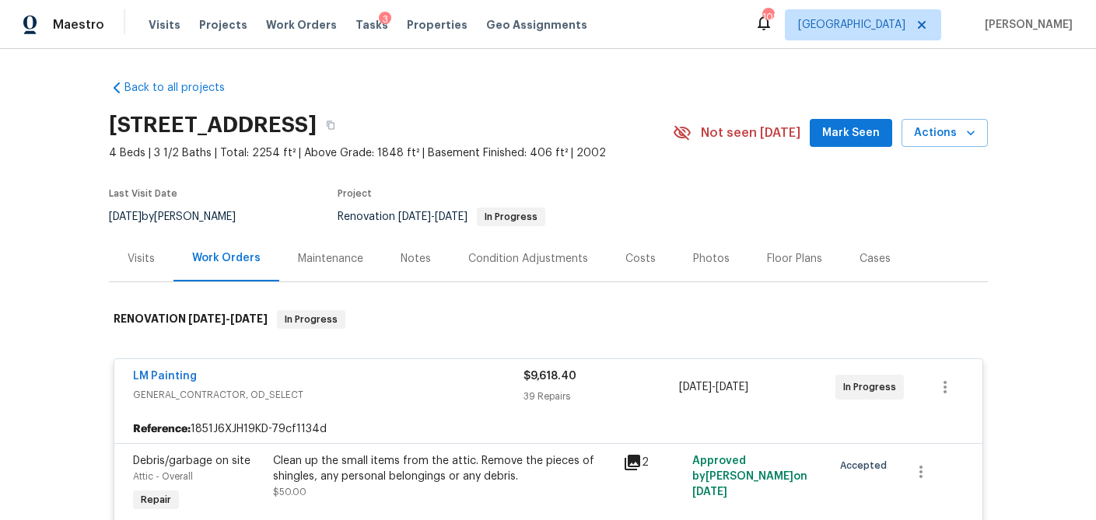
click at [630, 389] on div "39 Repairs" at bounding box center [601, 397] width 156 height 16
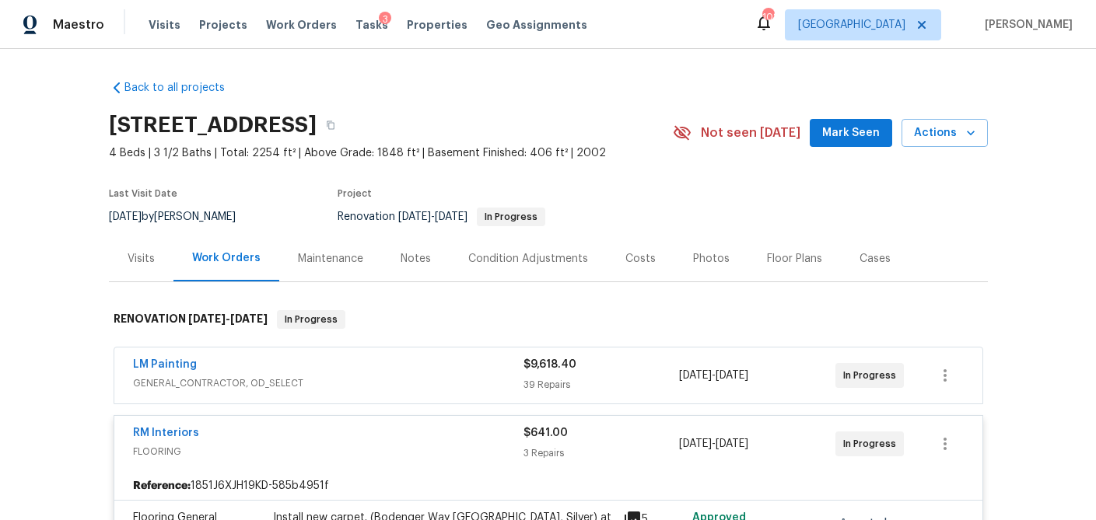
click at [603, 437] on div "$641.00" at bounding box center [601, 433] width 156 height 16
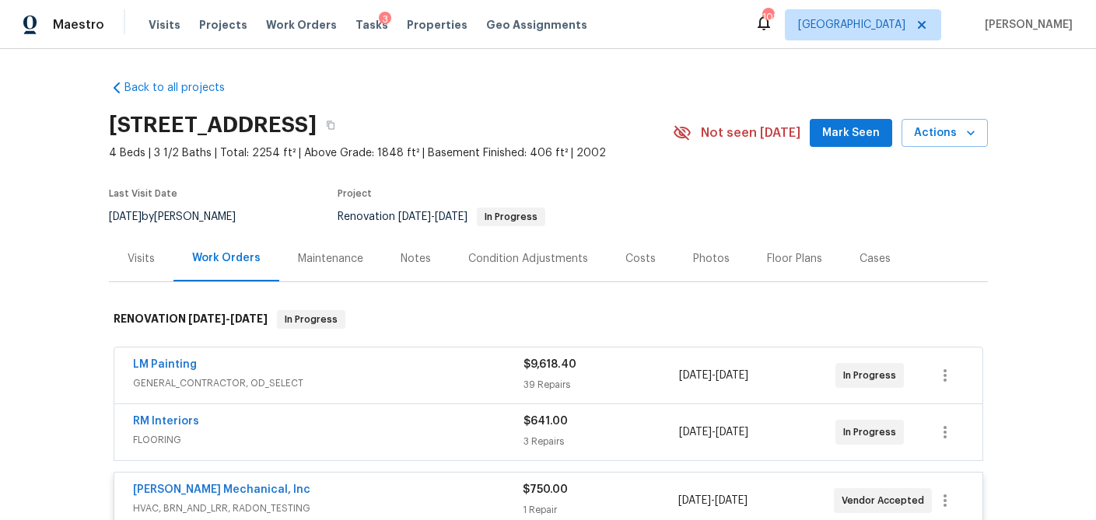
scroll to position [164, 0]
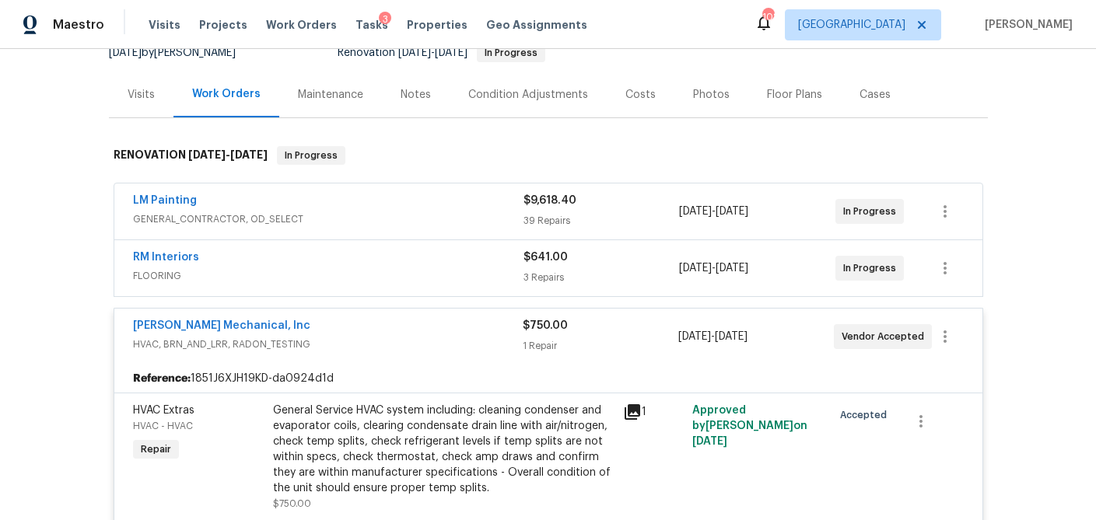
click at [606, 341] on div "1 Repair" at bounding box center [601, 346] width 156 height 16
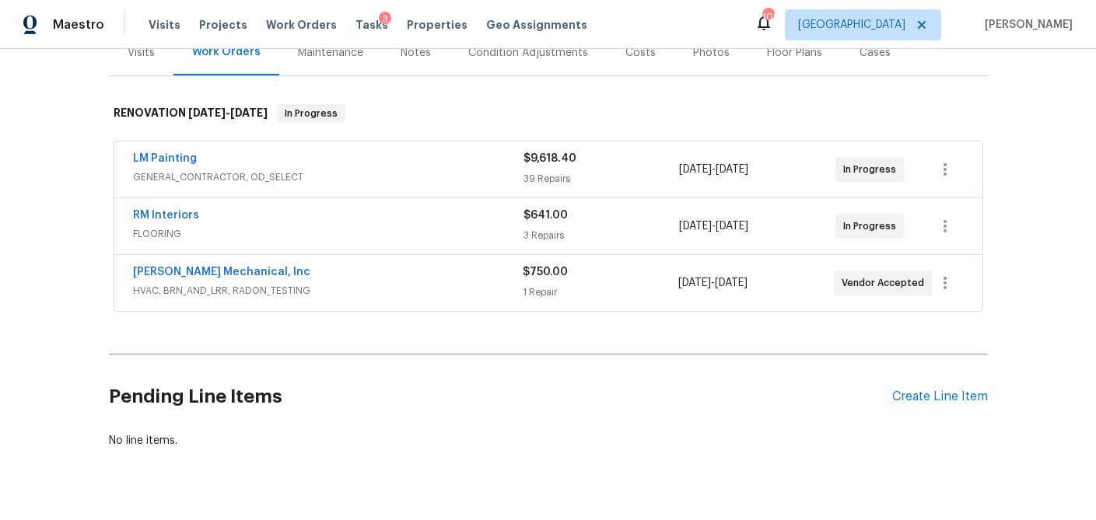
scroll to position [202, 0]
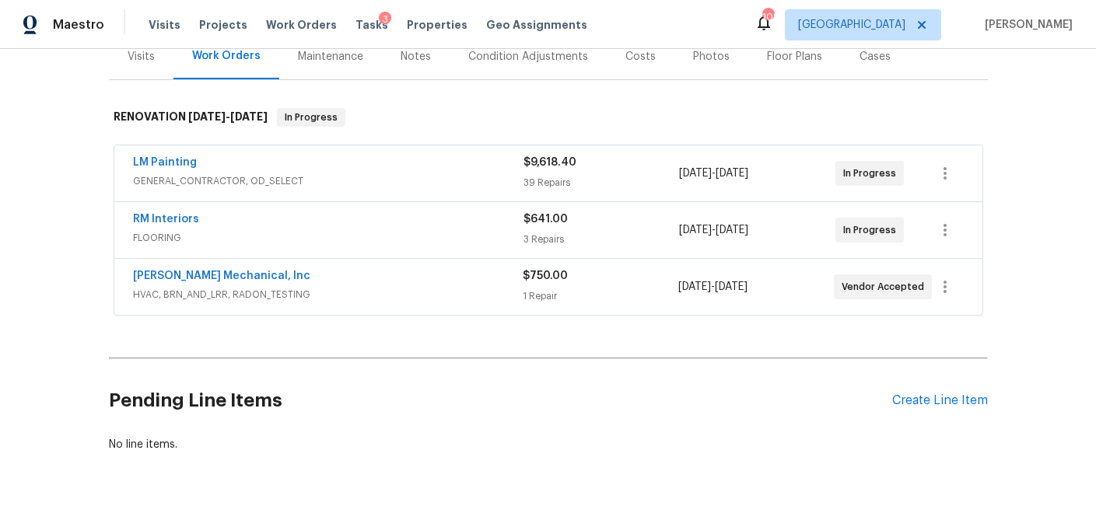
click at [613, 173] on div "$9,618.40 39 Repairs" at bounding box center [601, 173] width 156 height 37
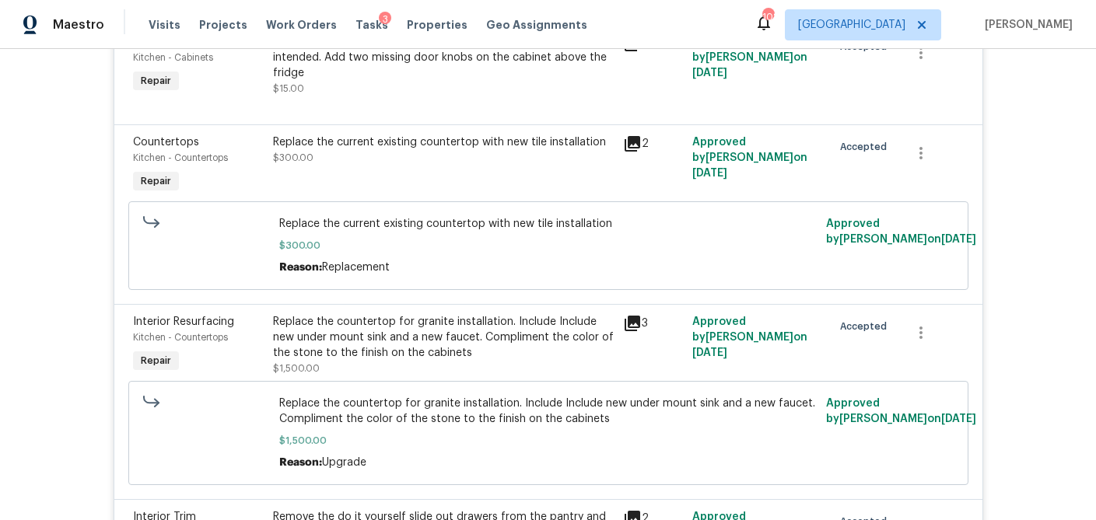
scroll to position [5110, 0]
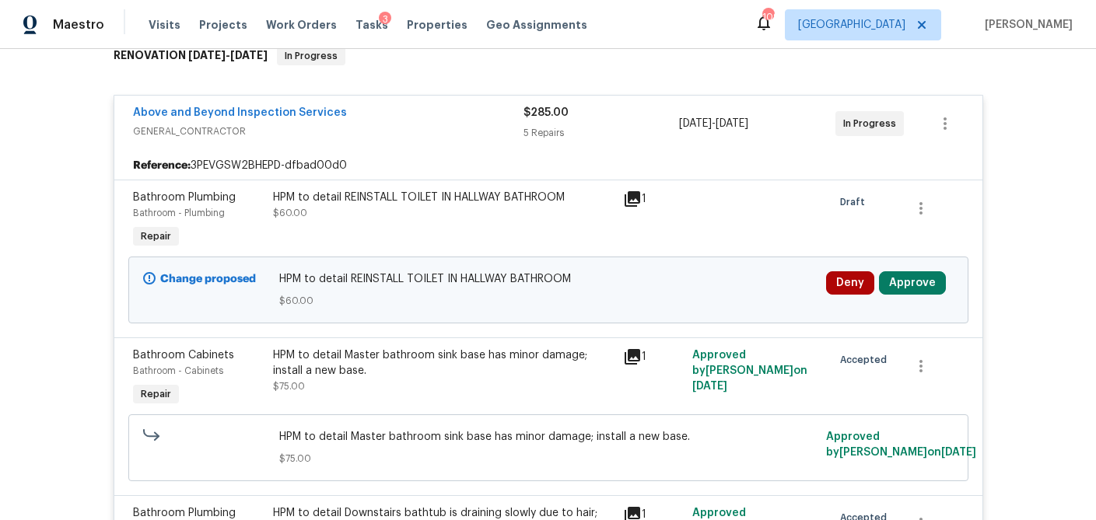
scroll to position [215, 0]
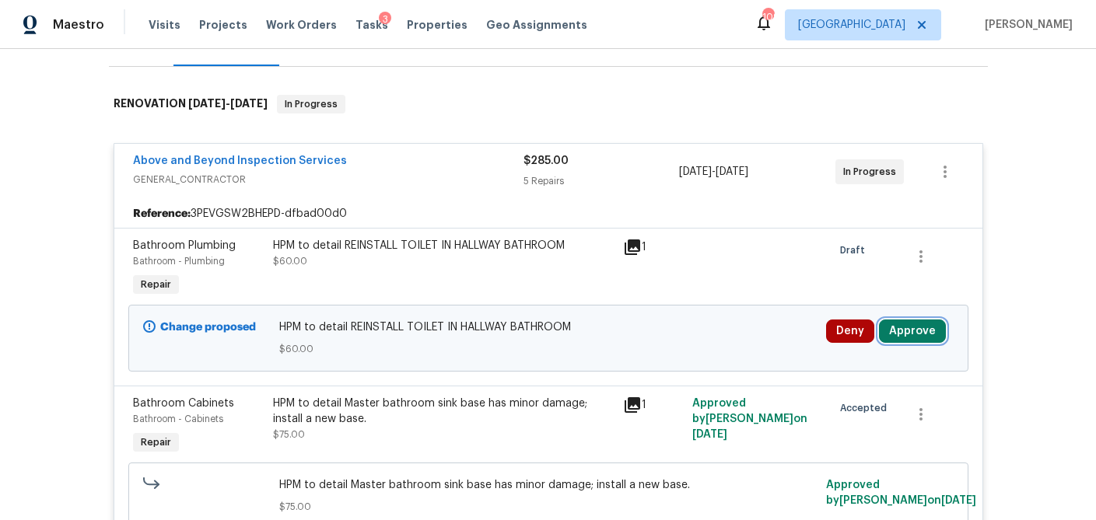
click at [907, 342] on button "Approve" at bounding box center [912, 331] width 67 height 23
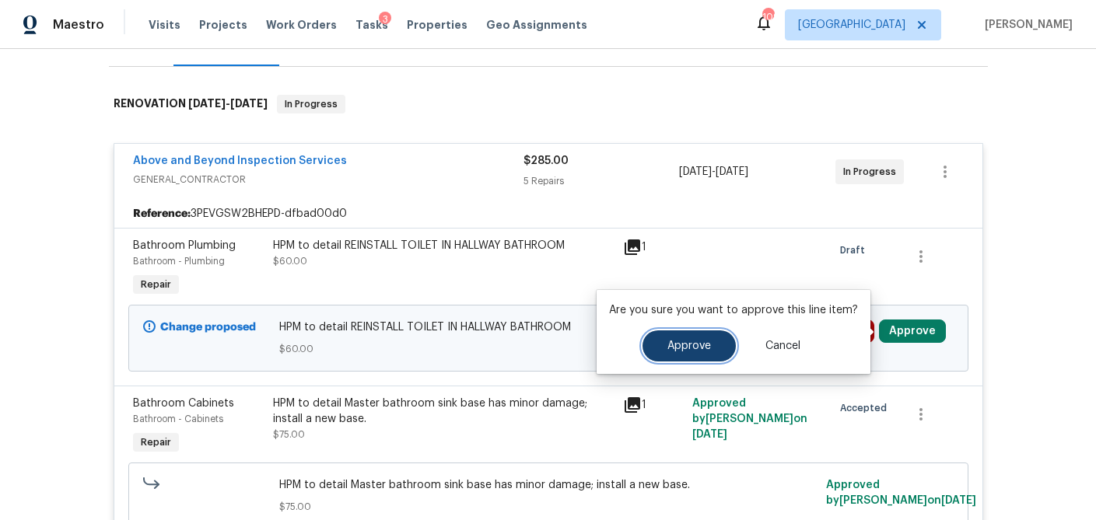
click at [702, 346] on span "Approve" at bounding box center [689, 347] width 44 height 12
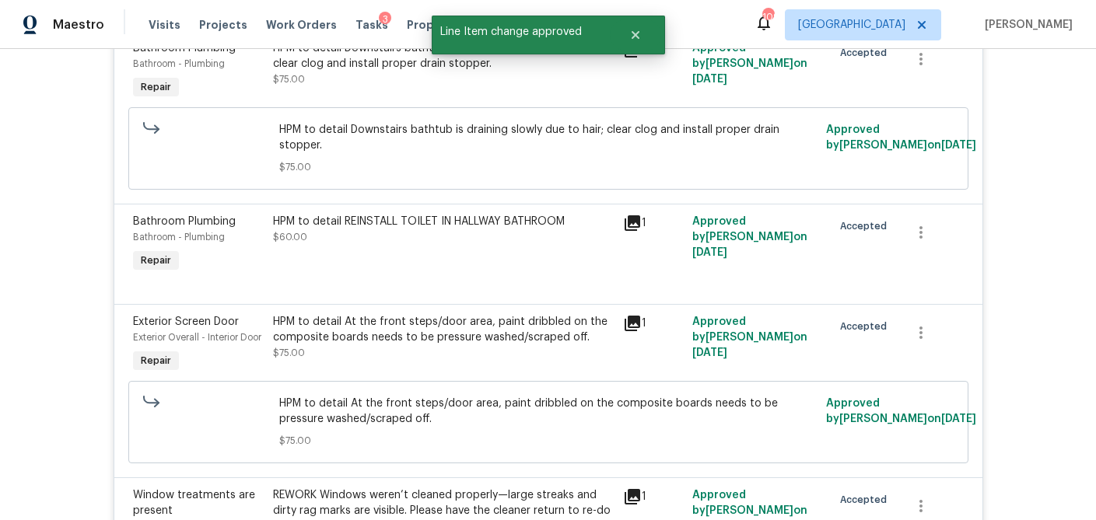
scroll to position [1076, 0]
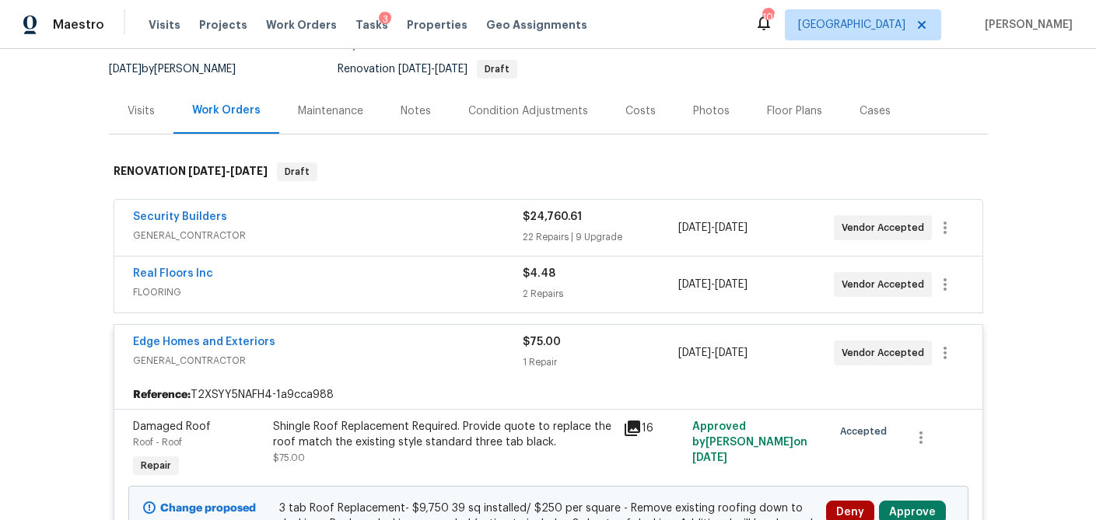
scroll to position [215, 0]
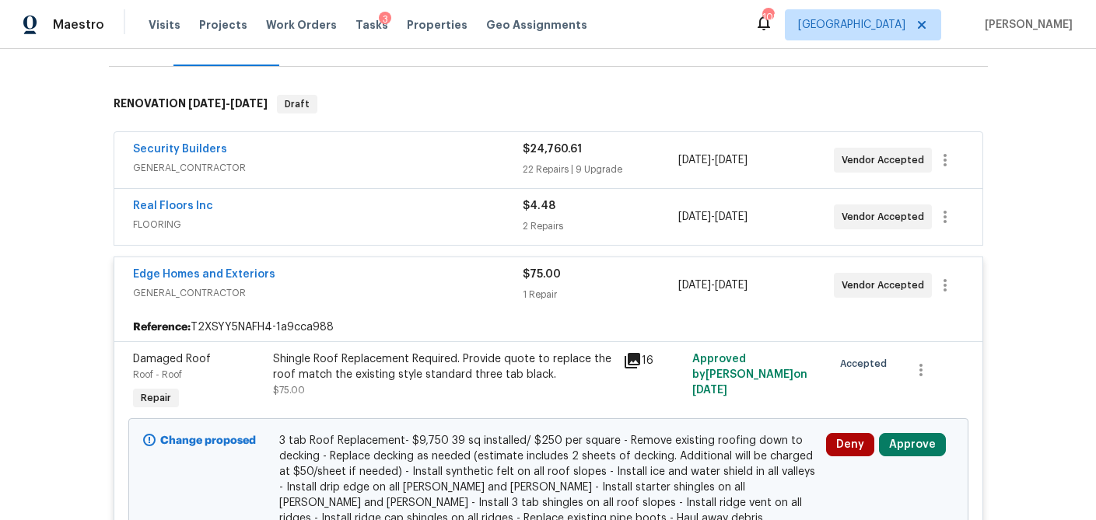
click at [620, 172] on div "22 Repairs | 9 Upgrade" at bounding box center [601, 170] width 156 height 16
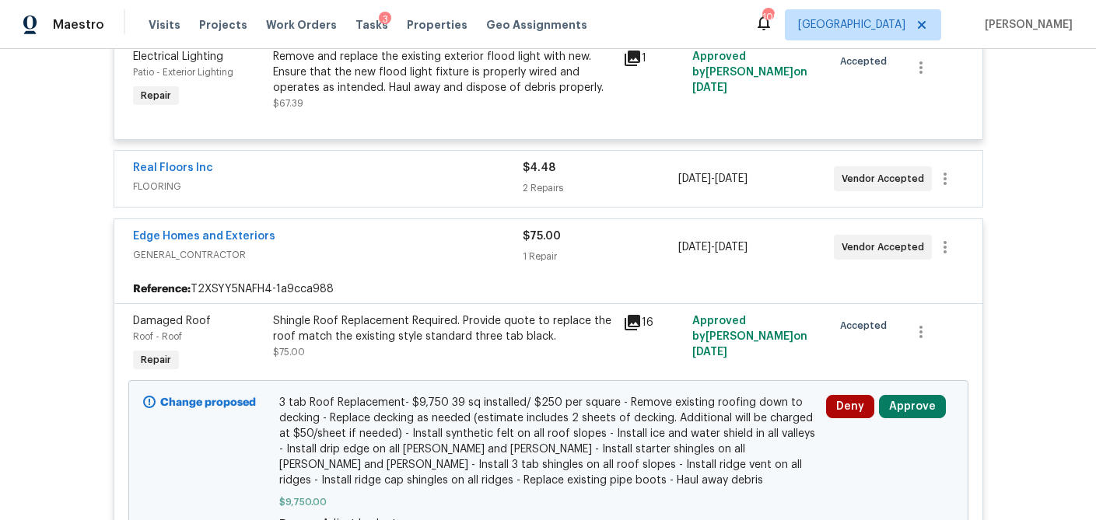
scroll to position [4951, 0]
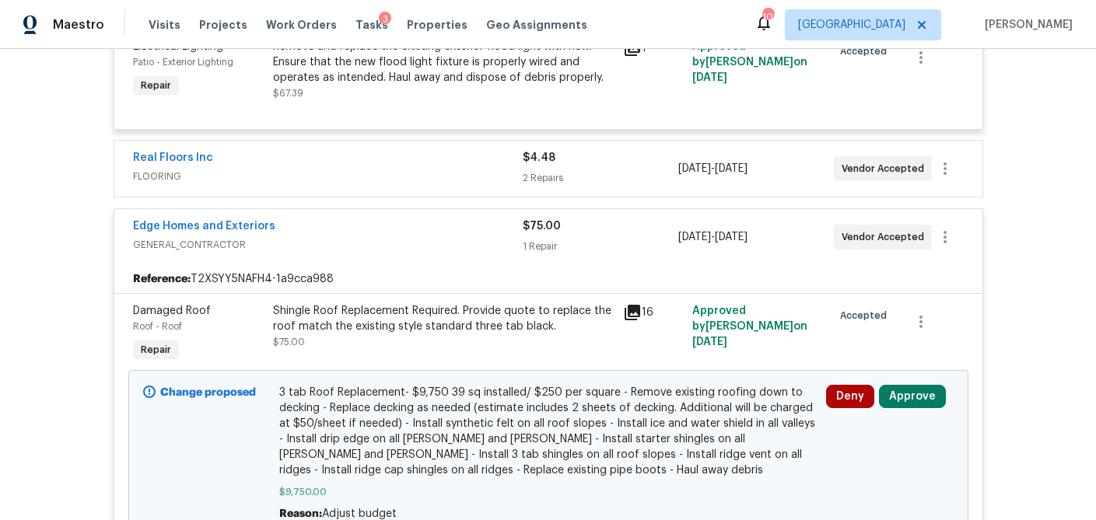
click at [641, 170] on div "2 Repairs" at bounding box center [601, 178] width 156 height 16
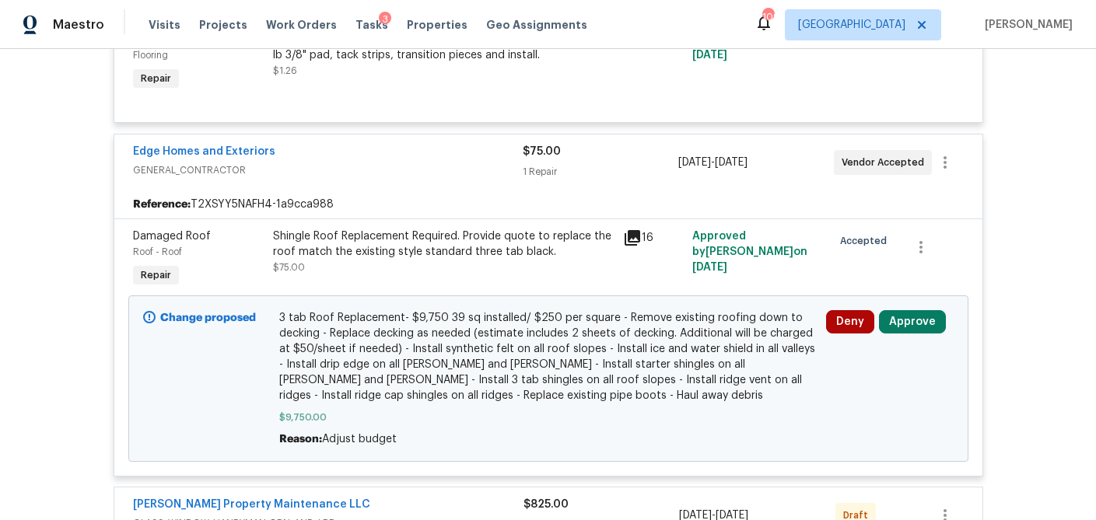
scroll to position [5308, 0]
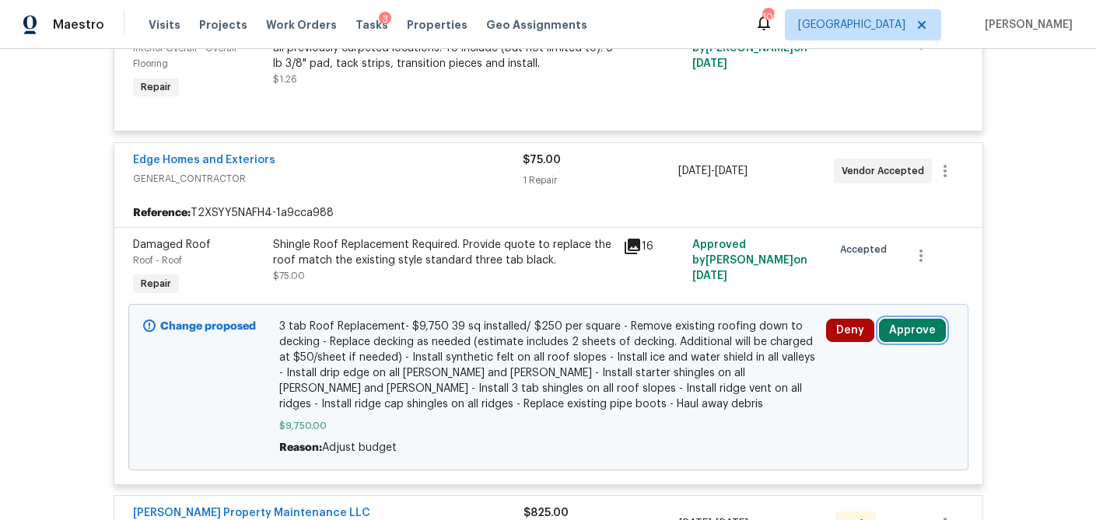
click at [915, 319] on button "Approve" at bounding box center [912, 330] width 67 height 23
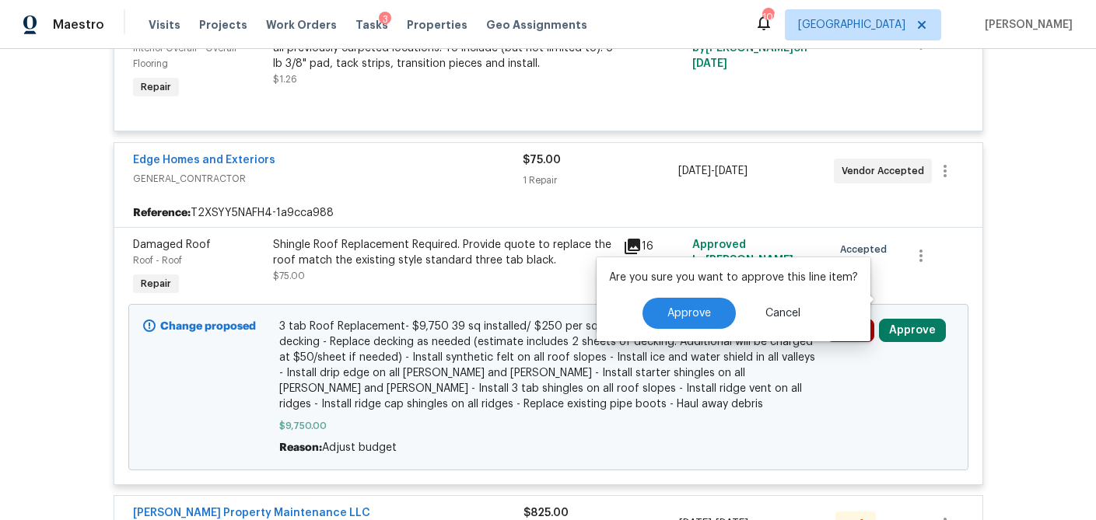
click at [630, 239] on icon at bounding box center [632, 247] width 16 height 16
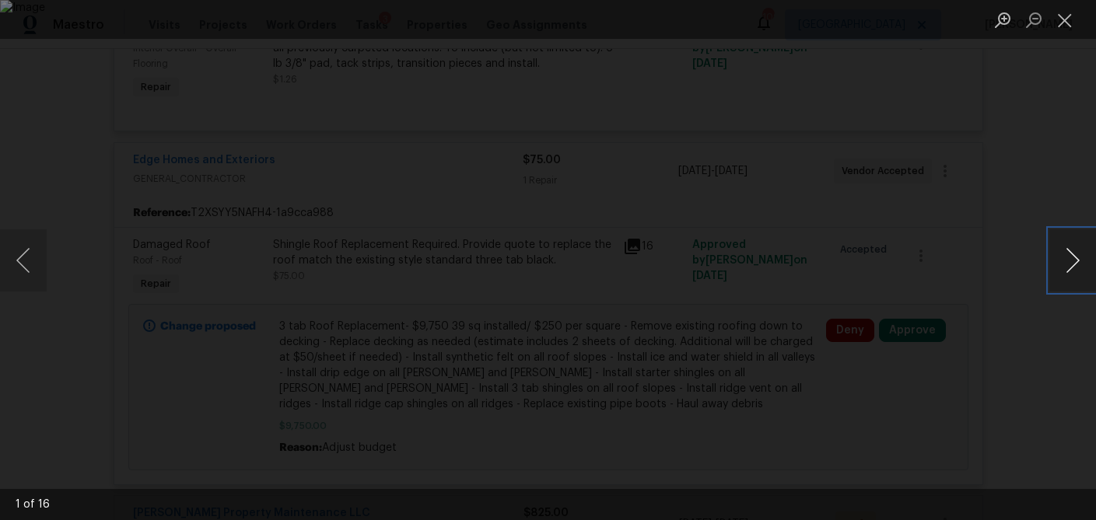
click at [1064, 259] on button "Next image" at bounding box center [1072, 260] width 47 height 62
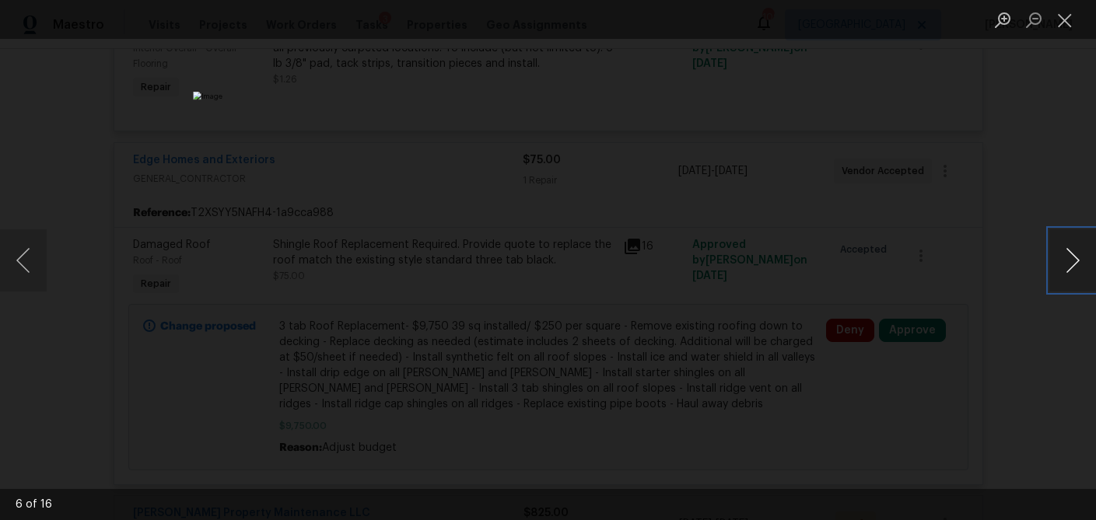
click at [1064, 259] on button "Next image" at bounding box center [1072, 260] width 47 height 62
drag, startPoint x: 1067, startPoint y: 22, endPoint x: 1019, endPoint y: 60, distance: 61.4
click at [1066, 22] on button "Close lightbox" at bounding box center [1064, 19] width 31 height 27
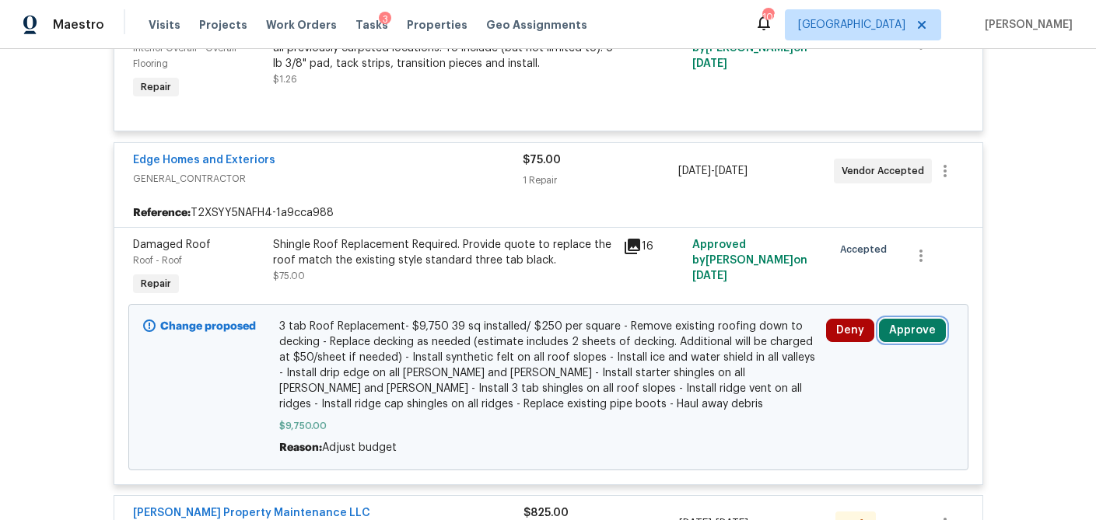
click at [921, 319] on button "Approve" at bounding box center [912, 330] width 67 height 23
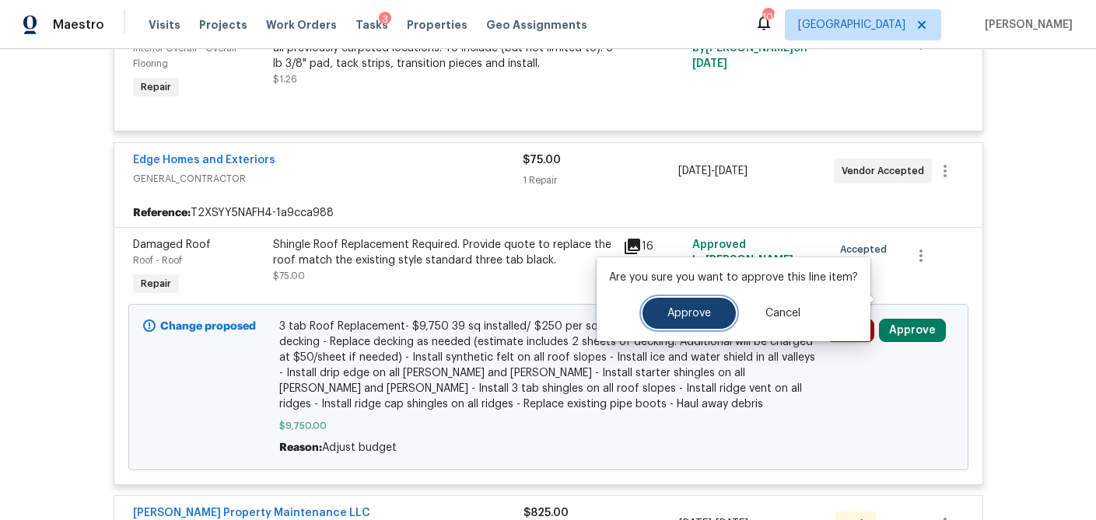
click at [667, 318] on span "Approve" at bounding box center [689, 314] width 44 height 12
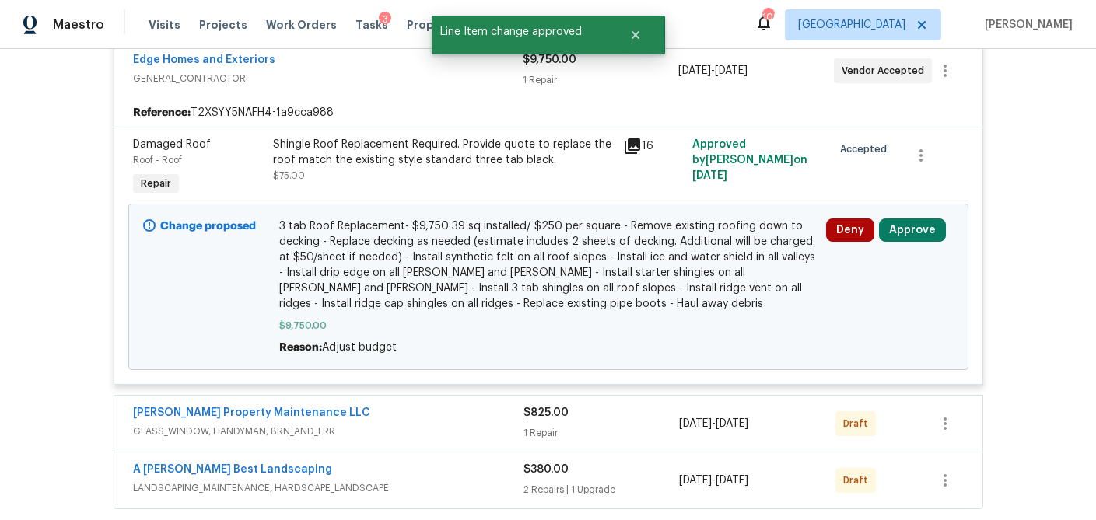
scroll to position [5468, 0]
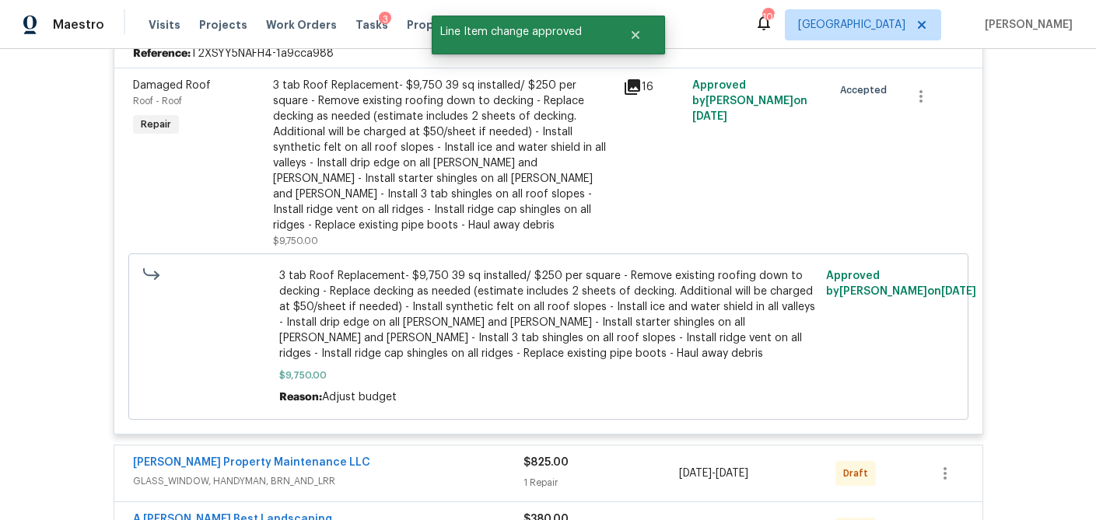
click at [619, 455] on div "$825.00" at bounding box center [601, 463] width 156 height 16
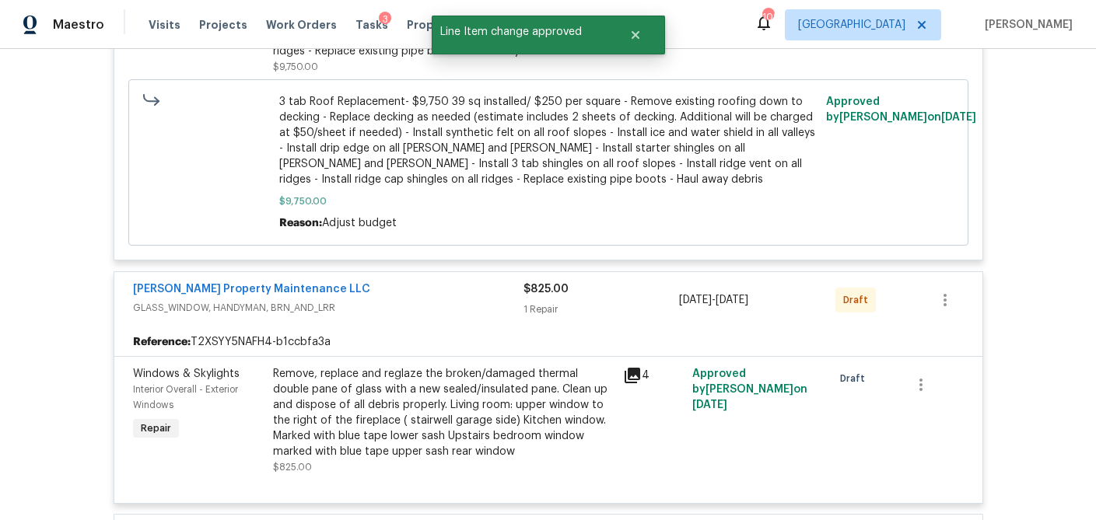
scroll to position [5829, 0]
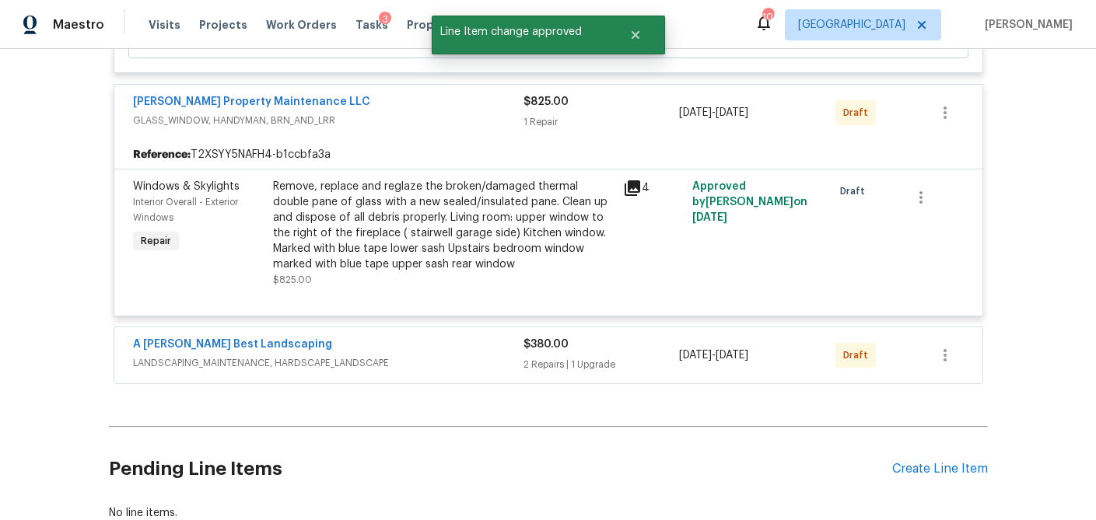
click at [627, 337] on div "$380.00 2 Repairs | 1 Upgrade" at bounding box center [601, 355] width 156 height 37
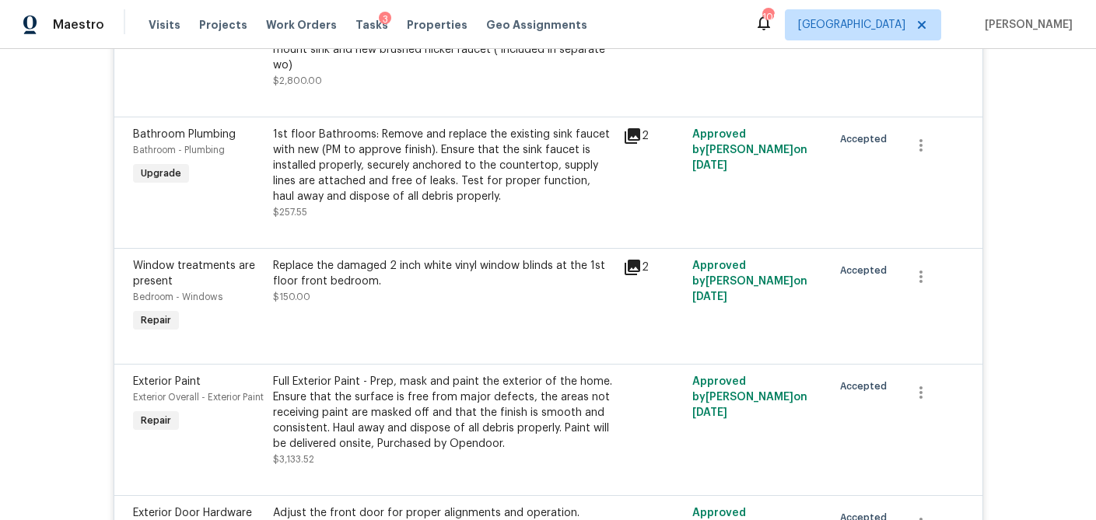
scroll to position [0, 0]
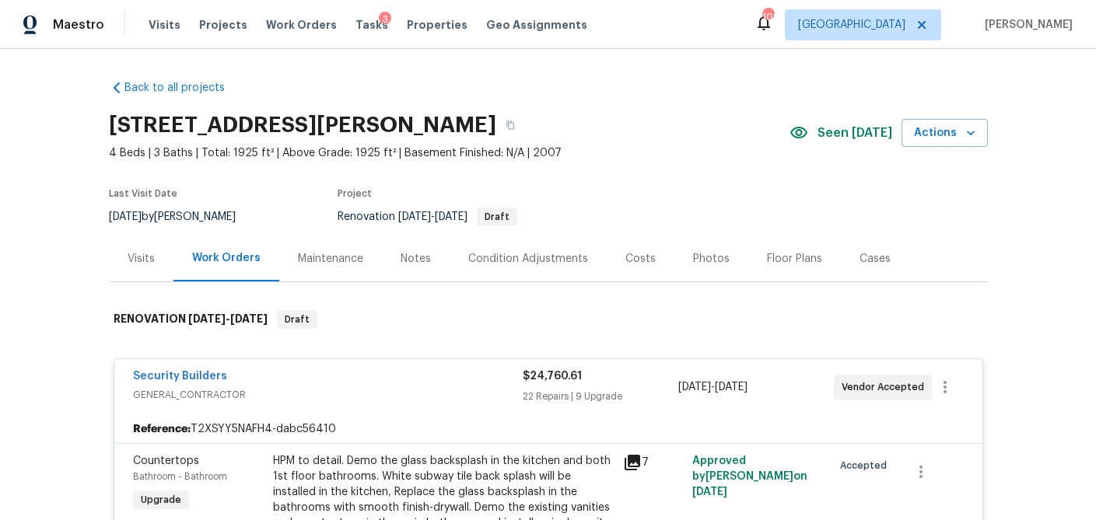
drag, startPoint x: 491, startPoint y: 378, endPoint x: 500, endPoint y: 382, distance: 9.4
click at [493, 381] on div "Security Builders" at bounding box center [328, 378] width 390 height 19
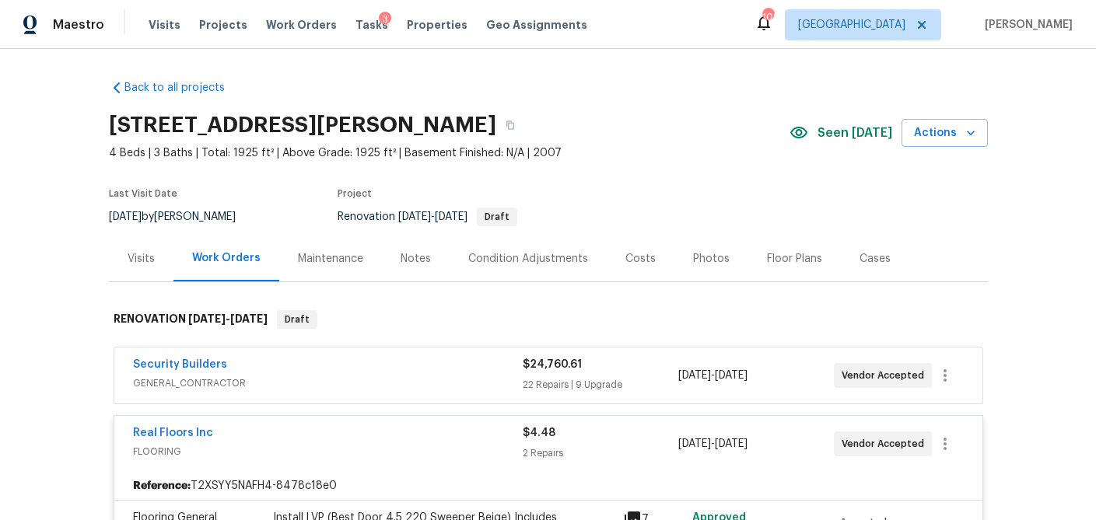
click at [485, 441] on div "Real Floors Inc" at bounding box center [328, 434] width 390 height 19
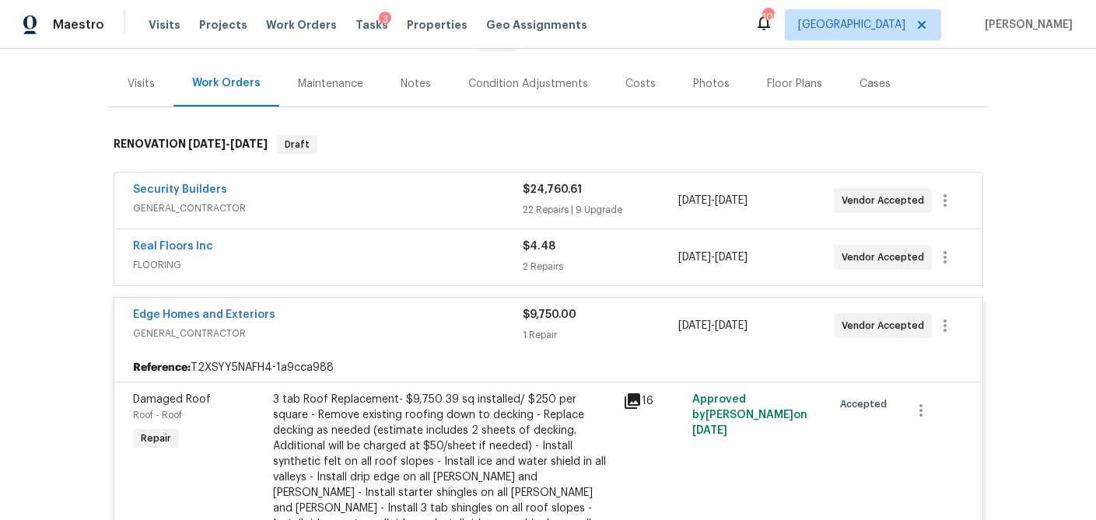
scroll to position [176, 0]
click at [485, 321] on div "Edge Homes and Exteriors" at bounding box center [328, 315] width 390 height 19
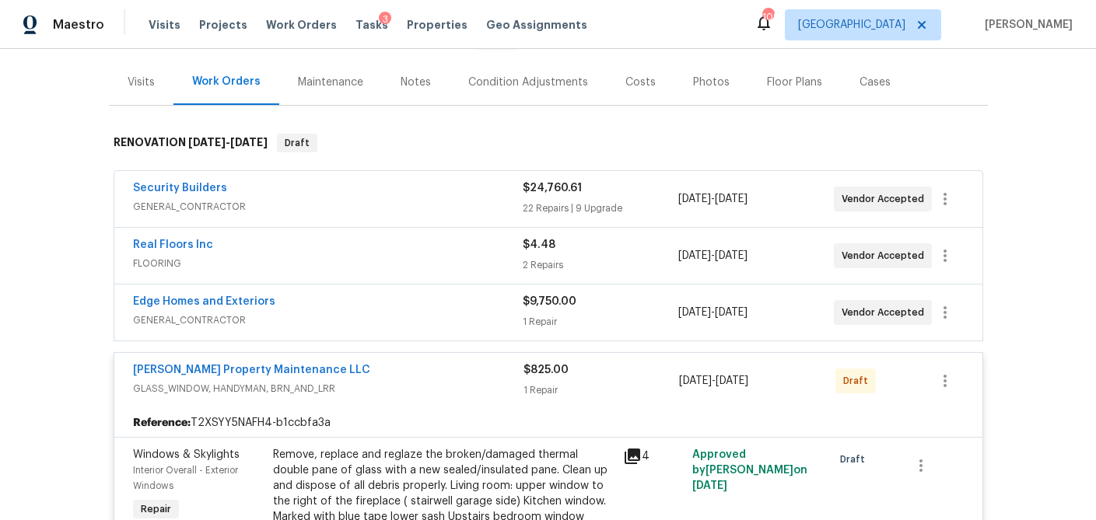
scroll to position [271, 0]
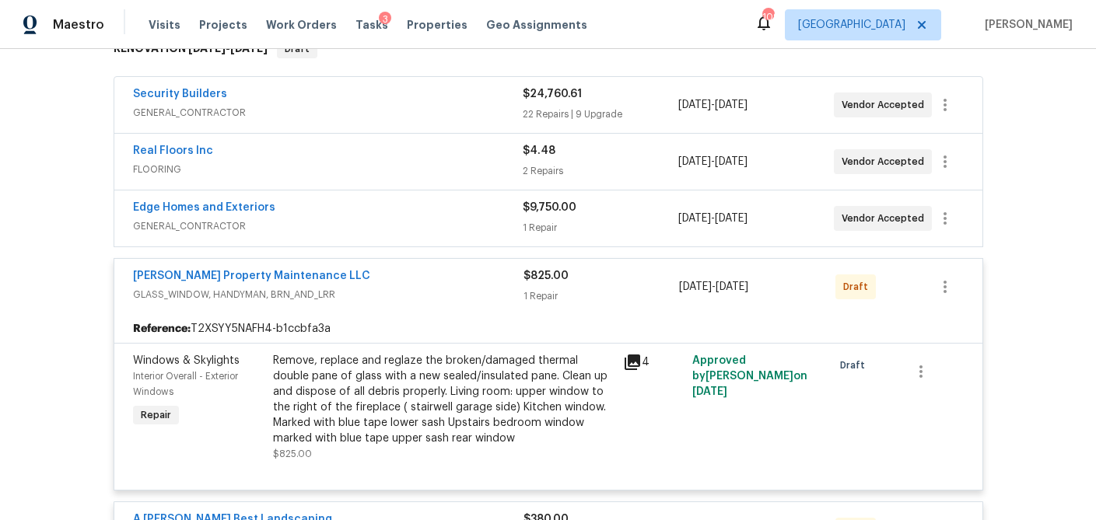
click at [483, 277] on div "Glen Property Maintenance LLC" at bounding box center [328, 277] width 390 height 19
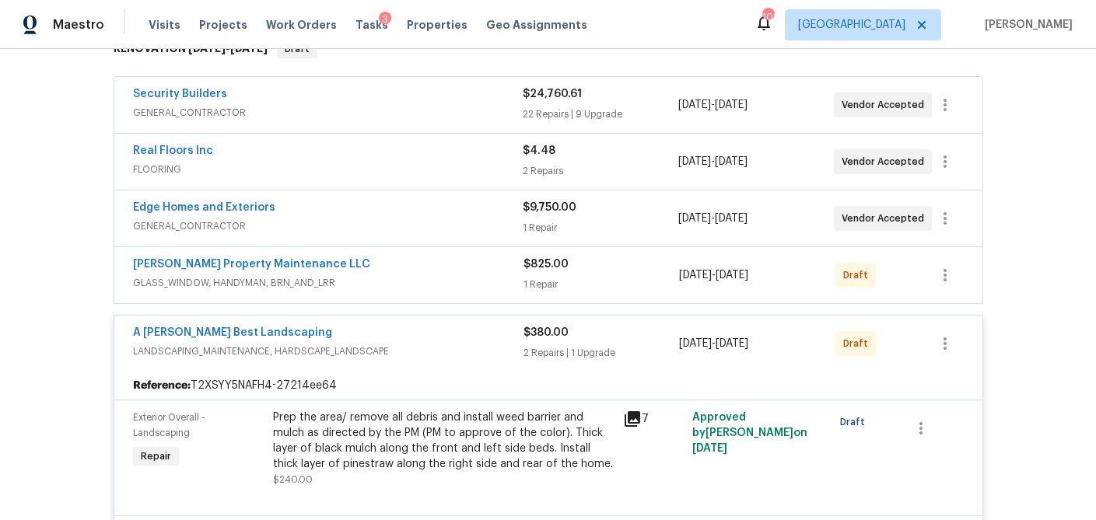
click at [483, 336] on div "A Lopez Best Landscaping" at bounding box center [328, 334] width 390 height 19
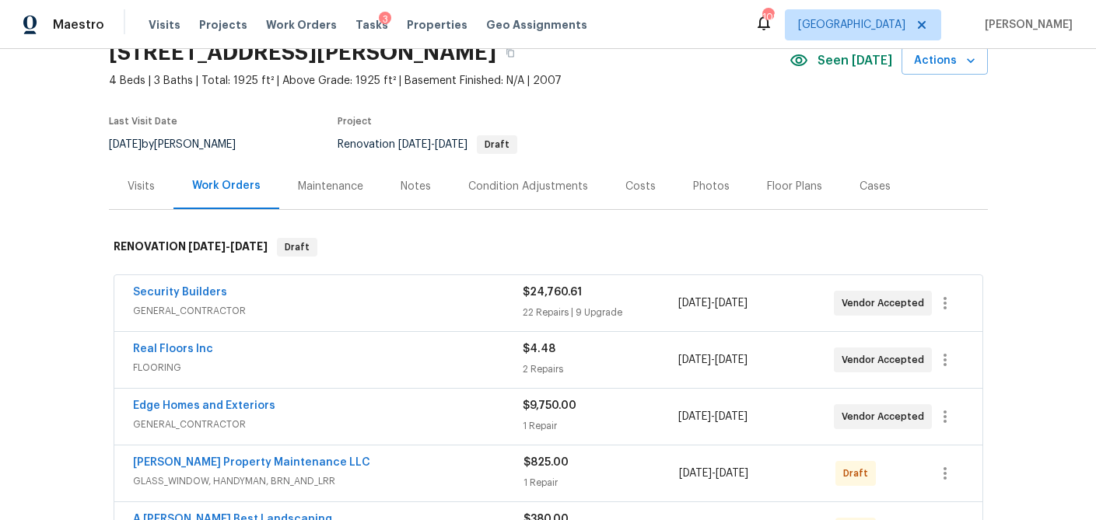
scroll to position [0, 0]
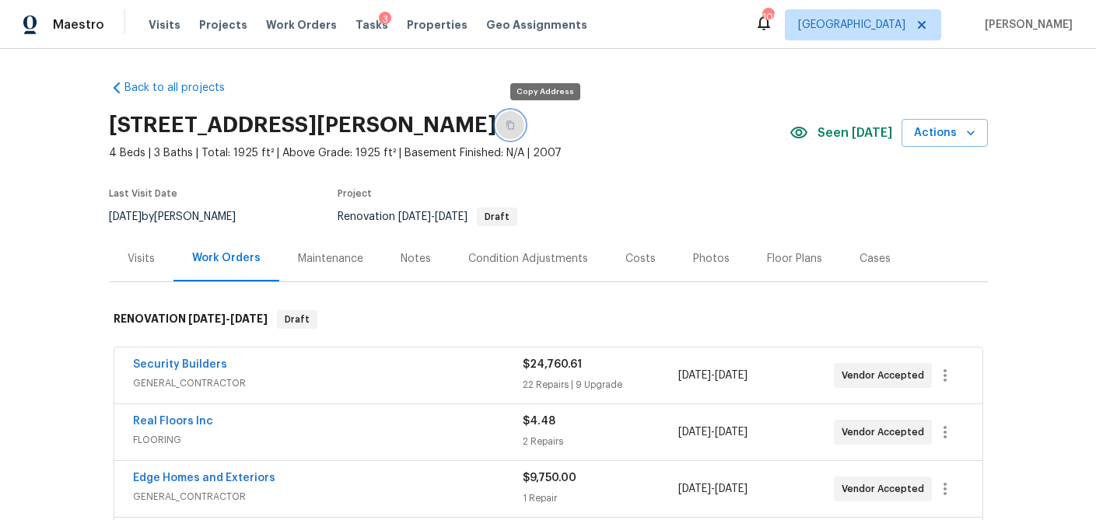
click at [515, 127] on icon "button" at bounding box center [509, 125] width 9 height 9
click at [515, 125] on icon "button" at bounding box center [509, 125] width 9 height 9
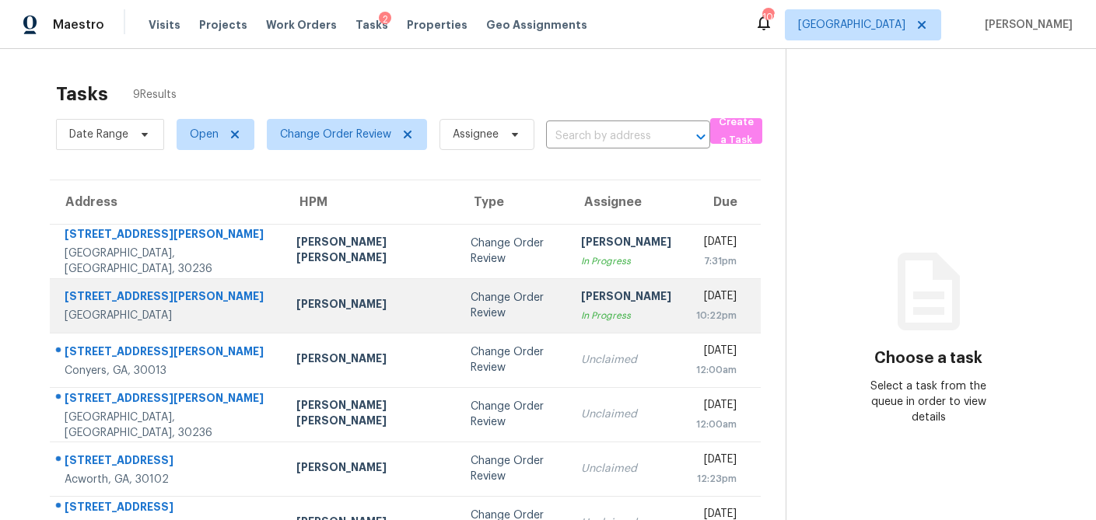
click at [470, 311] on div "Change Order Review" at bounding box center [513, 305] width 86 height 31
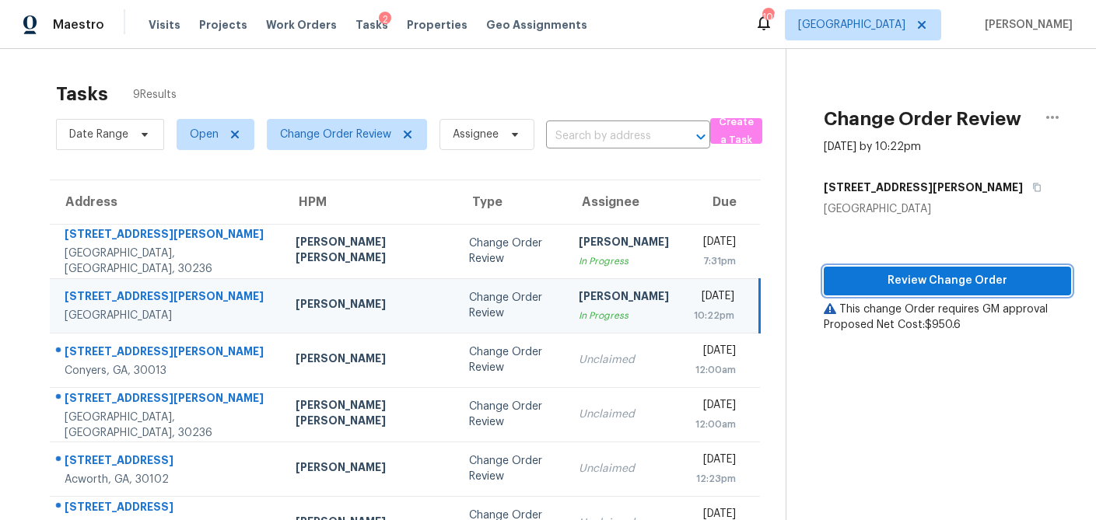
click at [1008, 282] on span "Review Change Order" at bounding box center [947, 280] width 222 height 19
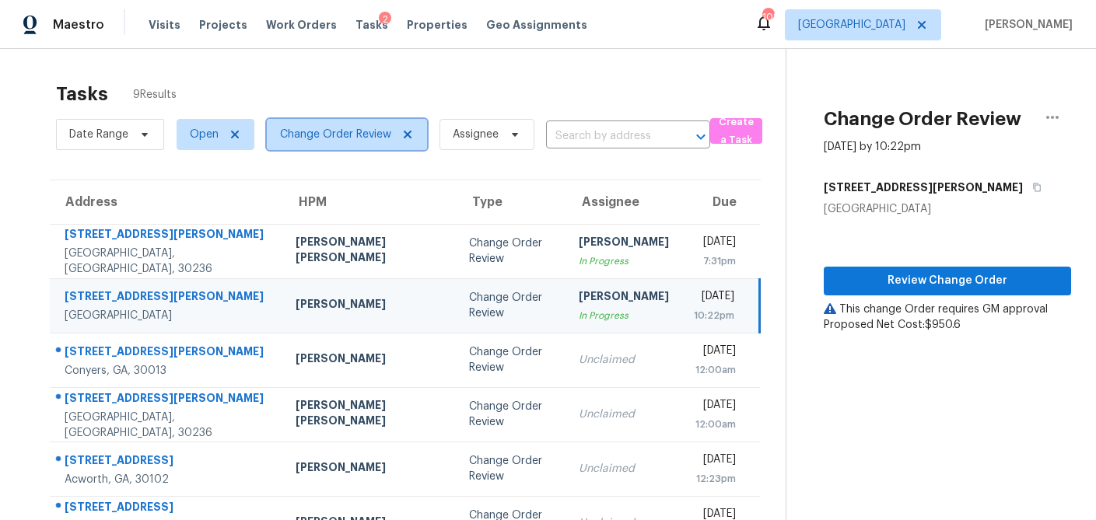
click at [404, 129] on icon at bounding box center [407, 134] width 12 height 12
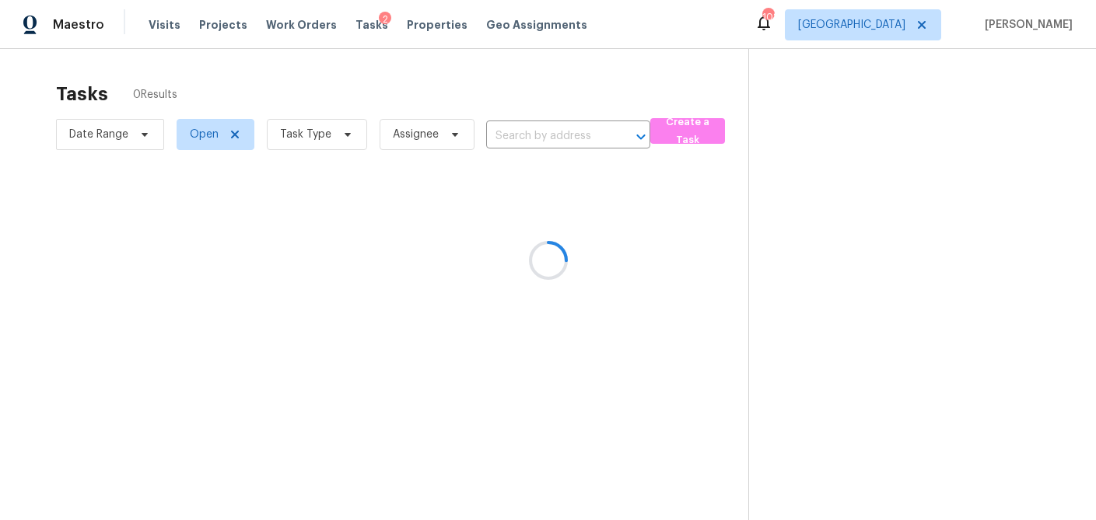
click at [343, 136] on div at bounding box center [548, 260] width 1096 height 520
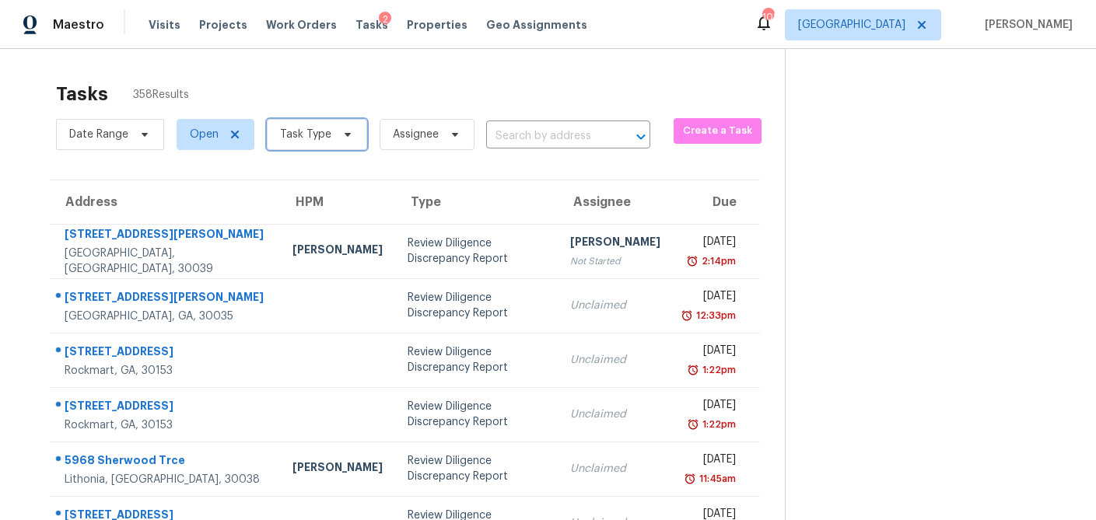
click at [343, 136] on icon at bounding box center [347, 134] width 12 height 12
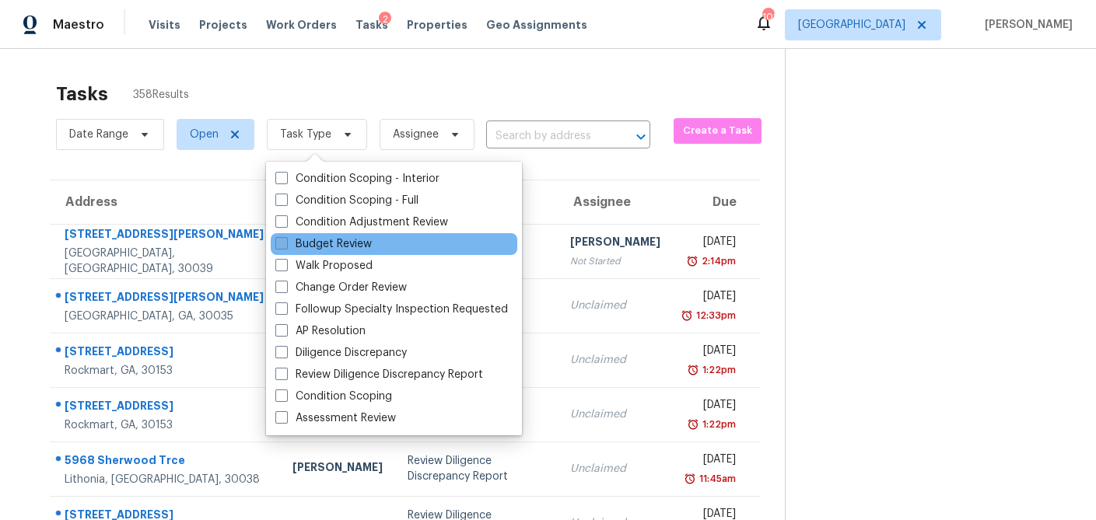
click at [283, 243] on span at bounding box center [281, 243] width 12 height 12
click at [283, 243] on input "Budget Review" at bounding box center [280, 241] width 10 height 10
checkbox input "true"
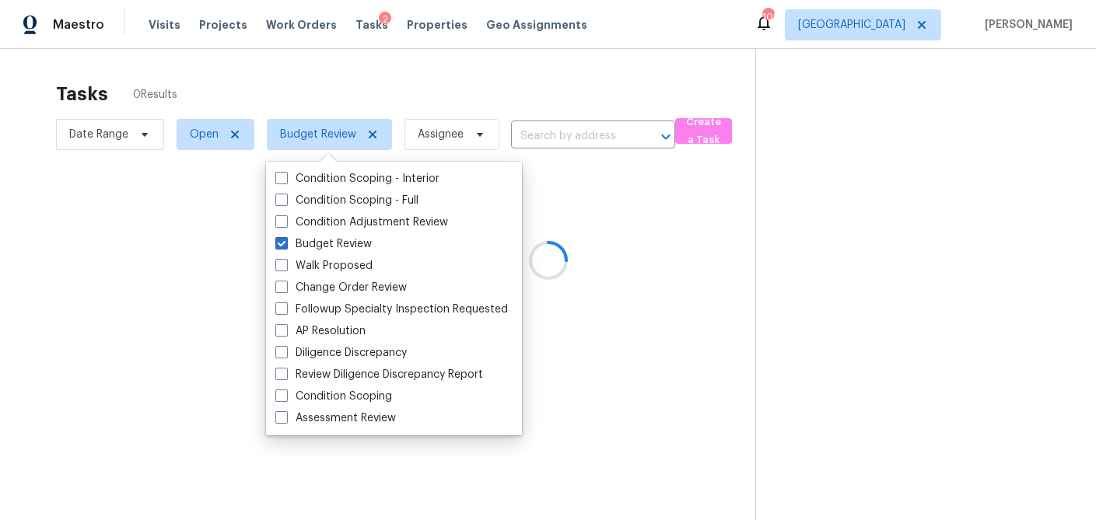
click at [371, 76] on div at bounding box center [548, 260] width 1096 height 520
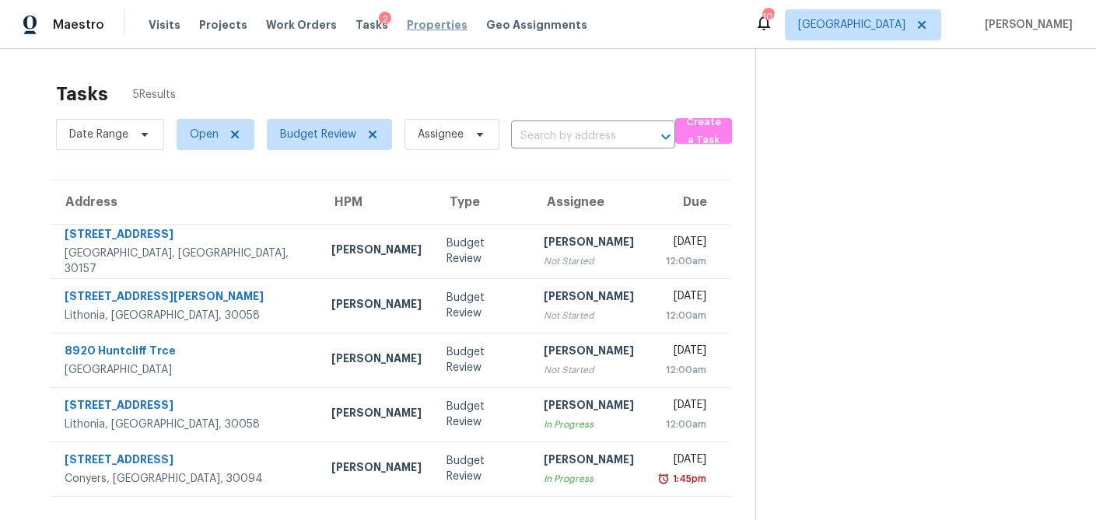
click at [416, 26] on span "Properties" at bounding box center [437, 25] width 61 height 16
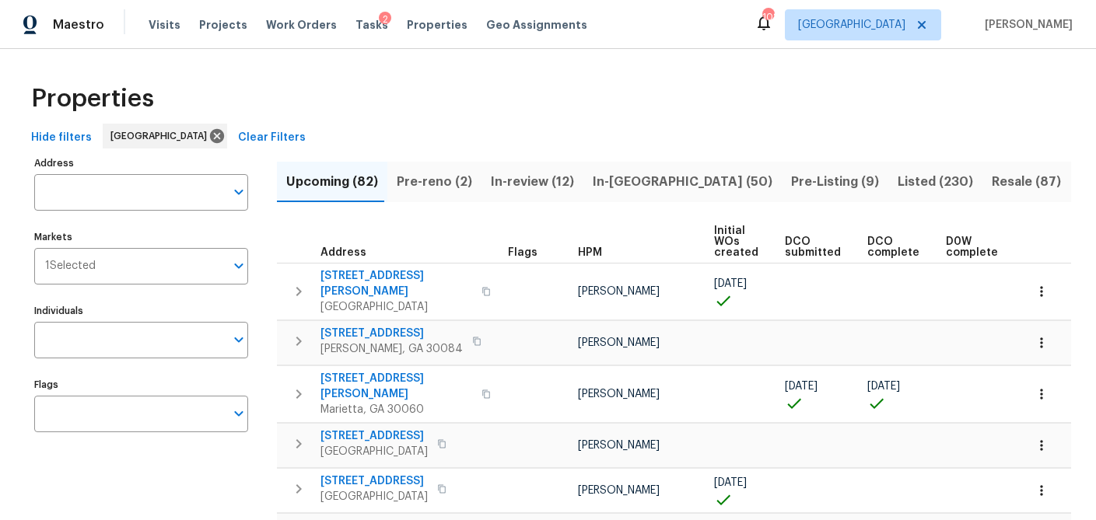
click at [93, 194] on input "Address" at bounding box center [129, 192] width 190 height 37
type input "page"
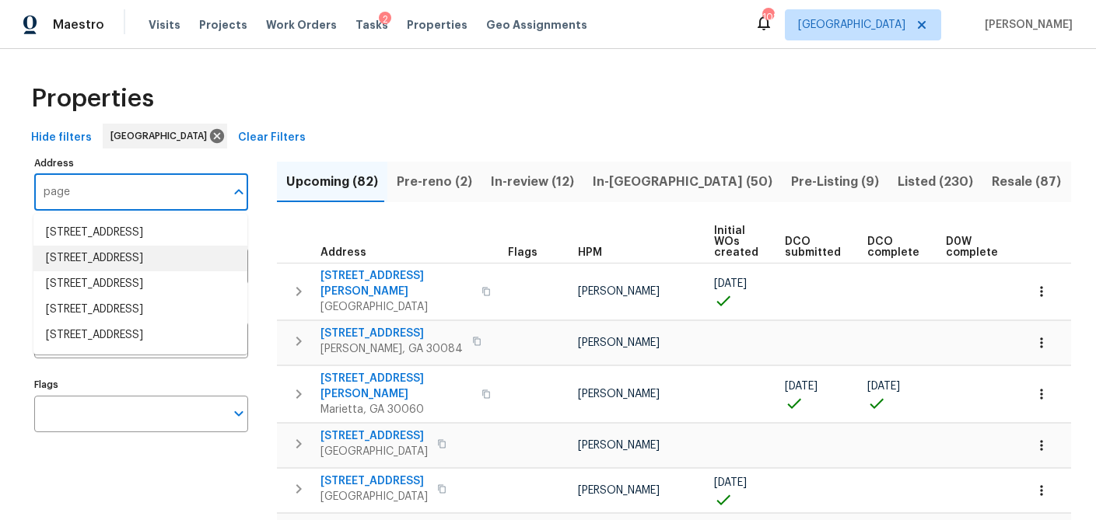
click at [122, 256] on li "156 Page Pl Canton GA 30114" at bounding box center [140, 259] width 214 height 26
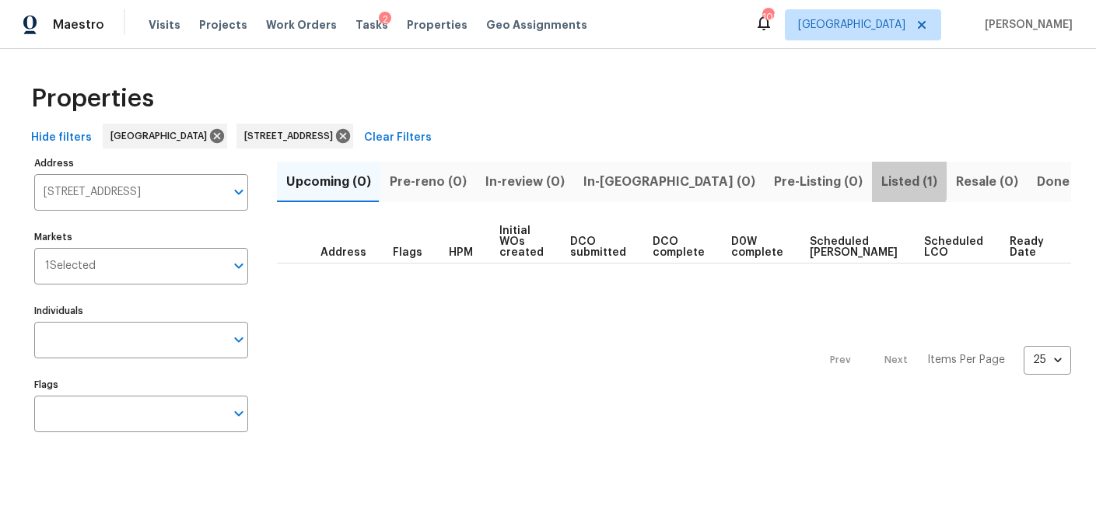
click at [881, 180] on span "Listed (1)" at bounding box center [909, 182] width 56 height 22
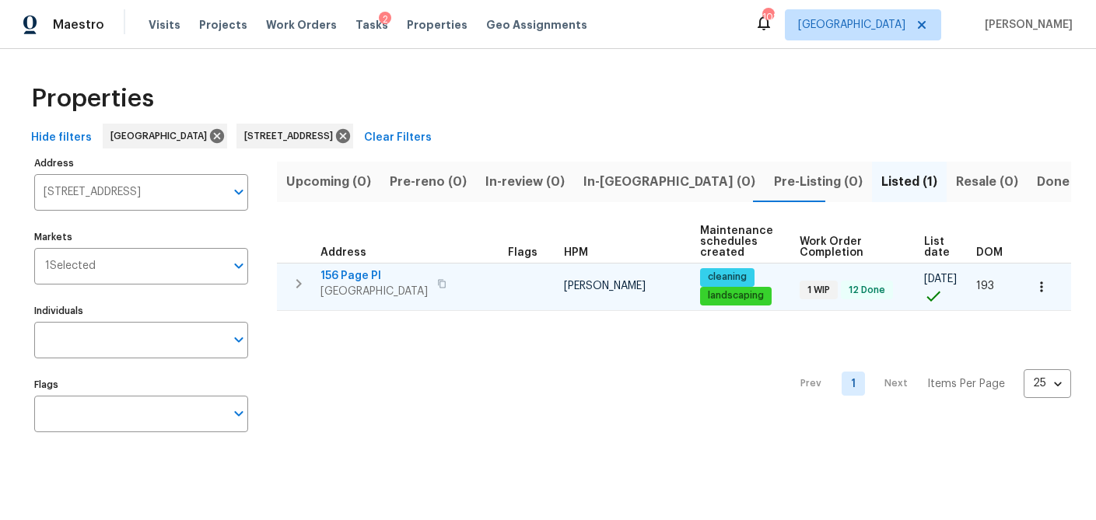
click at [354, 275] on span "156 Page Pl" at bounding box center [373, 276] width 107 height 16
click at [1033, 288] on button "button" at bounding box center [1041, 287] width 34 height 34
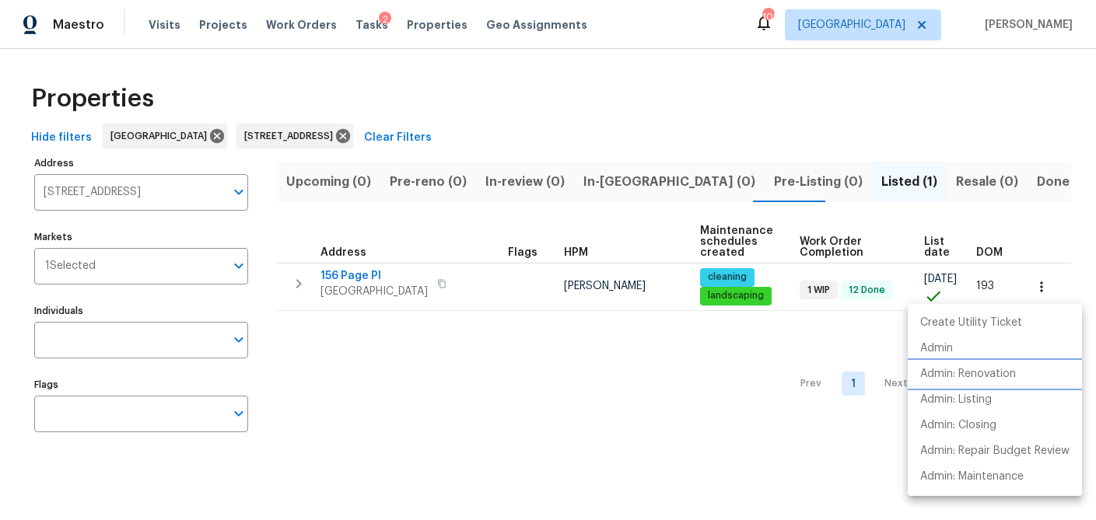
click at [951, 379] on p "Admin: Renovation" at bounding box center [968, 374] width 96 height 16
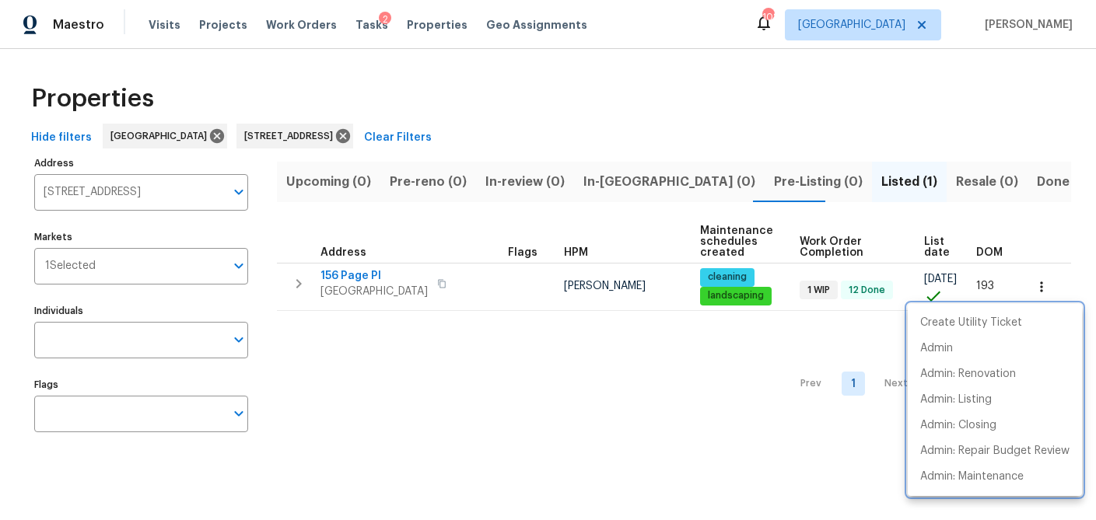
click at [426, 28] on div at bounding box center [548, 260] width 1096 height 520
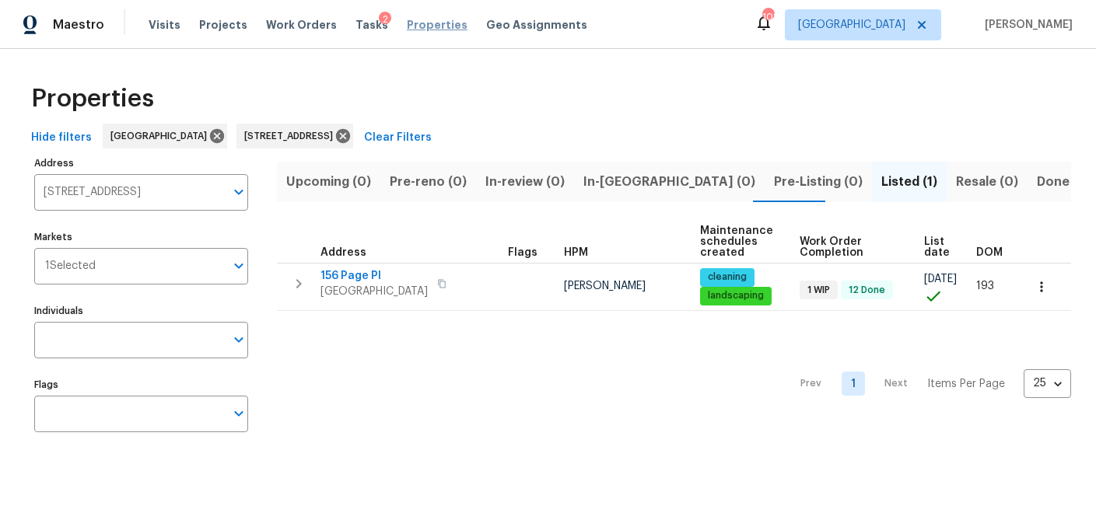
click at [415, 26] on span "Properties" at bounding box center [437, 25] width 61 height 16
click at [409, 26] on span "Properties" at bounding box center [437, 25] width 61 height 16
click at [355, 26] on span "Tasks" at bounding box center [371, 24] width 33 height 11
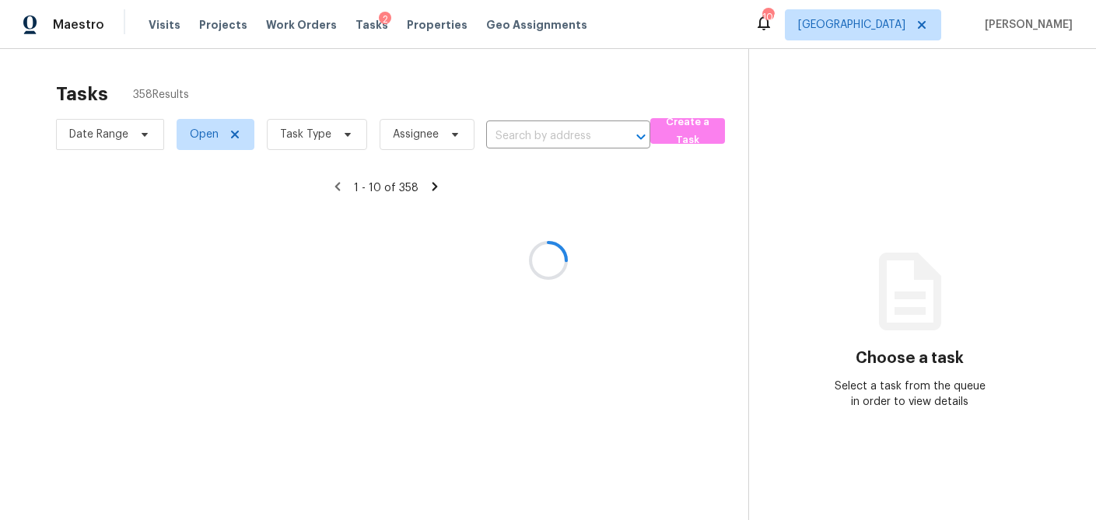
click at [342, 133] on div at bounding box center [548, 260] width 1096 height 520
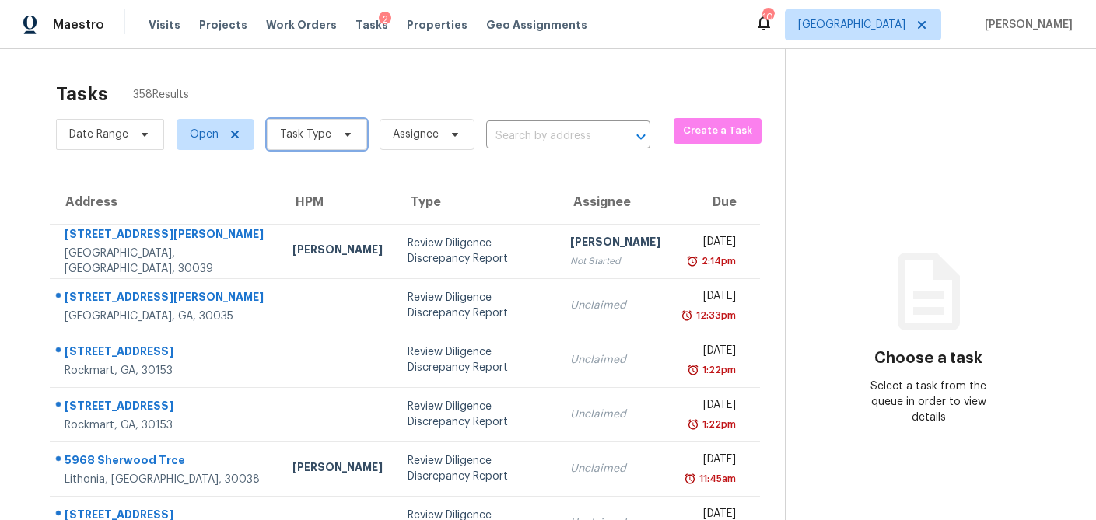
click at [343, 136] on icon at bounding box center [347, 134] width 12 height 12
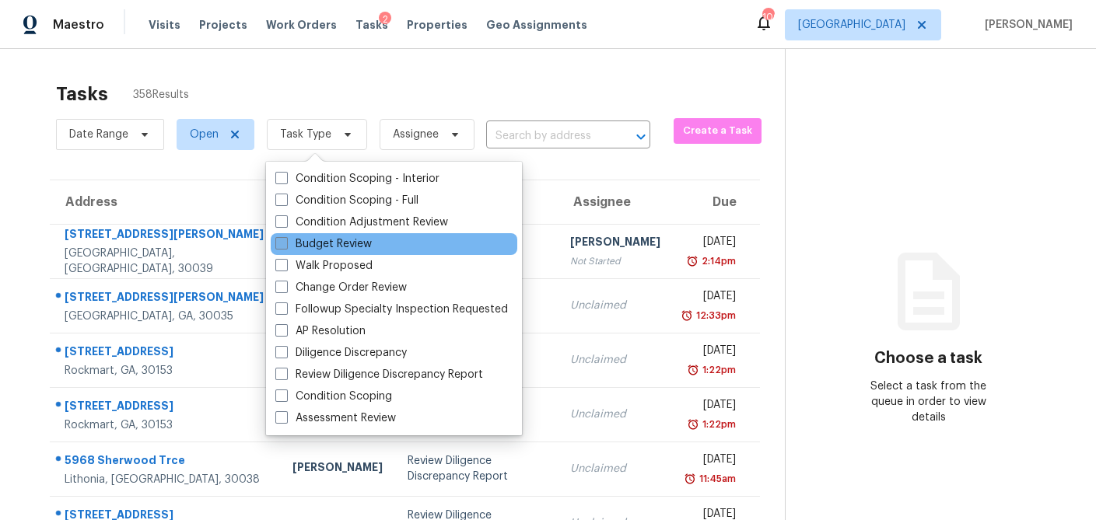
click at [279, 244] on span at bounding box center [281, 243] width 12 height 12
click at [279, 244] on input "Budget Review" at bounding box center [280, 241] width 10 height 10
checkbox input "true"
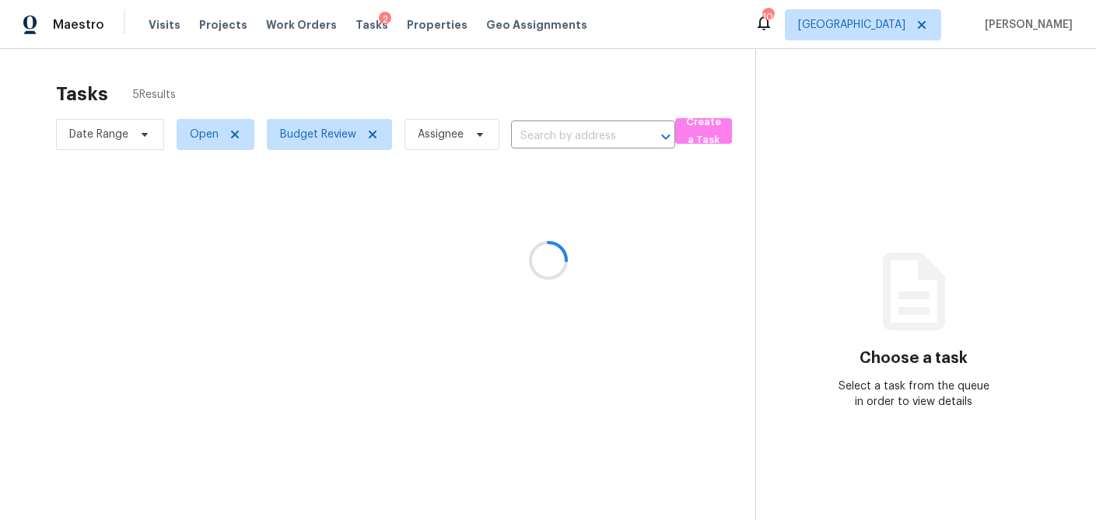
click at [386, 67] on div at bounding box center [548, 260] width 1096 height 520
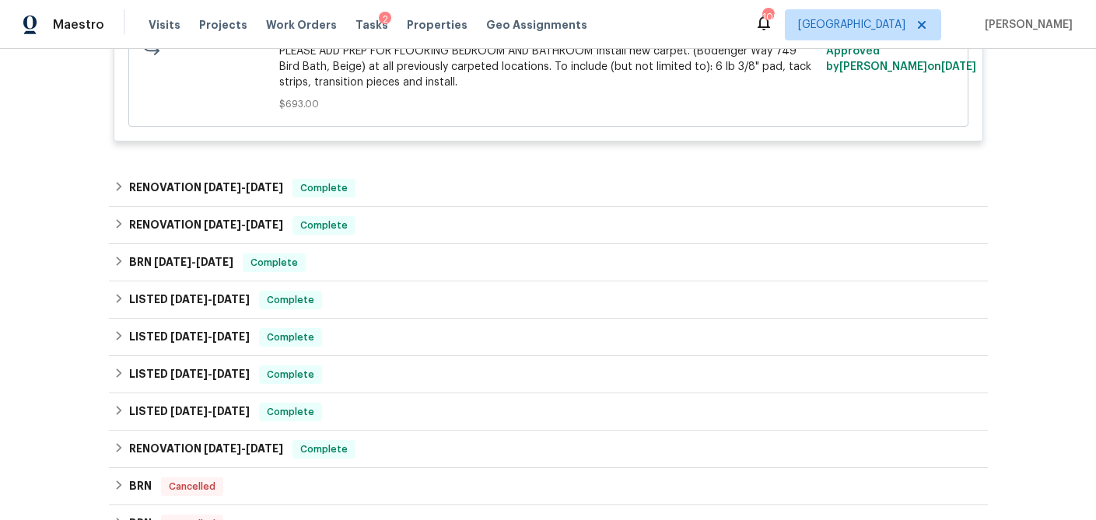
scroll to position [694, 0]
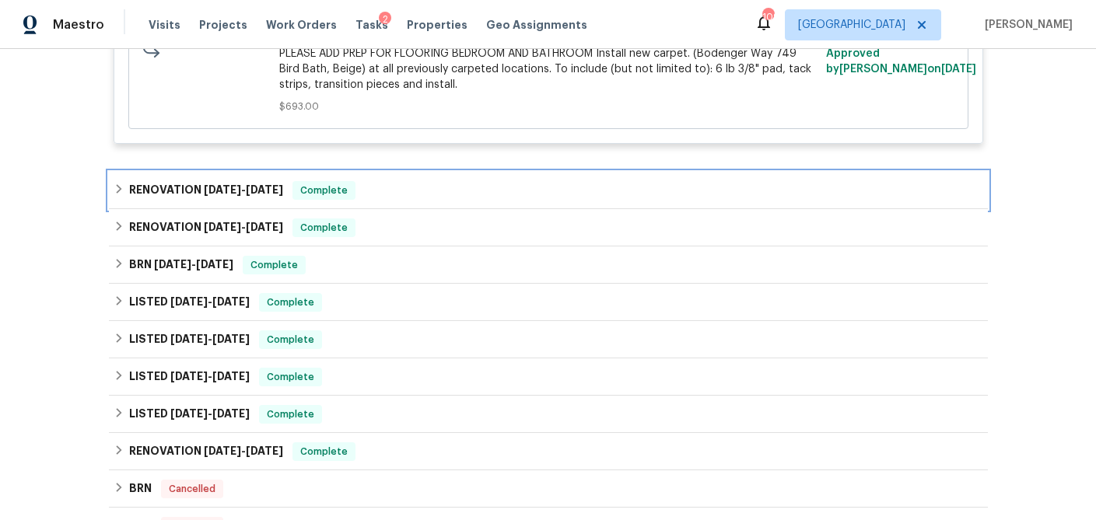
click at [117, 183] on icon at bounding box center [119, 188] width 11 height 11
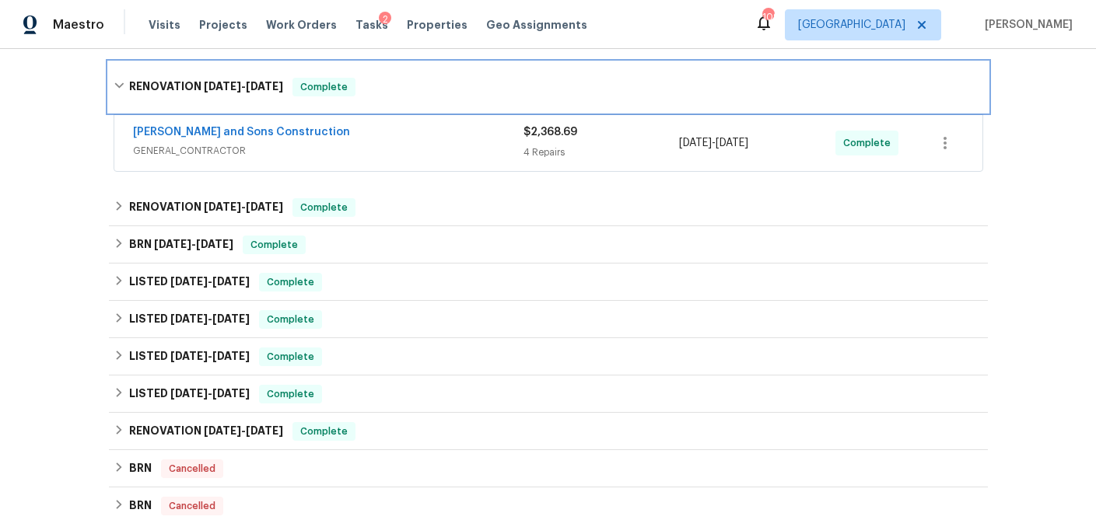
scroll to position [806, 0]
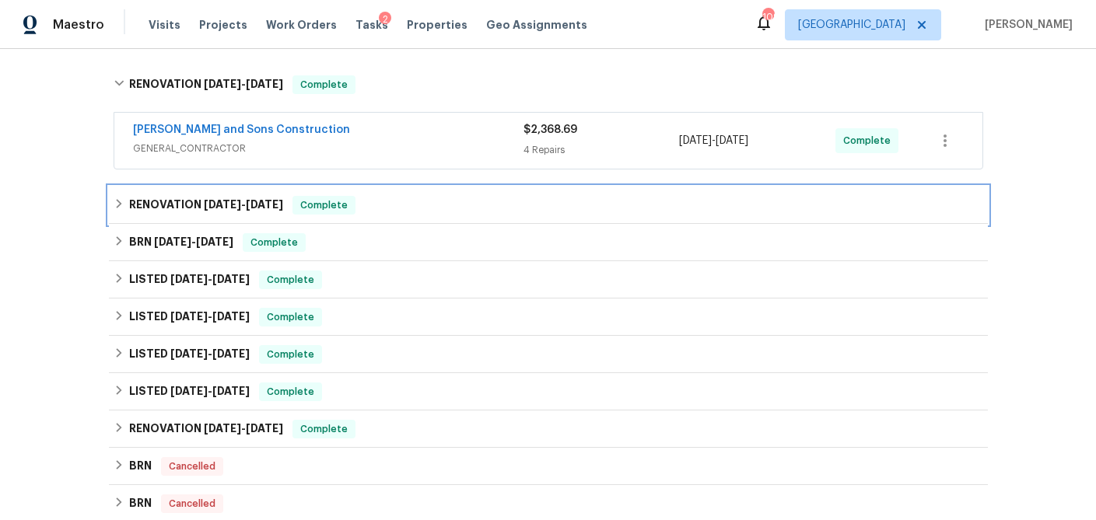
click at [117, 198] on icon at bounding box center [119, 203] width 11 height 11
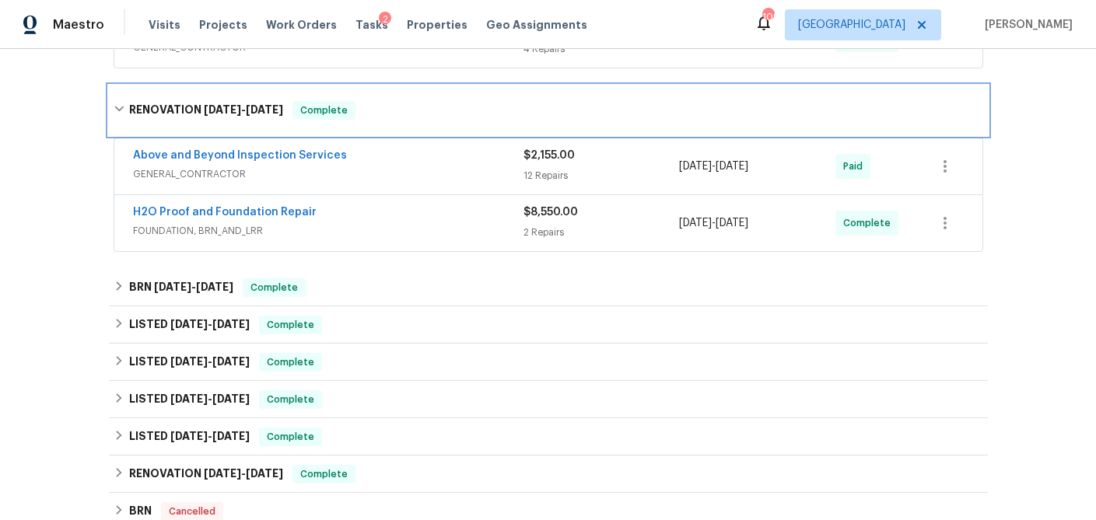
scroll to position [909, 0]
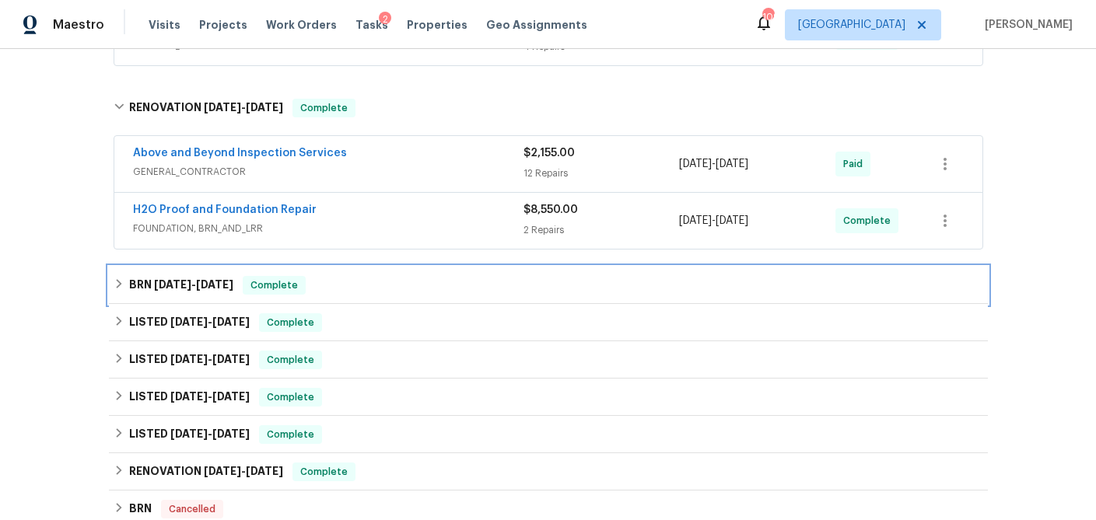
drag, startPoint x: 113, startPoint y: 272, endPoint x: 128, endPoint y: 266, distance: 16.0
click at [114, 278] on icon at bounding box center [119, 283] width 11 height 11
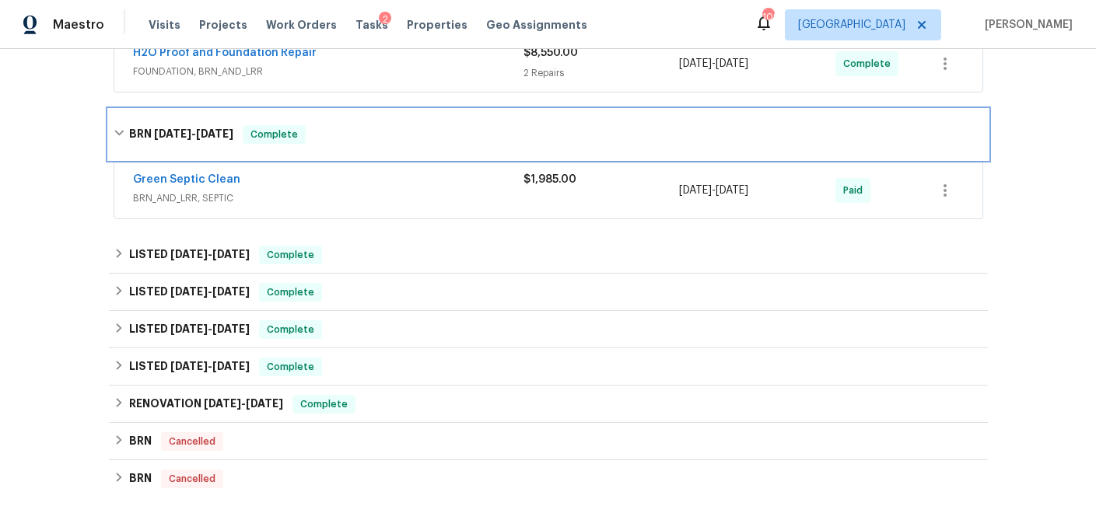
scroll to position [1073, 0]
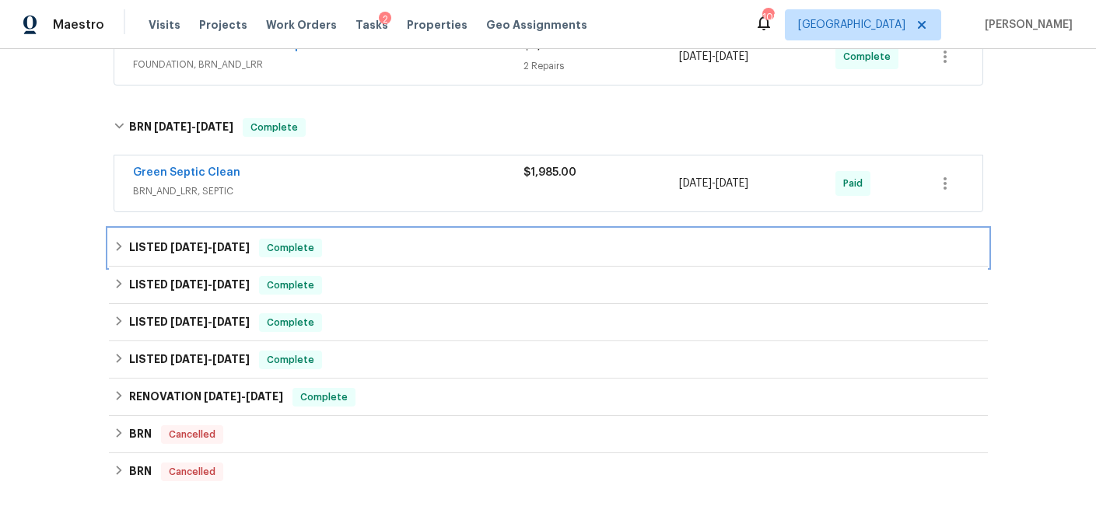
click at [118, 241] on icon at bounding box center [119, 246] width 11 height 11
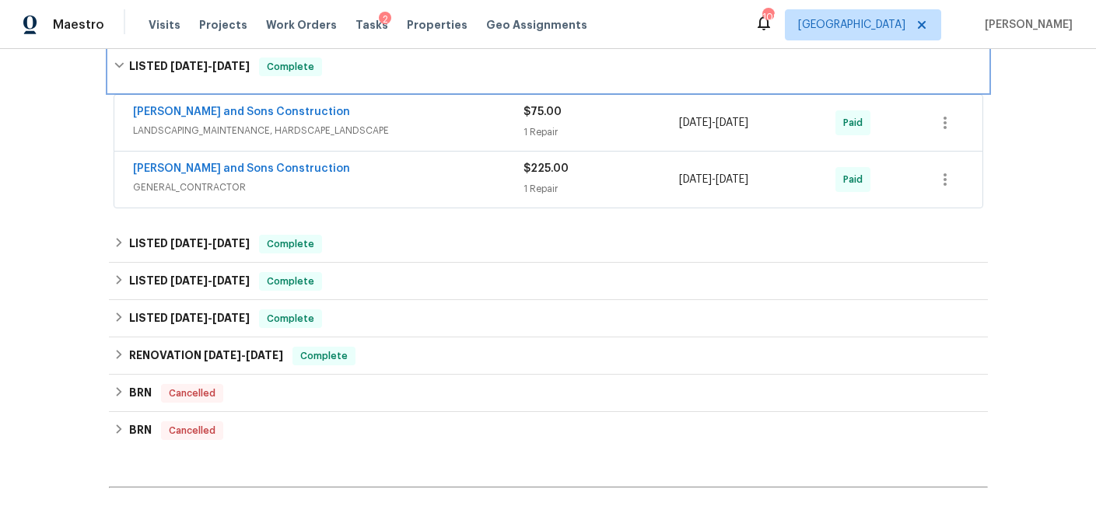
scroll to position [1266, 0]
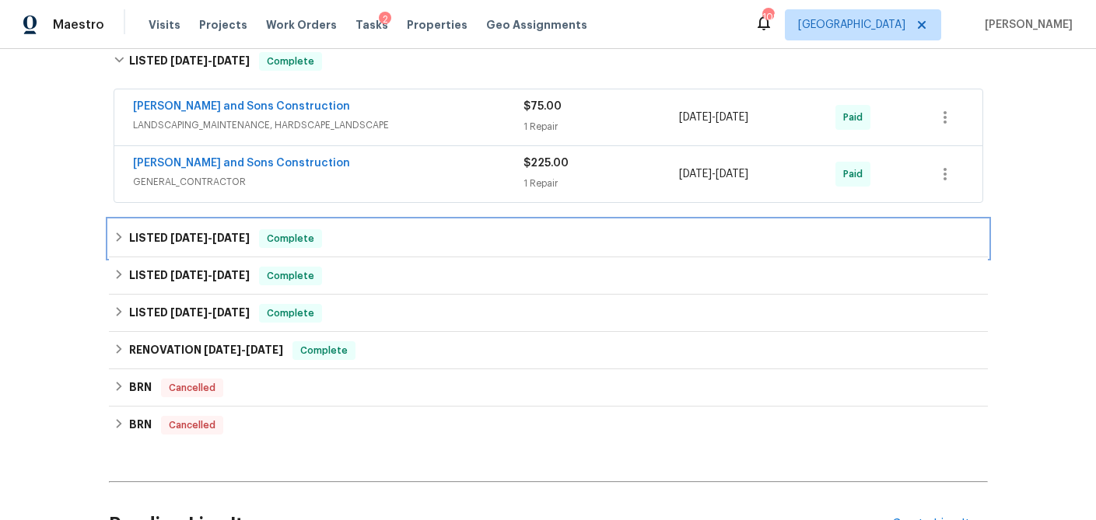
click at [114, 232] on icon at bounding box center [119, 237] width 11 height 11
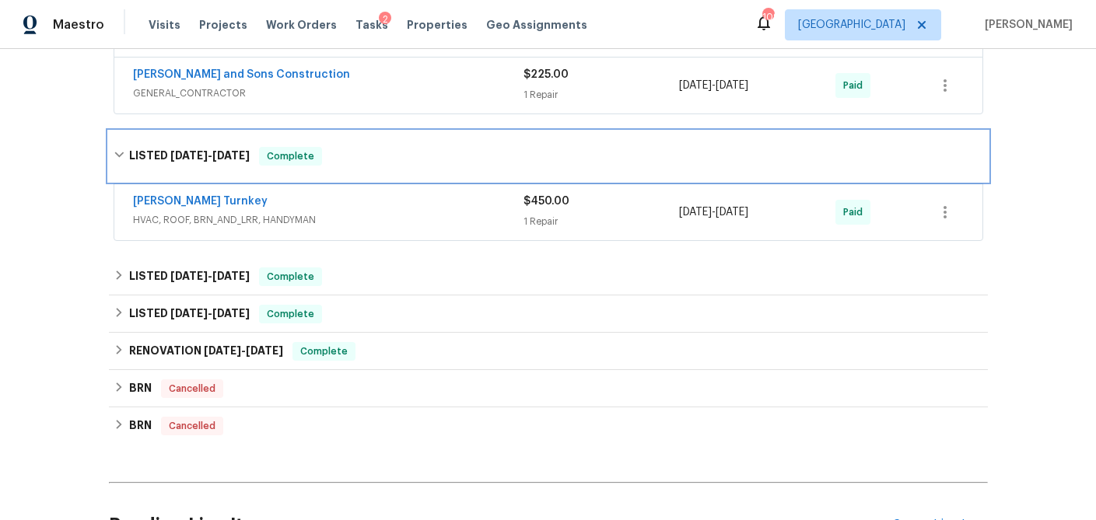
scroll to position [1387, 0]
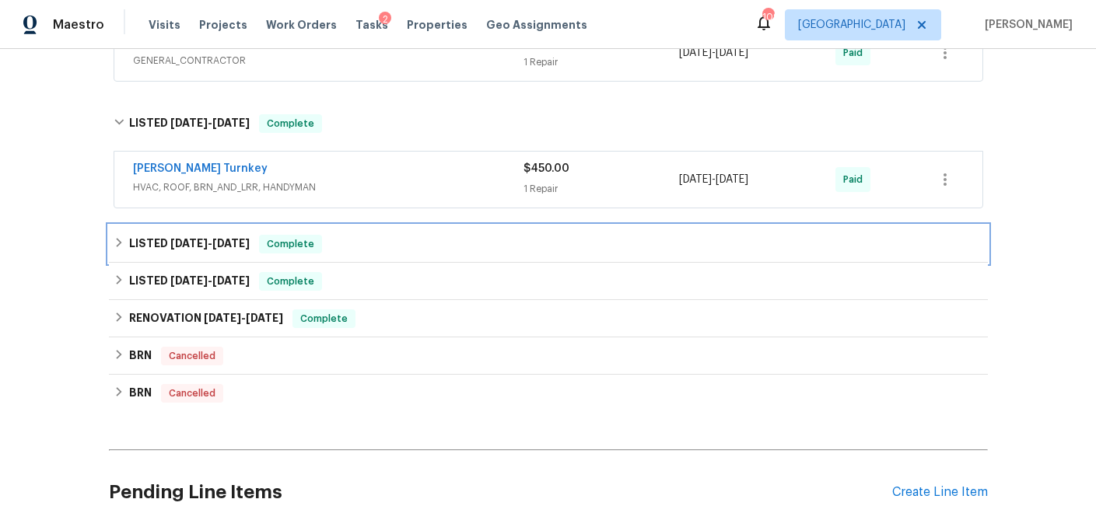
click at [124, 237] on icon at bounding box center [119, 242] width 11 height 11
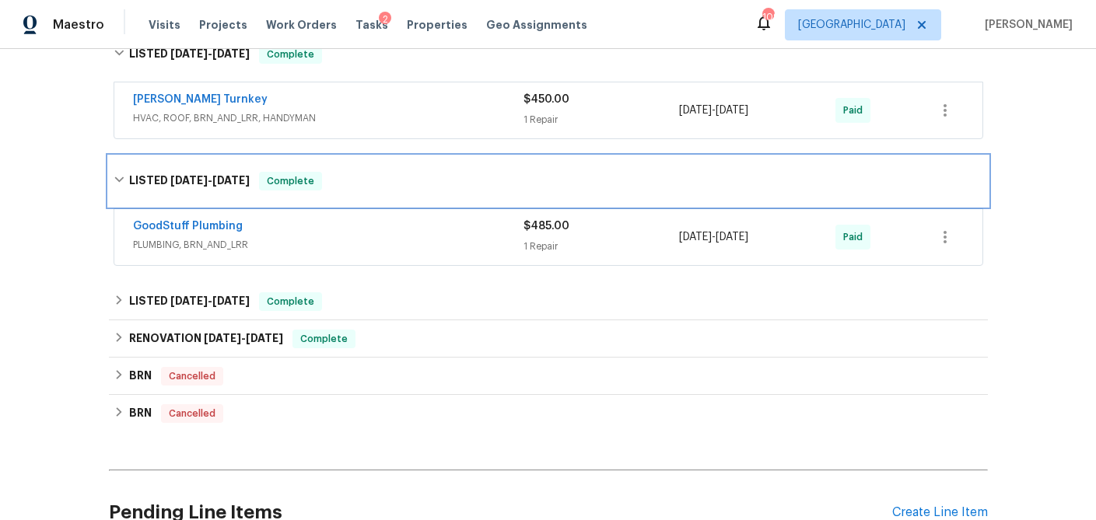
scroll to position [1457, 0]
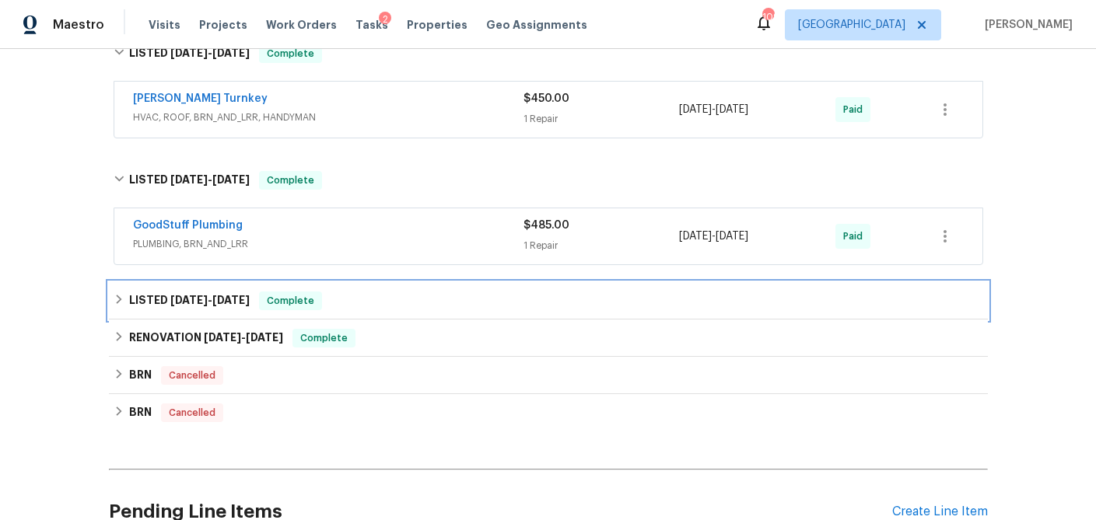
click at [110, 288] on div "LISTED 2/8/25 - 2/17/25 Complete" at bounding box center [548, 300] width 879 height 37
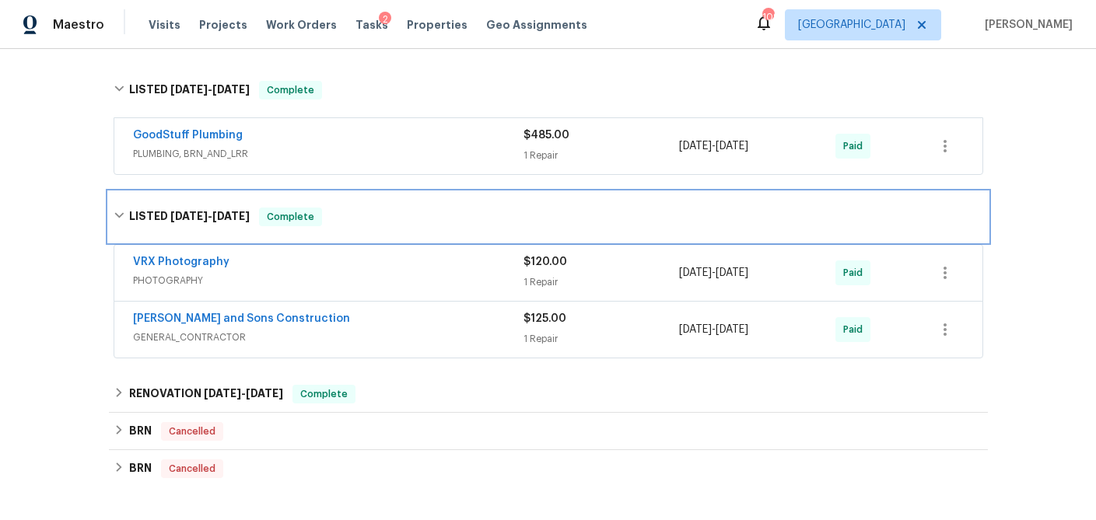
scroll to position [1601, 0]
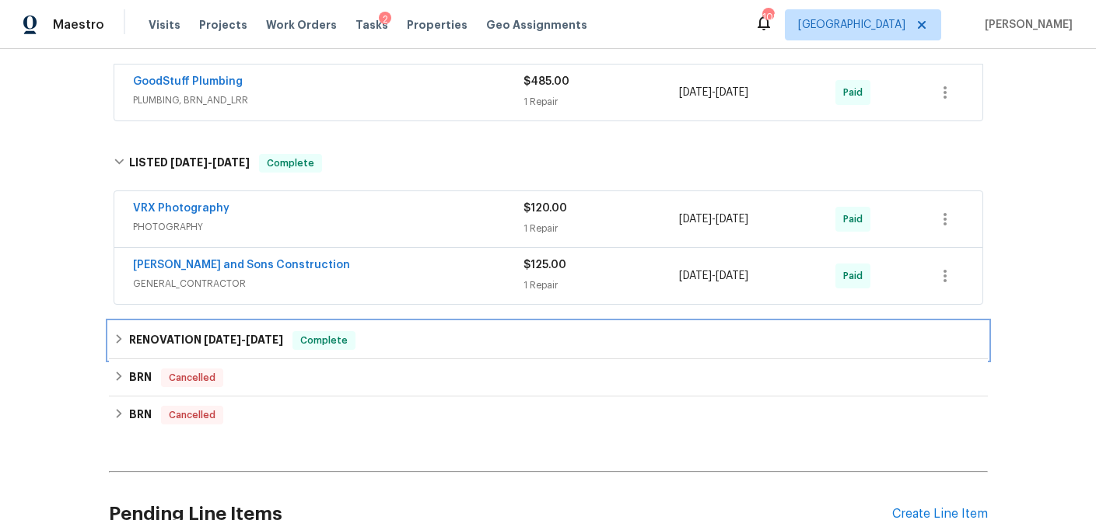
click at [115, 334] on icon at bounding box center [119, 339] width 11 height 11
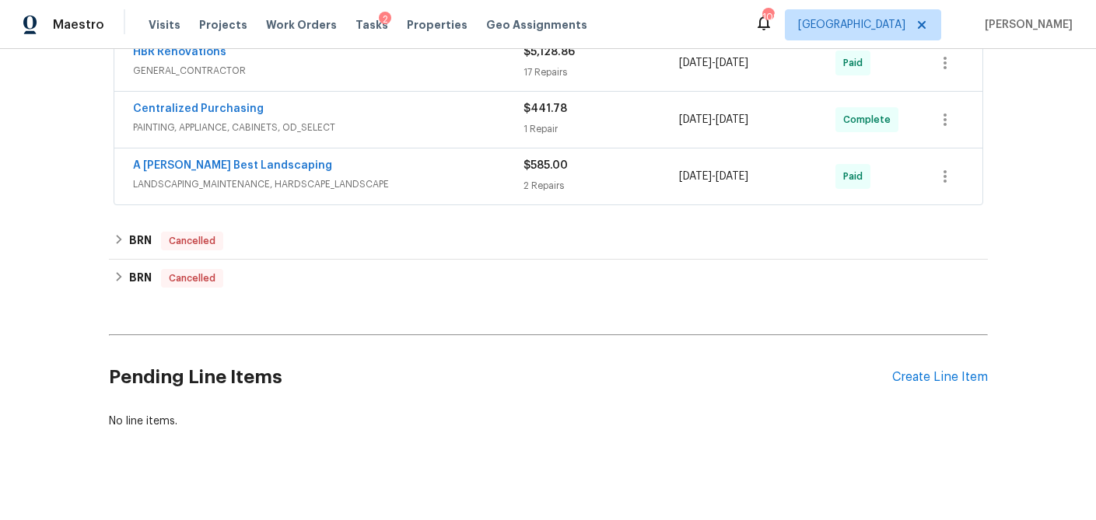
scroll to position [1886, 0]
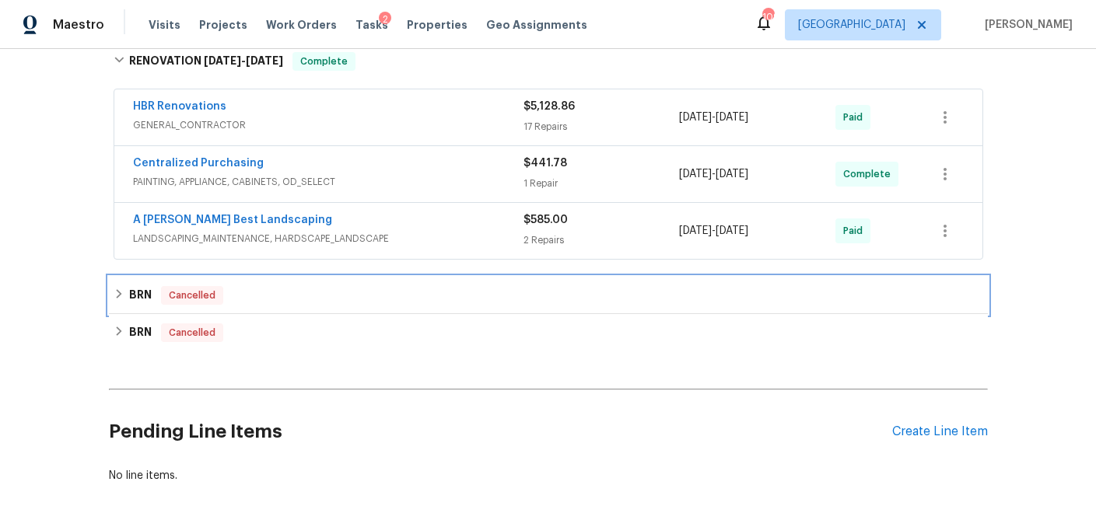
click at [121, 288] on icon at bounding box center [119, 293] width 11 height 11
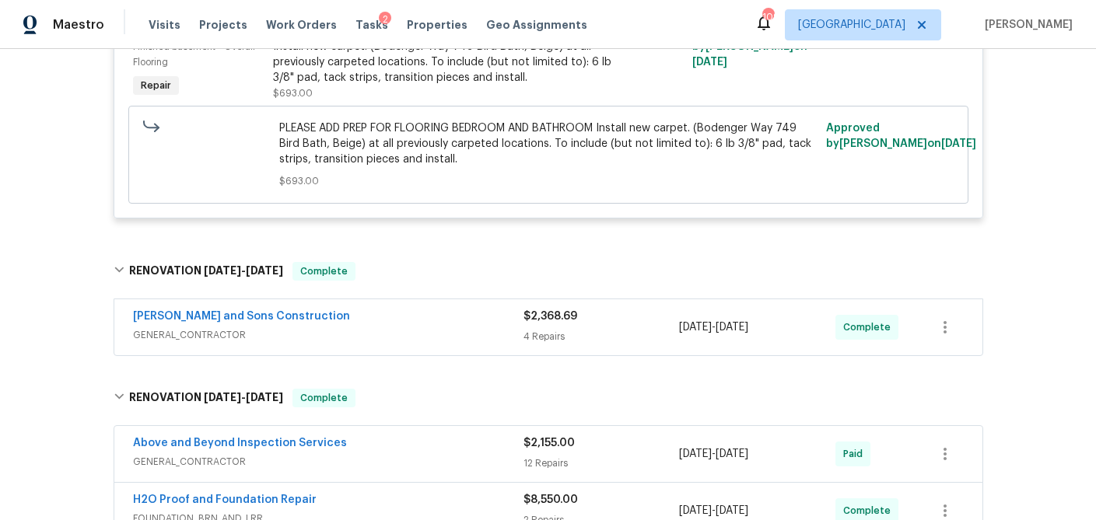
scroll to position [632, 0]
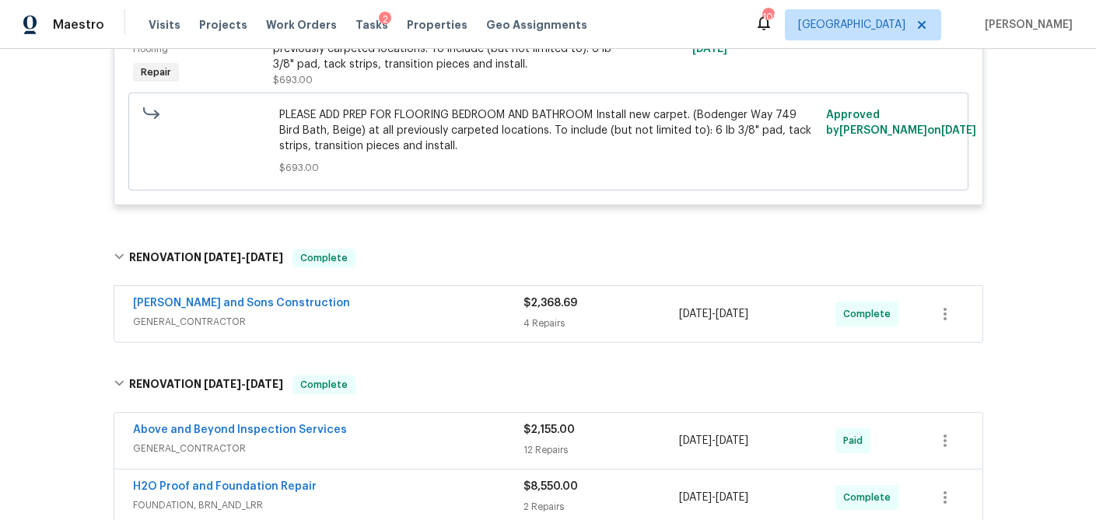
click at [382, 314] on span "GENERAL_CONTRACTOR" at bounding box center [328, 322] width 390 height 16
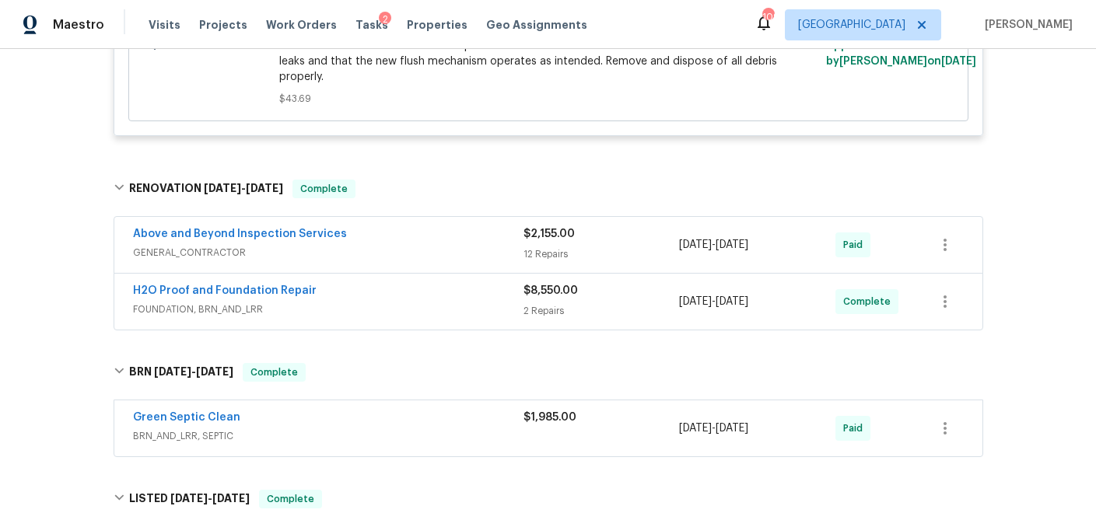
scroll to position [2115, 0]
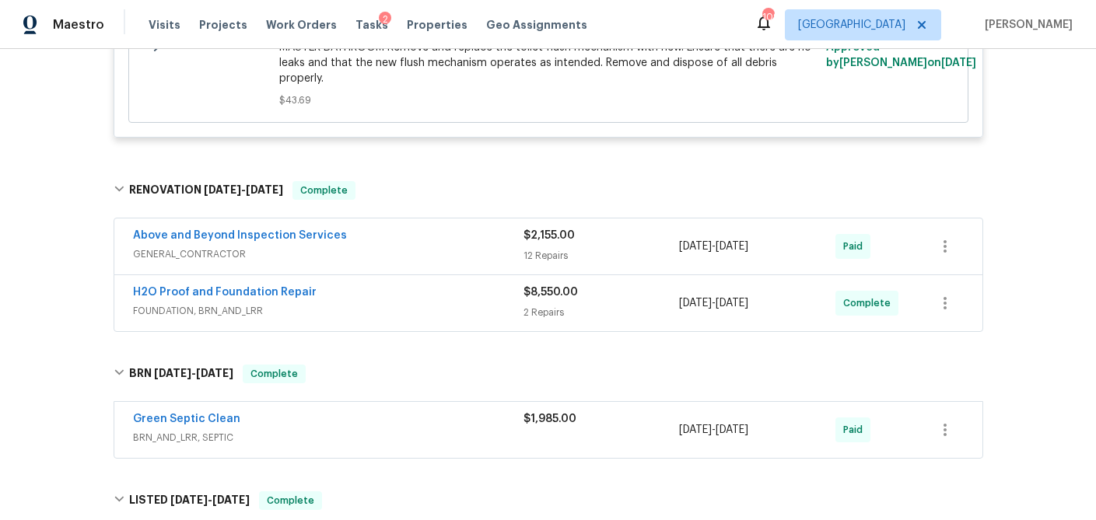
click at [428, 246] on span "GENERAL_CONTRACTOR" at bounding box center [328, 254] width 390 height 16
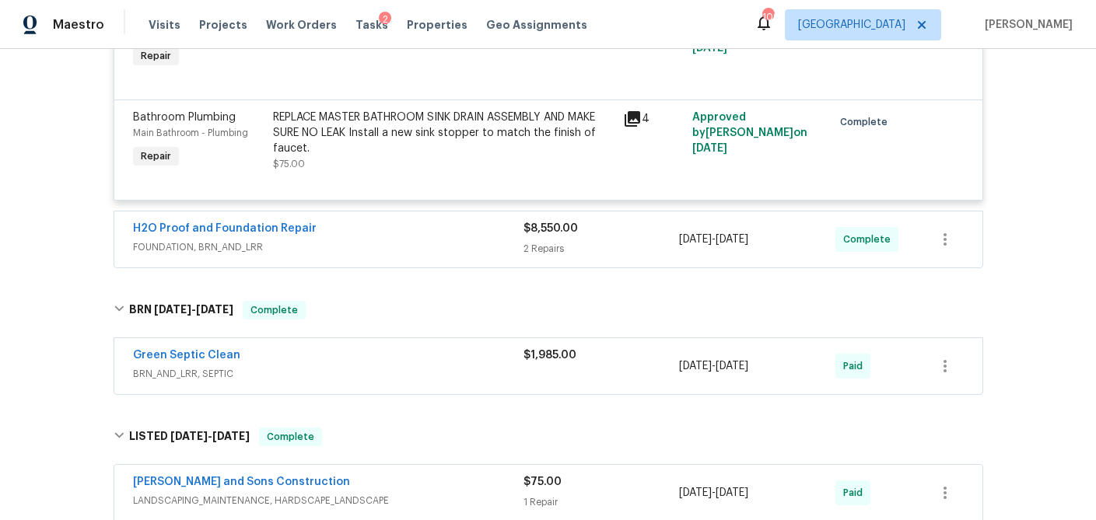
scroll to position [3636, 0]
click at [434, 239] on span "FOUNDATION, BRN_AND_LRR" at bounding box center [328, 247] width 390 height 16
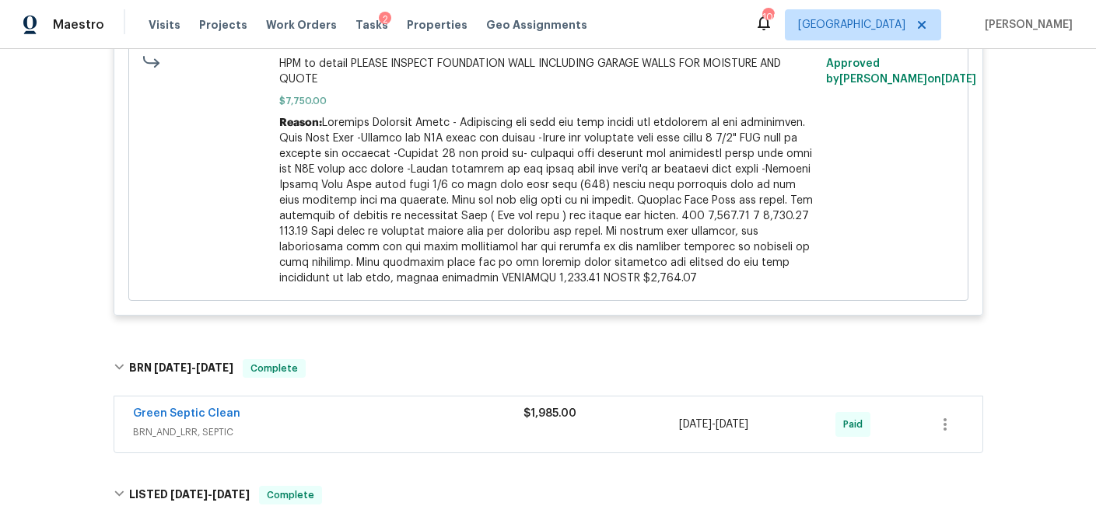
scroll to position [4137, 0]
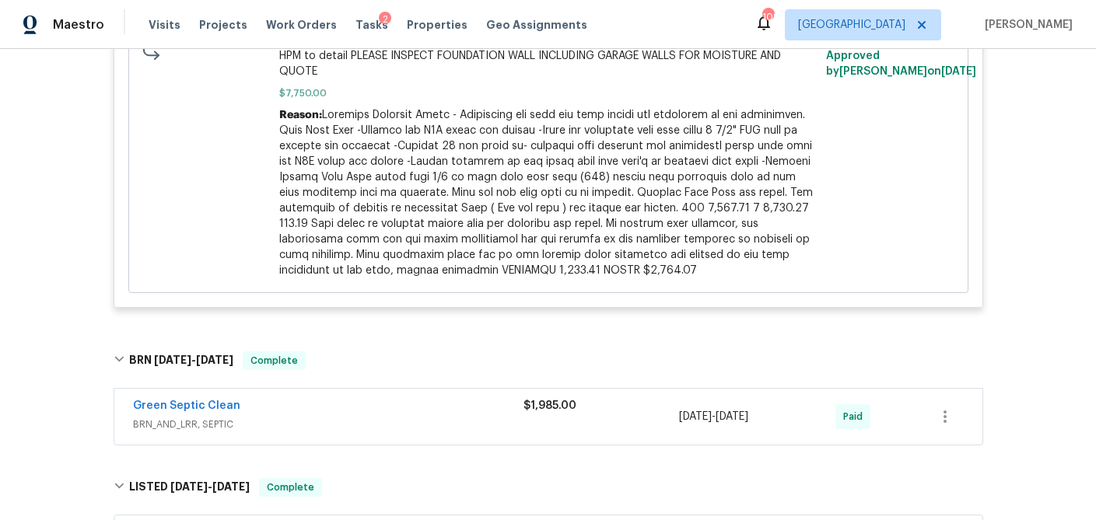
click at [477, 417] on span "BRN_AND_LRR, SEPTIC" at bounding box center [328, 425] width 390 height 16
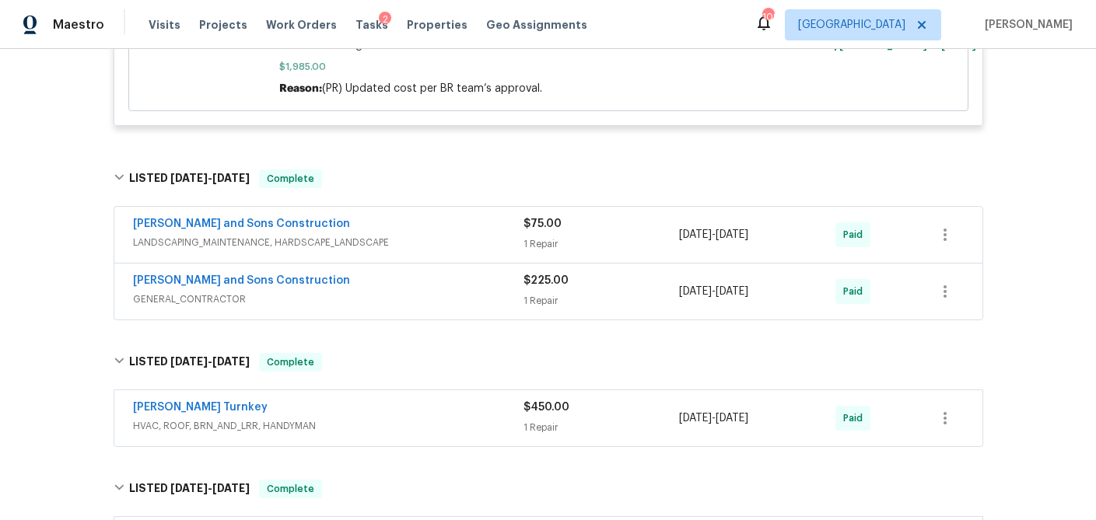
scroll to position [4802, 0]
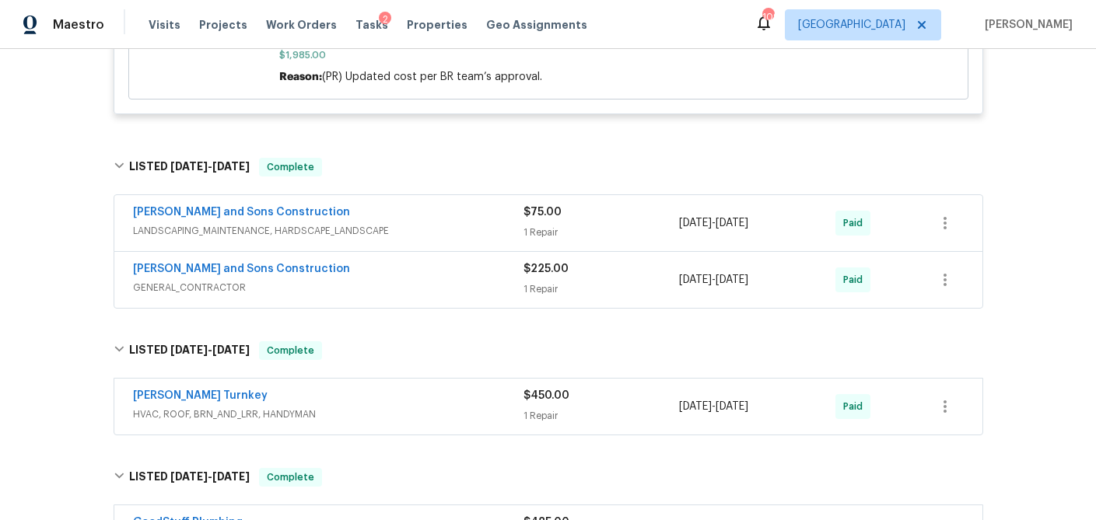
click at [464, 223] on span "LANDSCAPING_MAINTENANCE, HARDSCAPE_LANDSCAPE" at bounding box center [328, 231] width 390 height 16
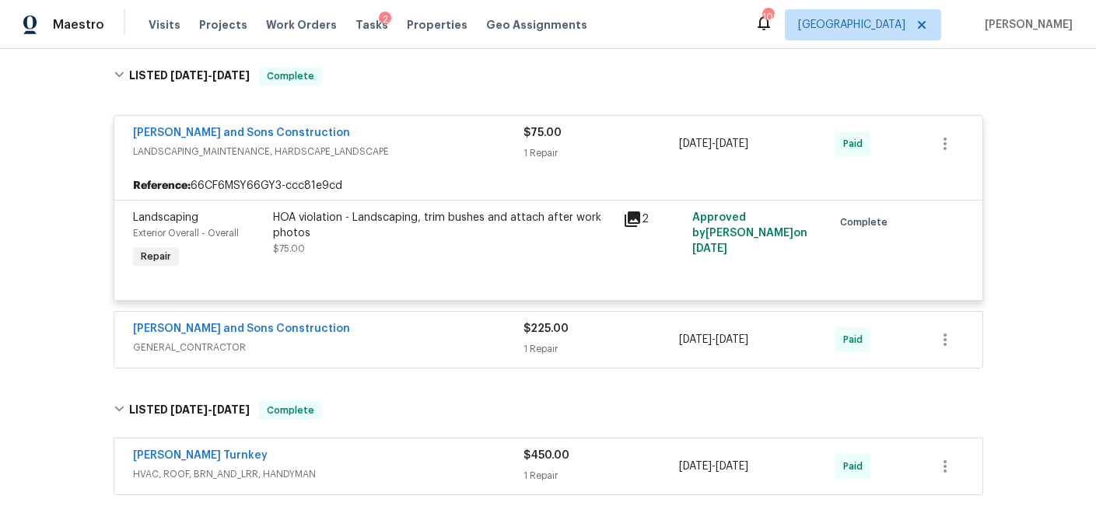
scroll to position [4935, 0]
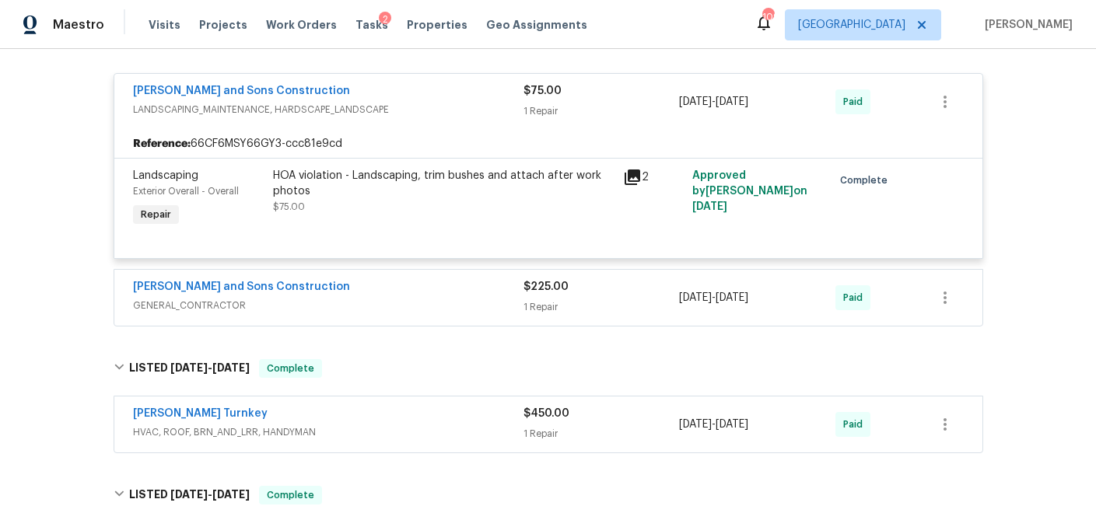
click at [495, 279] on div "Reyes and Sons Construction GENERAL_CONTRACTOR" at bounding box center [328, 297] width 390 height 37
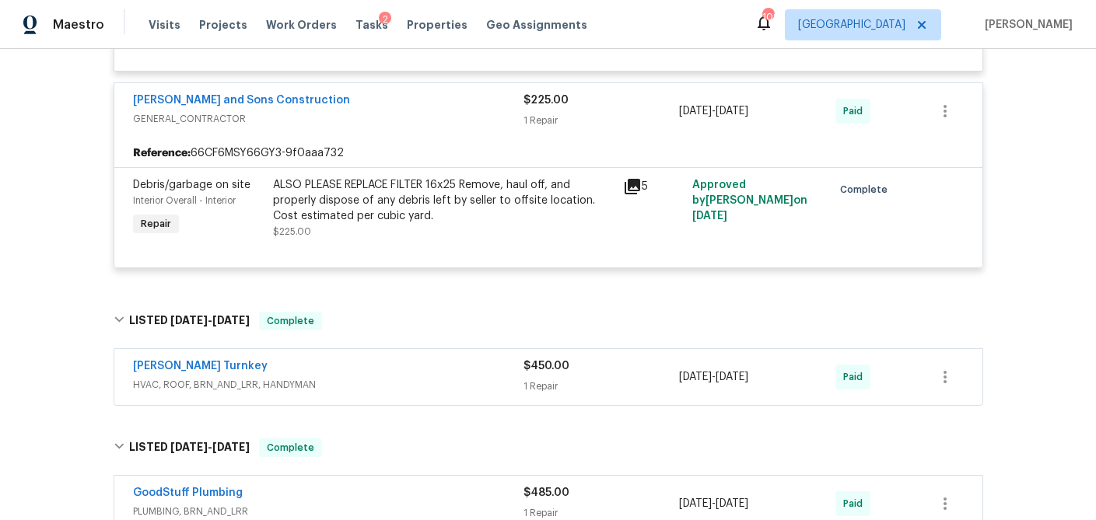
click at [501, 377] on span "HVAC, ROOF, BRN_AND_LRR, HANDYMAN" at bounding box center [328, 385] width 390 height 16
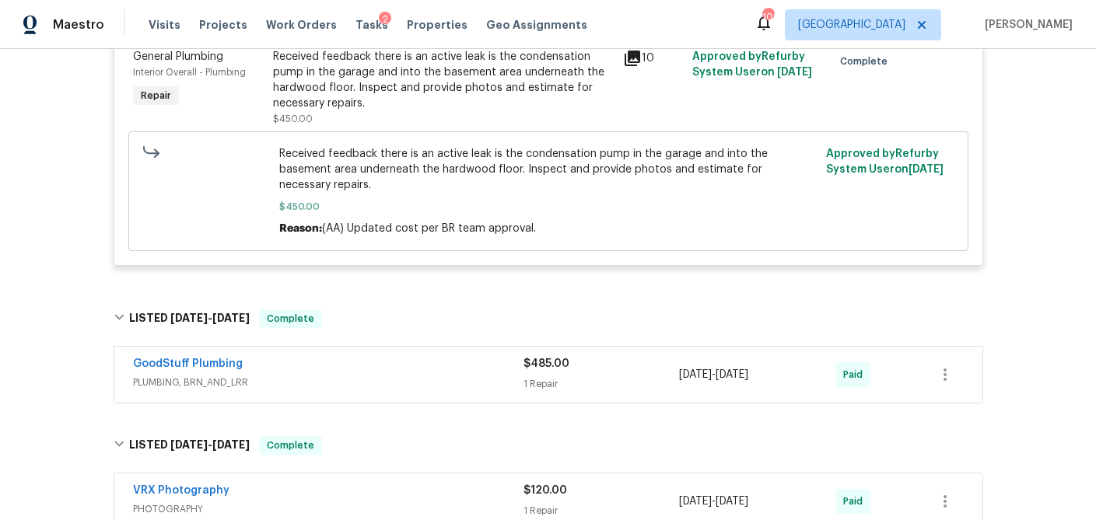
scroll to position [5538, 0]
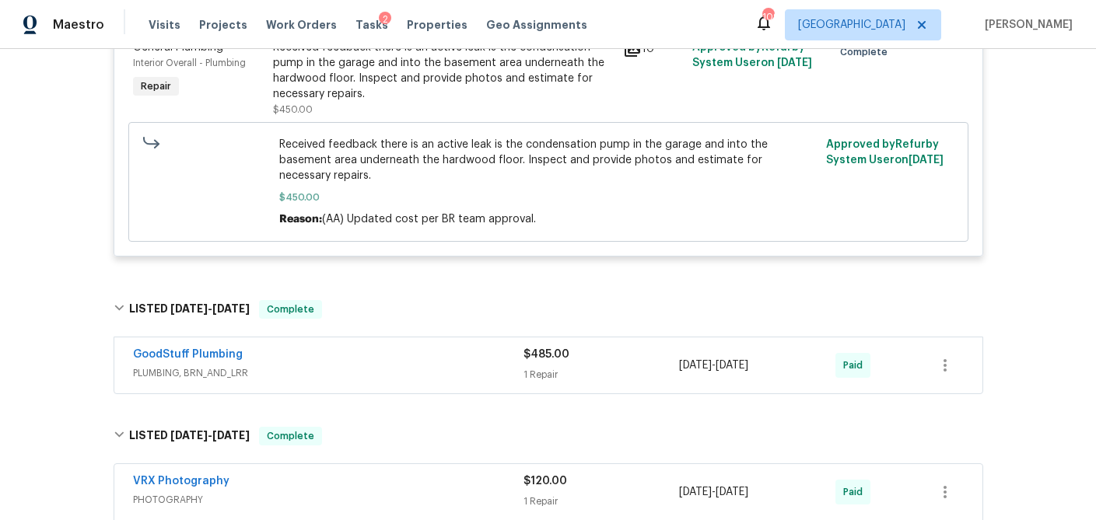
click at [502, 365] on span "PLUMBING, BRN_AND_LRR" at bounding box center [328, 373] width 390 height 16
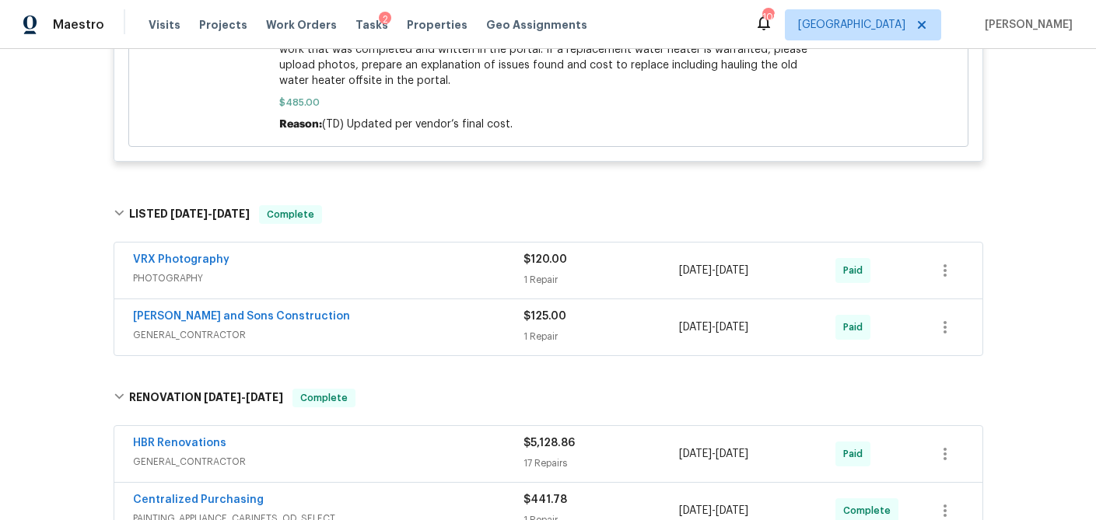
scroll to position [6386, 0]
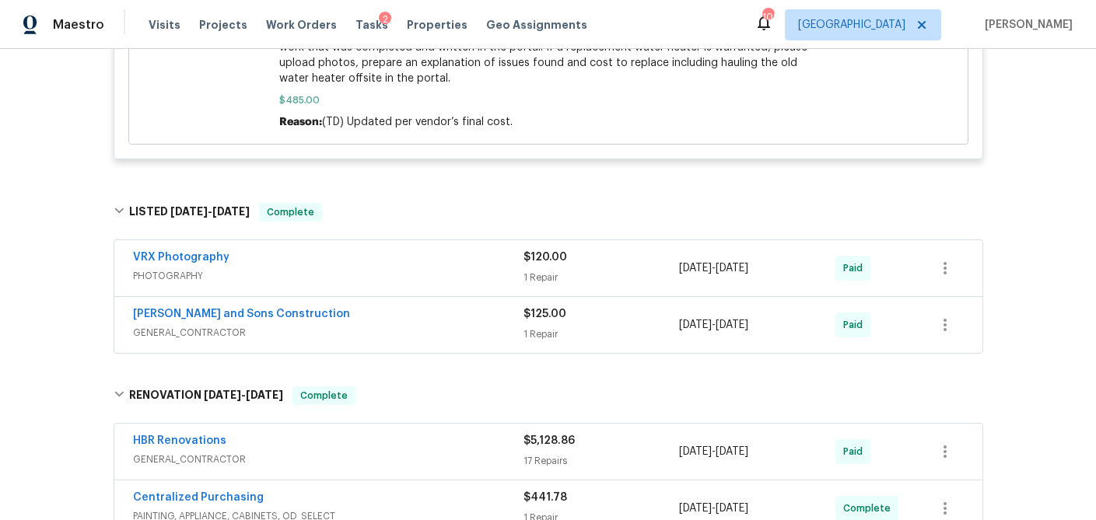
click at [483, 268] on span "PHOTOGRAPHY" at bounding box center [328, 276] width 390 height 16
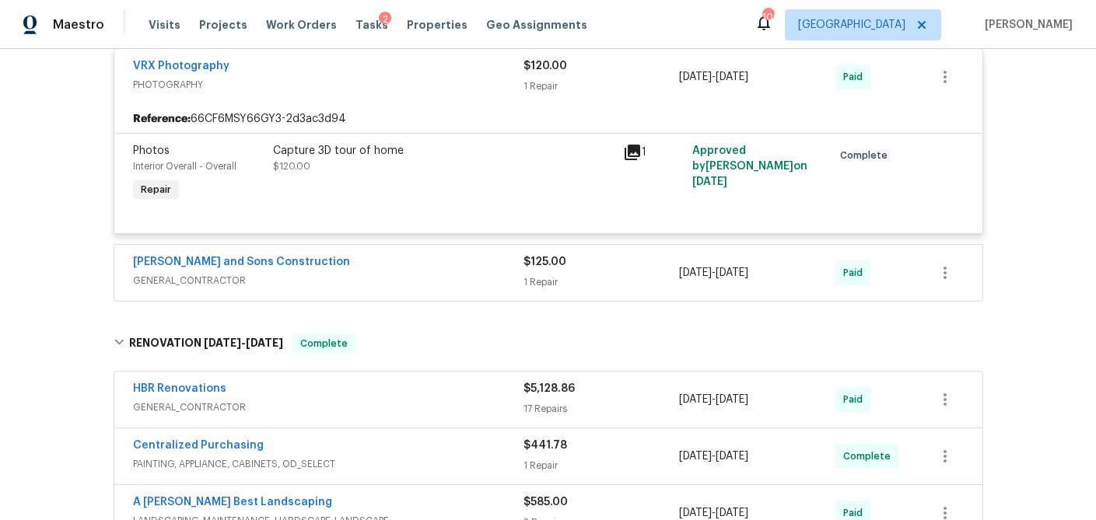
scroll to position [6590, 0]
click at [585, 274] on div "1 Repair" at bounding box center [601, 282] width 156 height 16
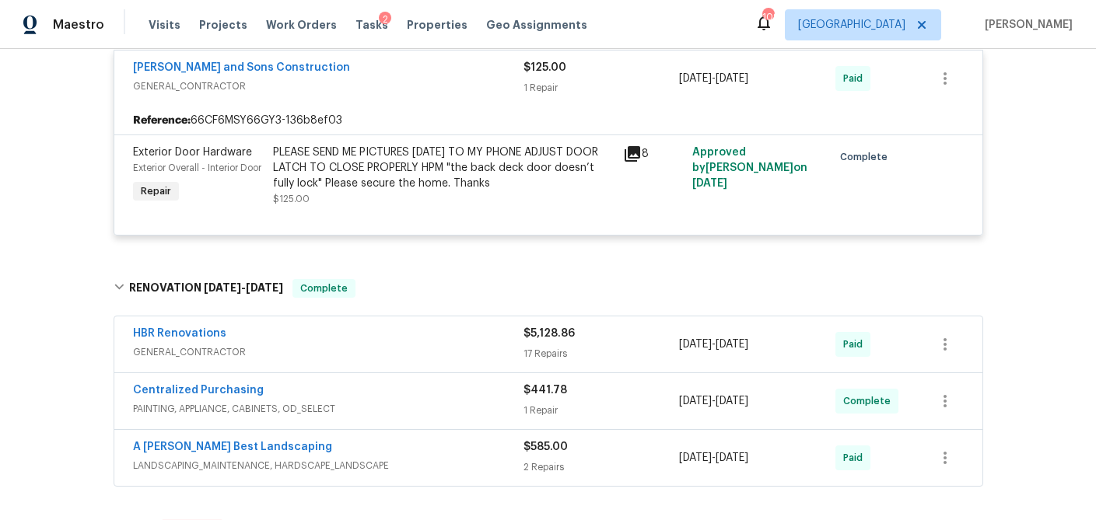
scroll to position [6823, 0]
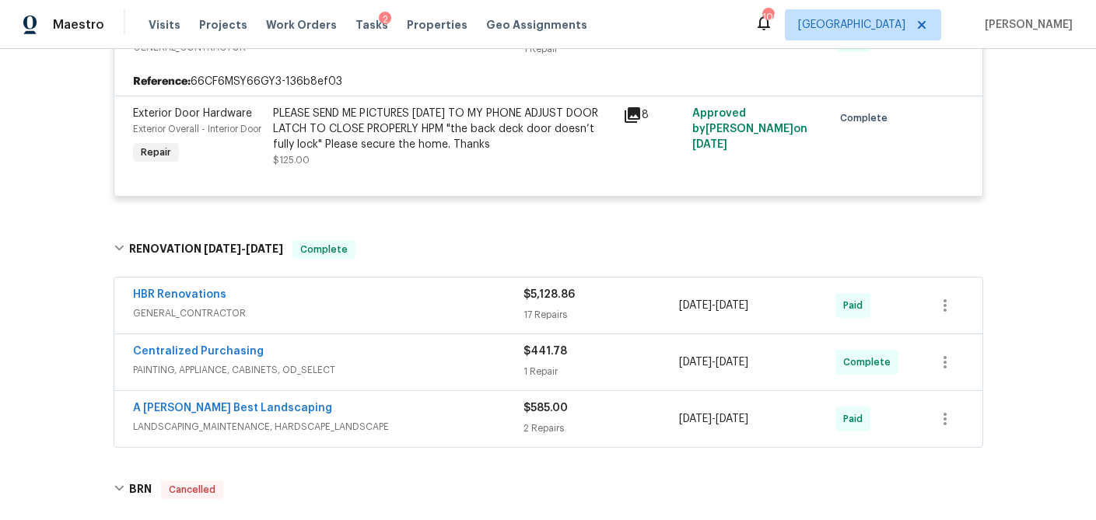
click at [589, 287] on div "$5,128.86" at bounding box center [601, 295] width 156 height 16
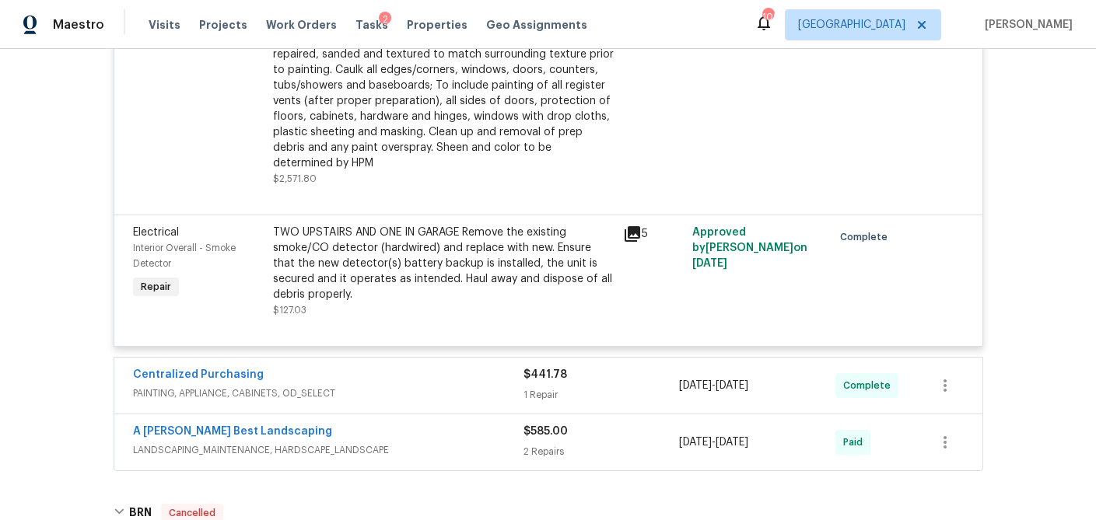
scroll to position [9395, 0]
click at [597, 369] on div "$441.78 1 Repair" at bounding box center [601, 387] width 156 height 37
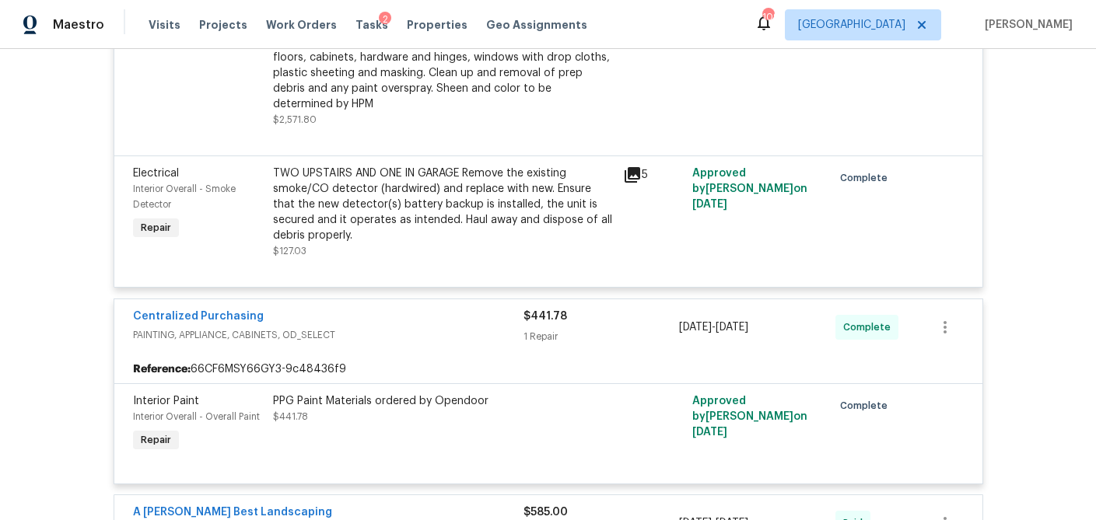
scroll to position [9601, 0]
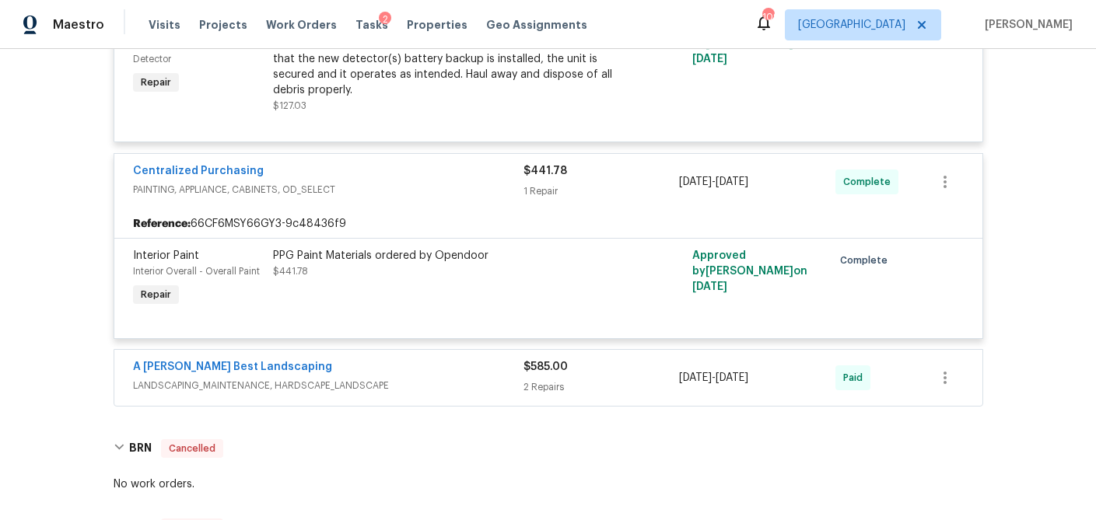
click at [593, 379] on div "2 Repairs" at bounding box center [601, 387] width 156 height 16
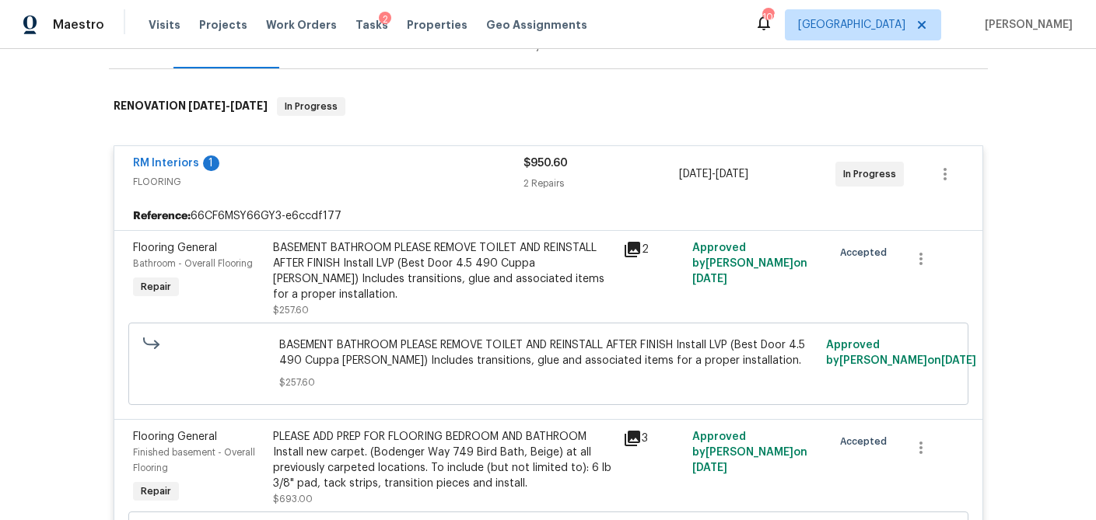
scroll to position [211, 0]
click at [407, 183] on span "FLOORING" at bounding box center [328, 184] width 390 height 16
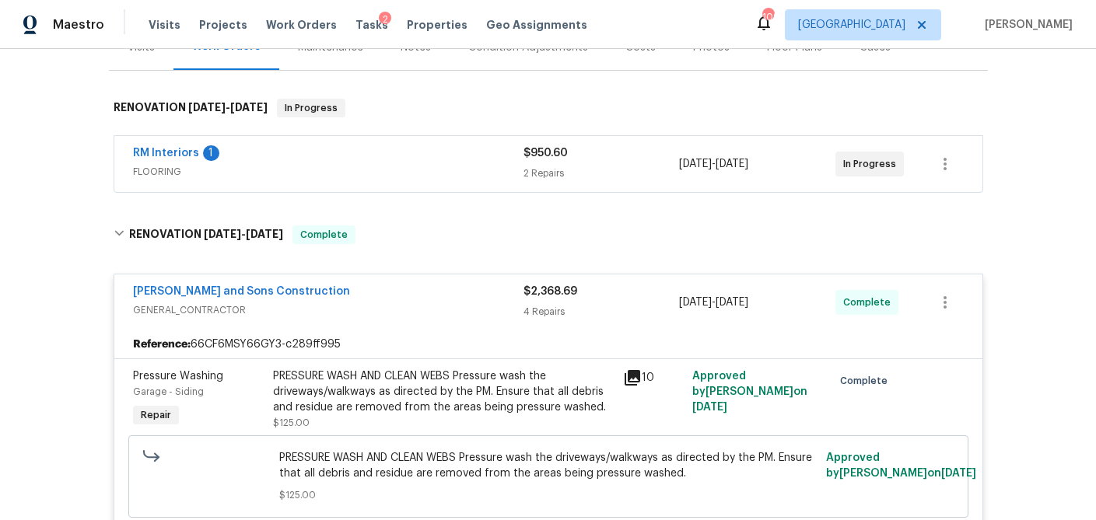
click at [442, 308] on span "GENERAL_CONTRACTOR" at bounding box center [328, 310] width 390 height 16
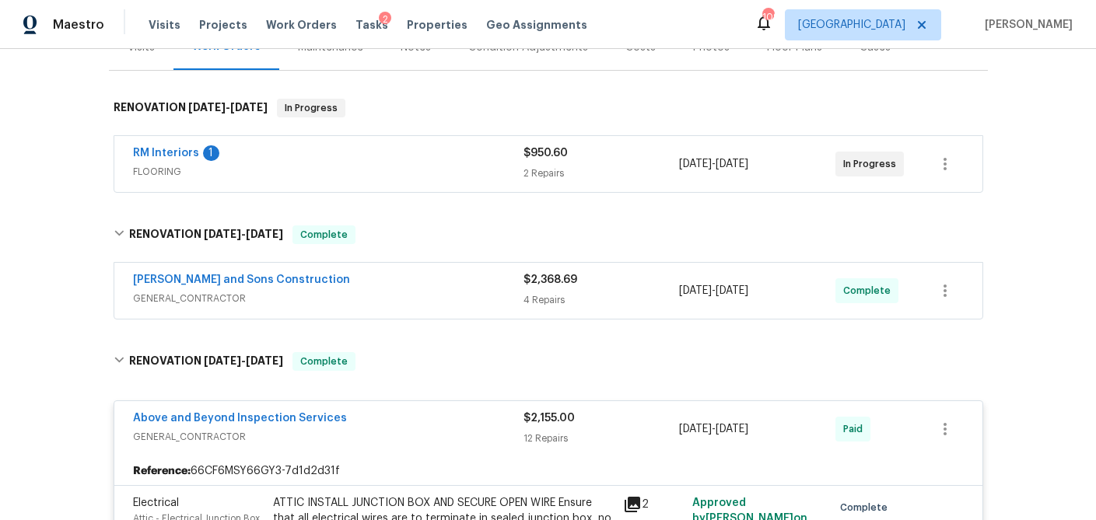
click at [480, 429] on span "GENERAL_CONTRACTOR" at bounding box center [328, 437] width 390 height 16
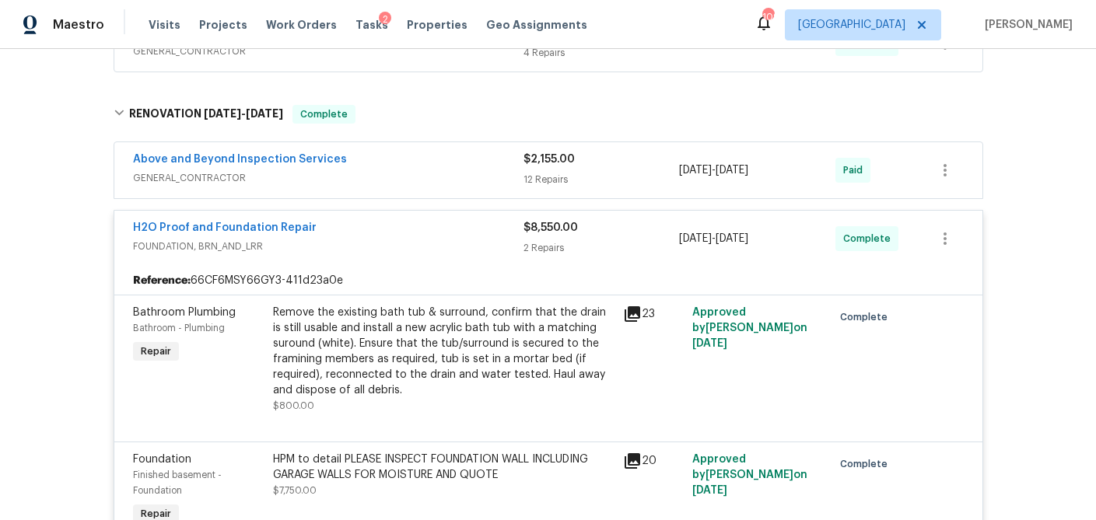
scroll to position [460, 0]
click at [458, 234] on div "H2O Proof and Foundation Repair" at bounding box center [328, 227] width 390 height 19
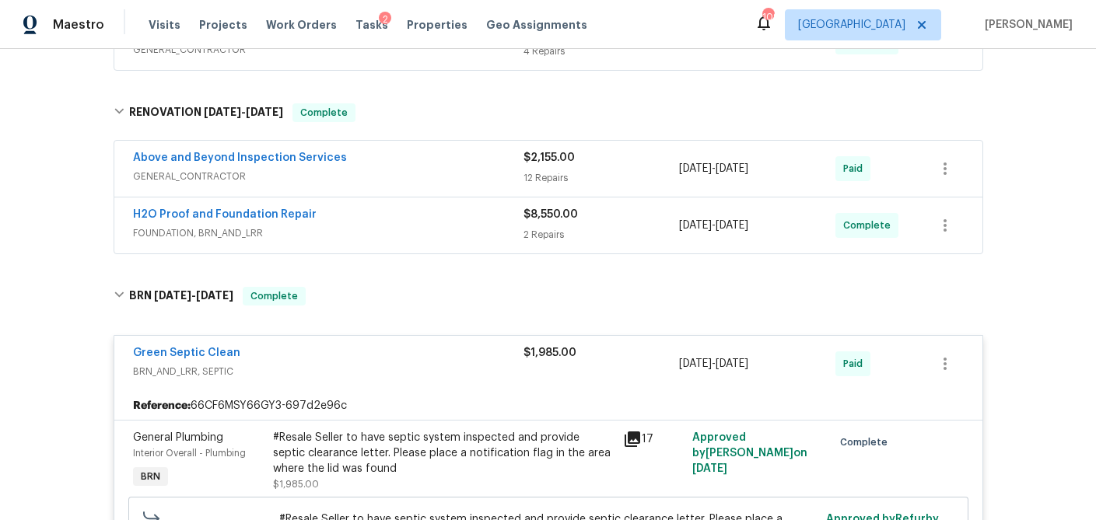
click at [484, 348] on div "Green Septic Clean" at bounding box center [328, 354] width 390 height 19
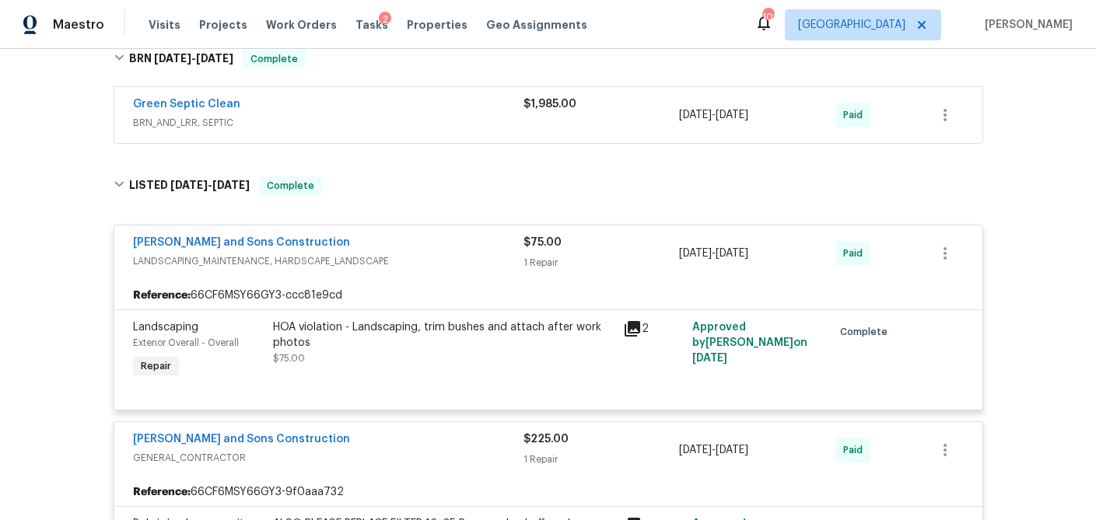
scroll to position [717, 0]
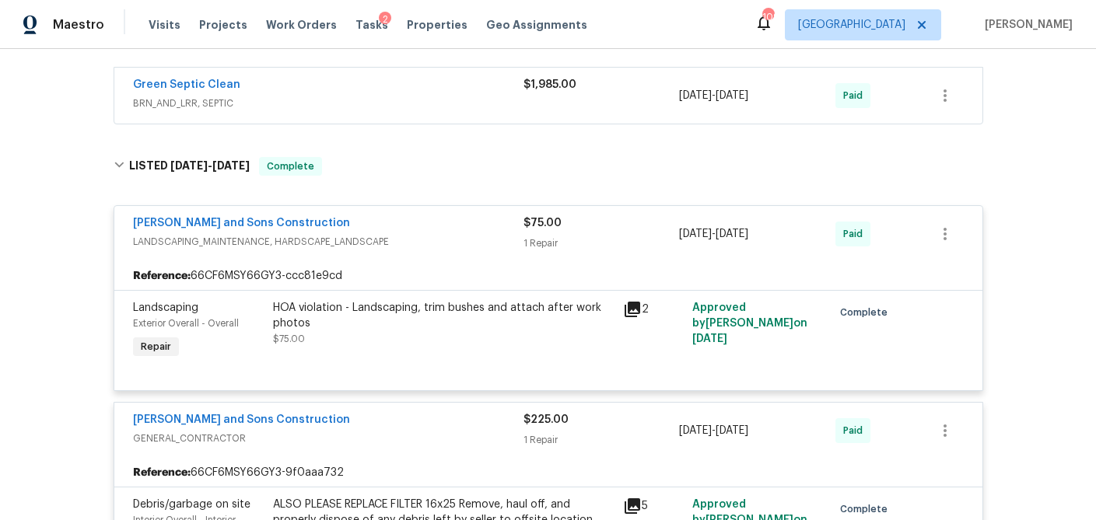
click at [464, 236] on span "LANDSCAPING_MAINTENANCE, HARDSCAPE_LANDSCAPE" at bounding box center [328, 242] width 390 height 16
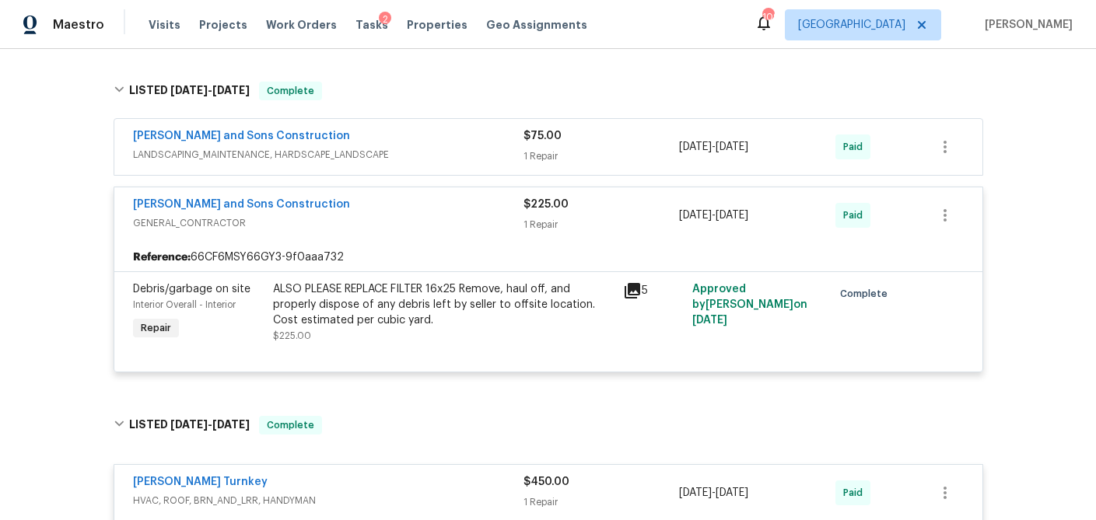
scroll to position [796, 0]
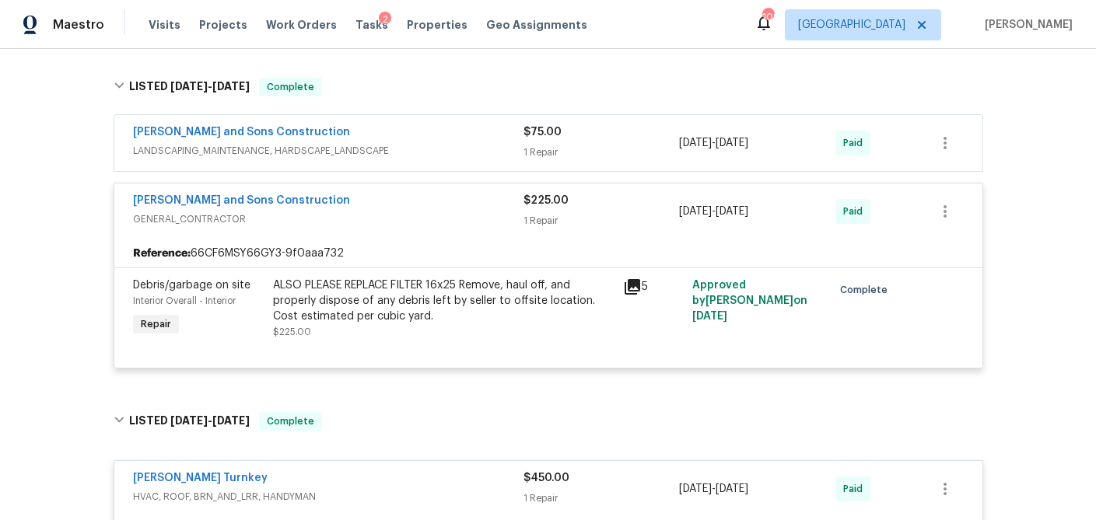
click at [465, 203] on div "[PERSON_NAME] and Sons Construction" at bounding box center [328, 202] width 390 height 19
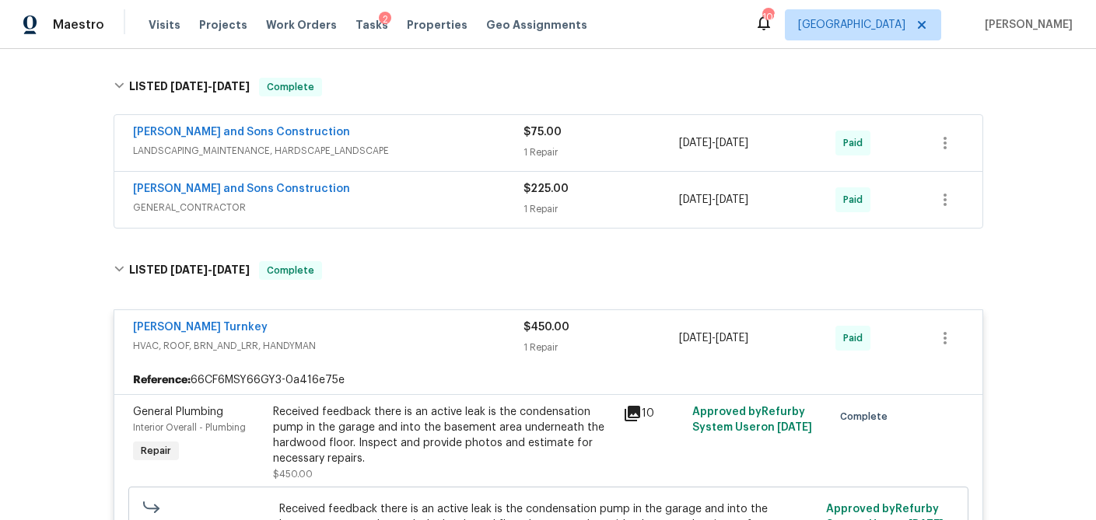
click at [466, 330] on div "Davis Turnkey" at bounding box center [328, 329] width 390 height 19
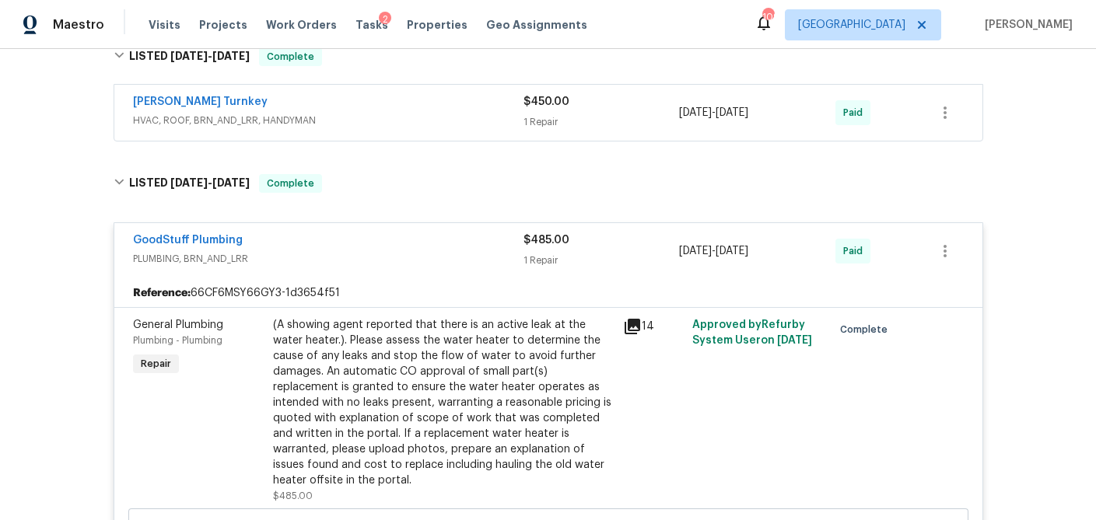
click at [461, 244] on div "GoodStuff Plumbing" at bounding box center [328, 241] width 390 height 19
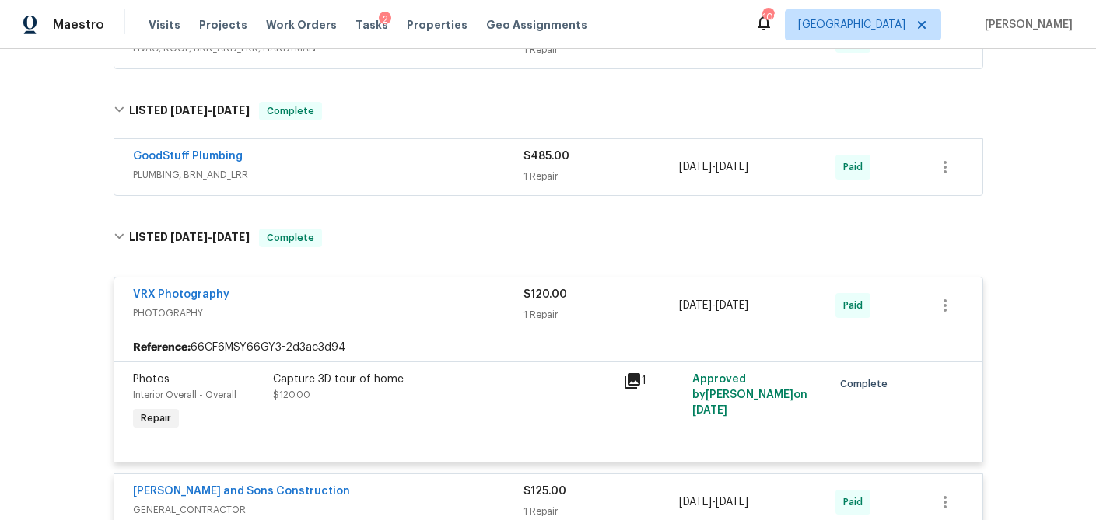
scroll to position [1110, 0]
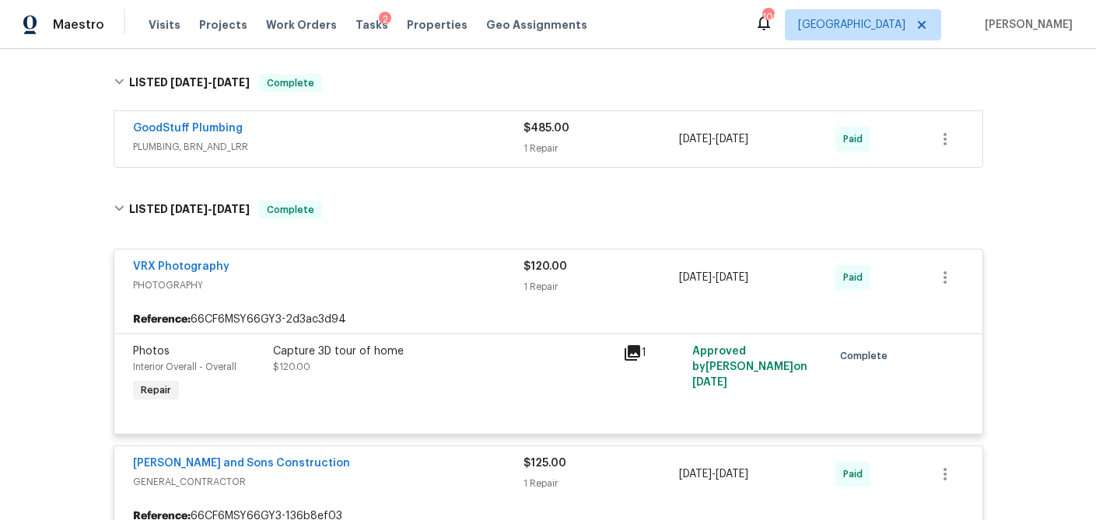
click at [477, 282] on span "PHOTOGRAPHY" at bounding box center [328, 286] width 390 height 16
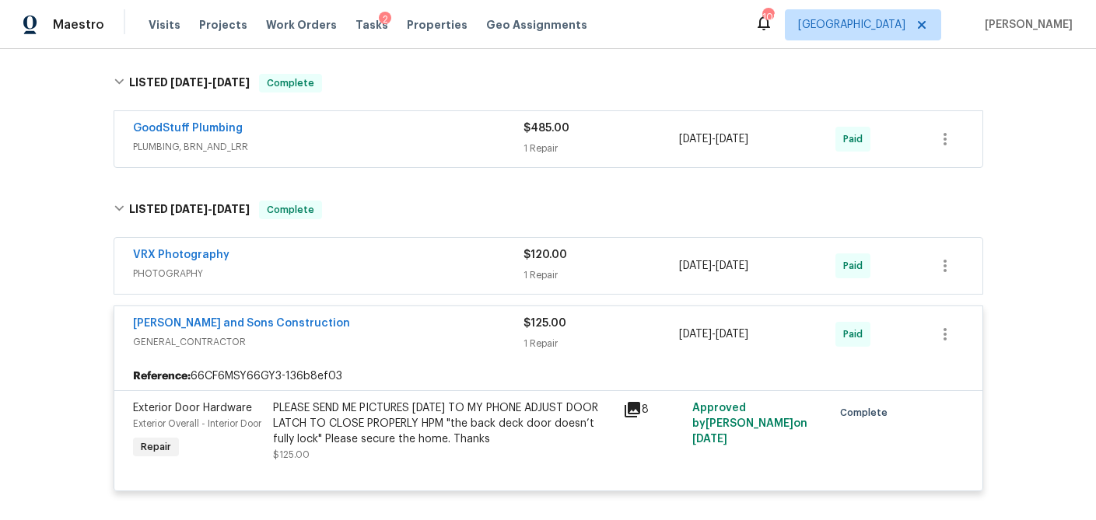
click at [470, 333] on div "[PERSON_NAME] and Sons Construction" at bounding box center [328, 325] width 390 height 19
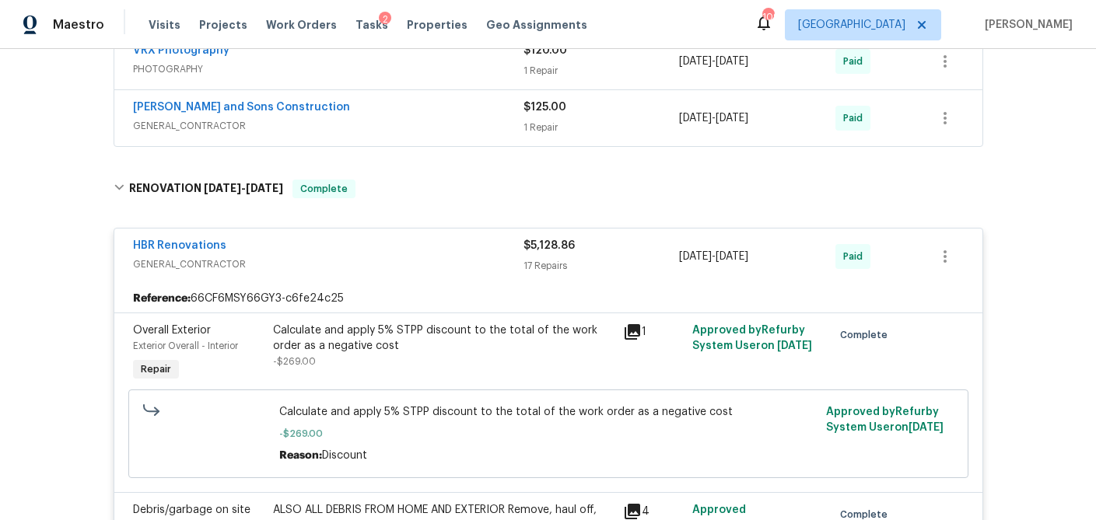
scroll to position [1316, 0]
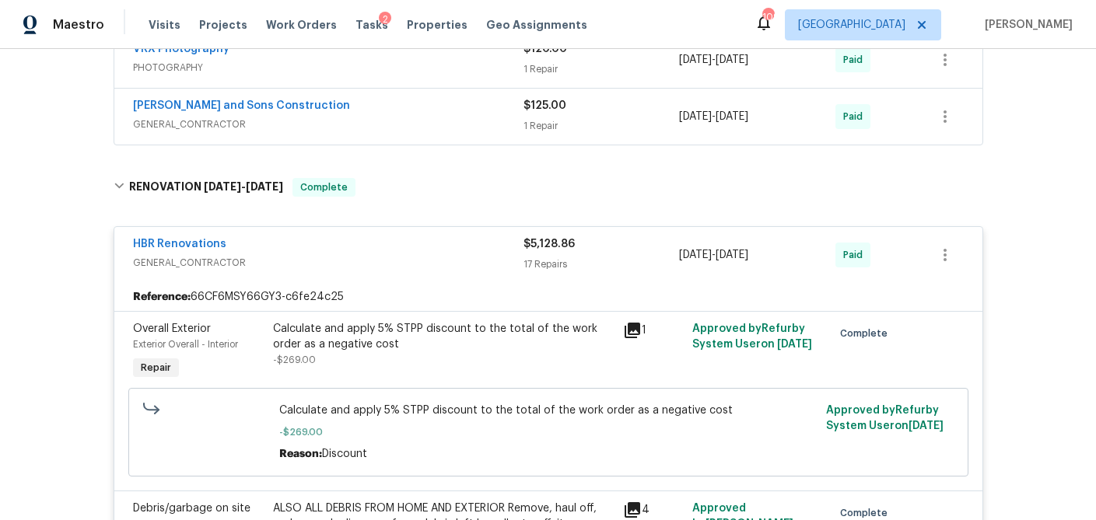
click at [471, 247] on div "HBR Renovations" at bounding box center [328, 245] width 390 height 19
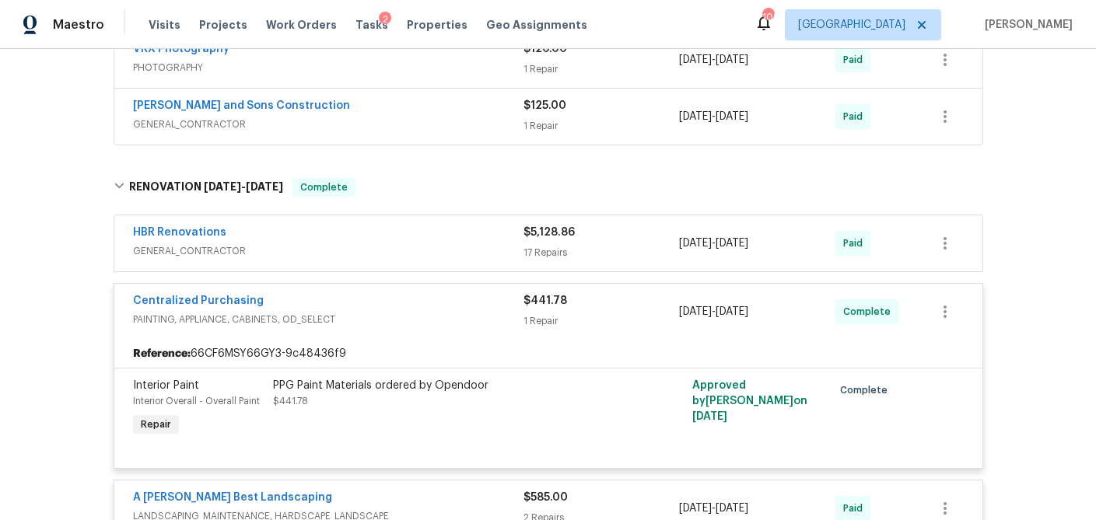
scroll to position [1445, 0]
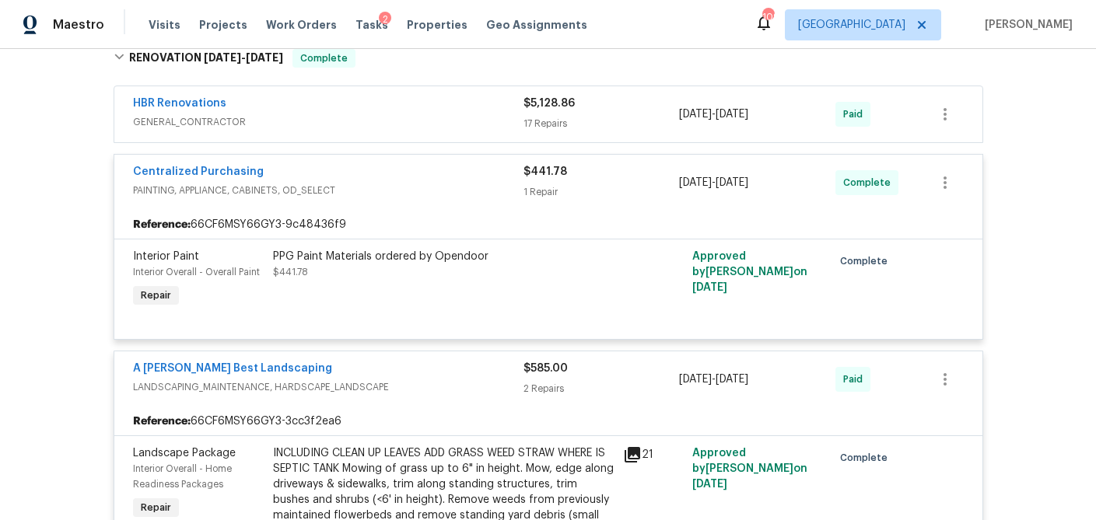
click at [471, 179] on div "Centralized Purchasing" at bounding box center [328, 173] width 390 height 19
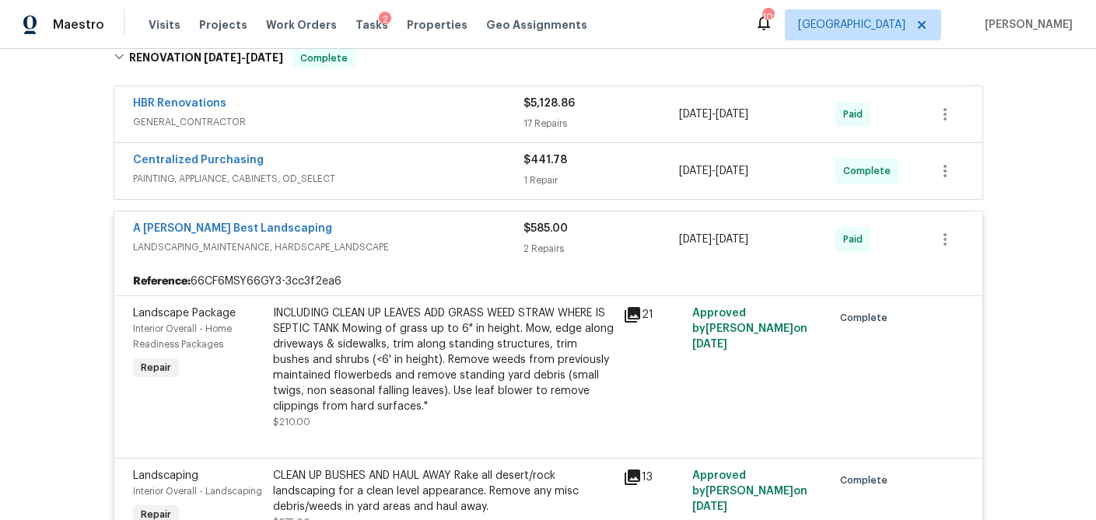
click at [470, 232] on div "A Lopez Best Landscaping" at bounding box center [328, 230] width 390 height 19
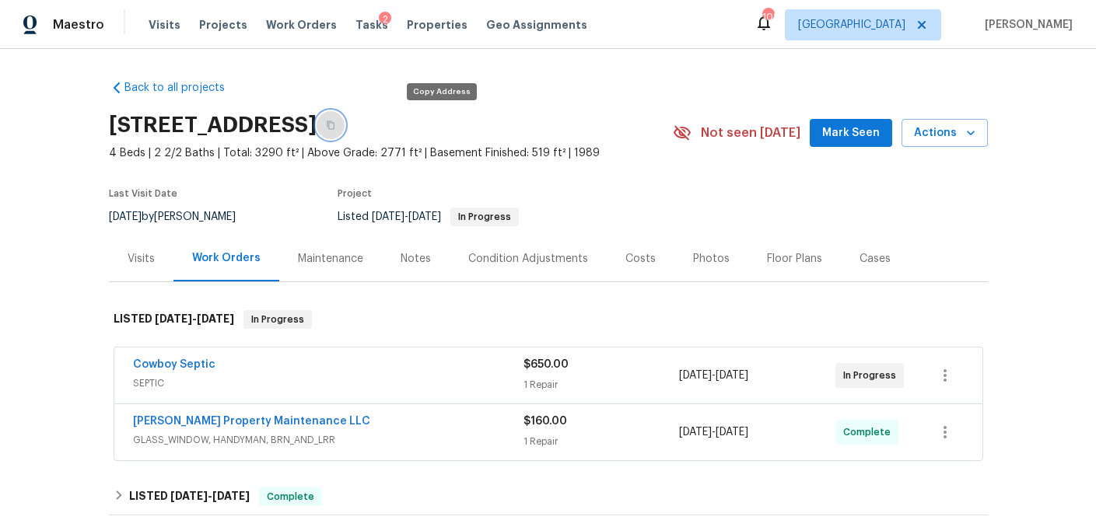
click at [335, 128] on icon "button" at bounding box center [330, 125] width 9 height 9
